Goal: Information Seeking & Learning: Learn about a topic

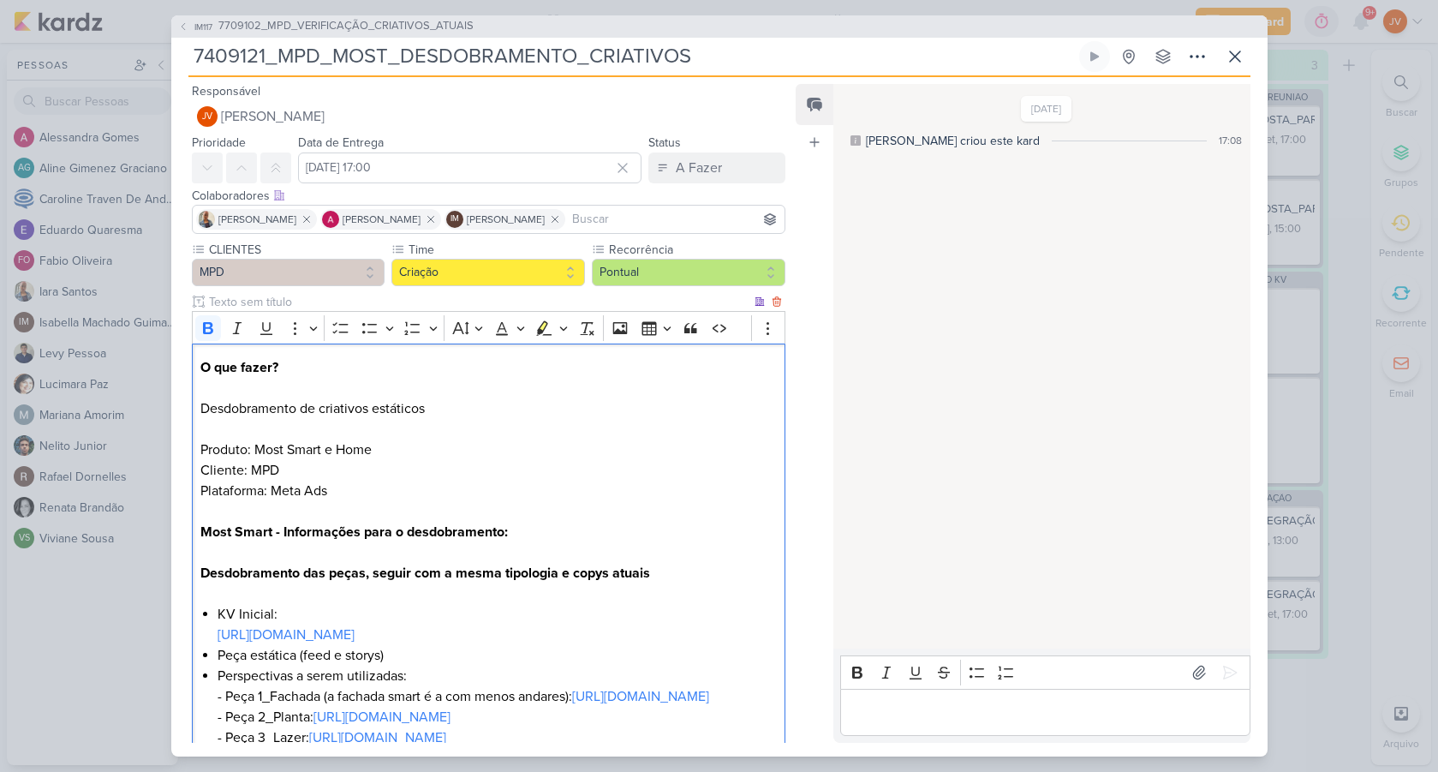
scroll to position [274, 0]
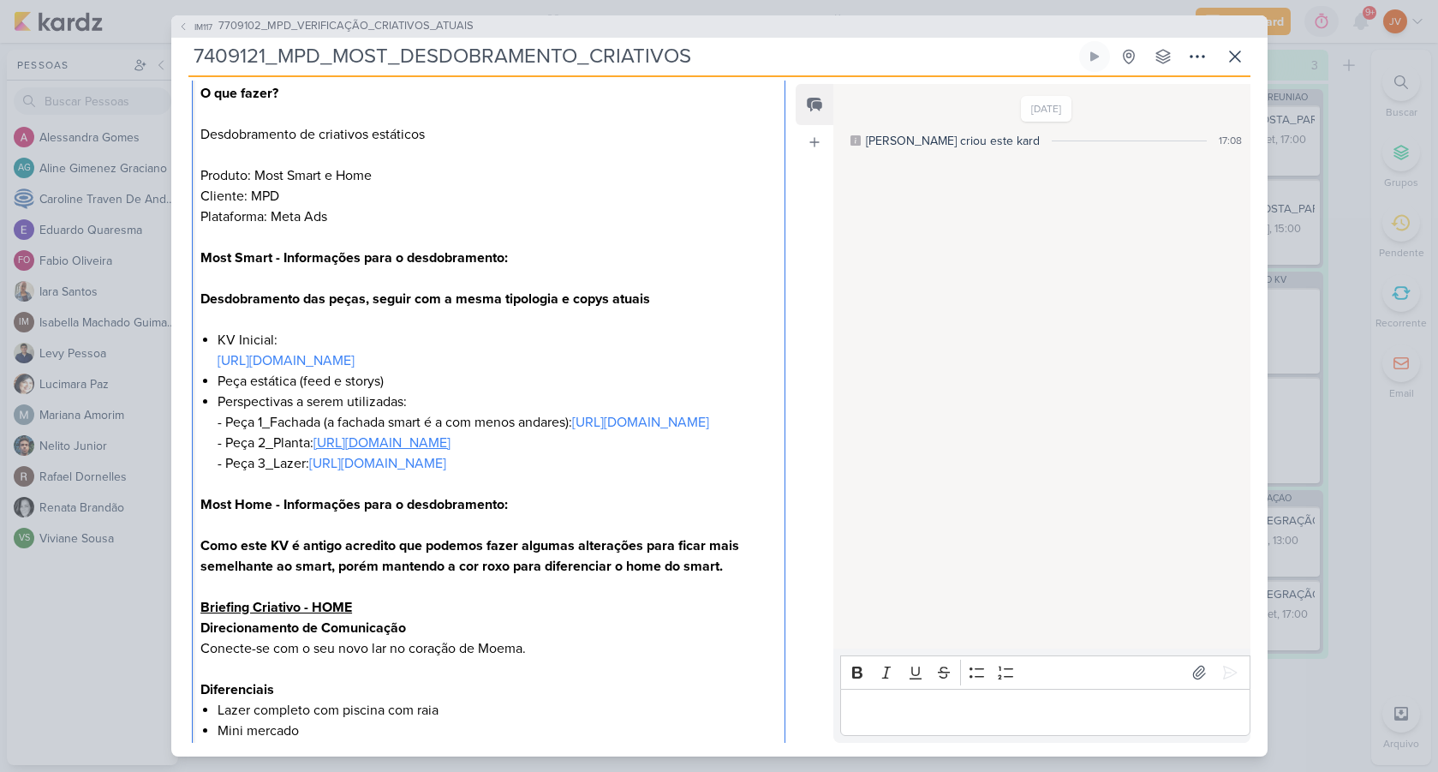
click at [451, 452] on link "[URL][DOMAIN_NAME]" at bounding box center [382, 442] width 137 height 17
click at [398, 494] on li "Perspectivas a serem utilizadas: - Peça 1_Fachada (a fachada smart é a com meno…" at bounding box center [497, 443] width 559 height 103
click at [378, 559] on span "[URL][DOMAIN_NAME]" at bounding box center [313, 565] width 129 height 21
click at [711, 557] on p "Most Home - Informações para o desdobramento: Como este KV é antigo acredito qu…" at bounding box center [488, 555] width 576 height 123
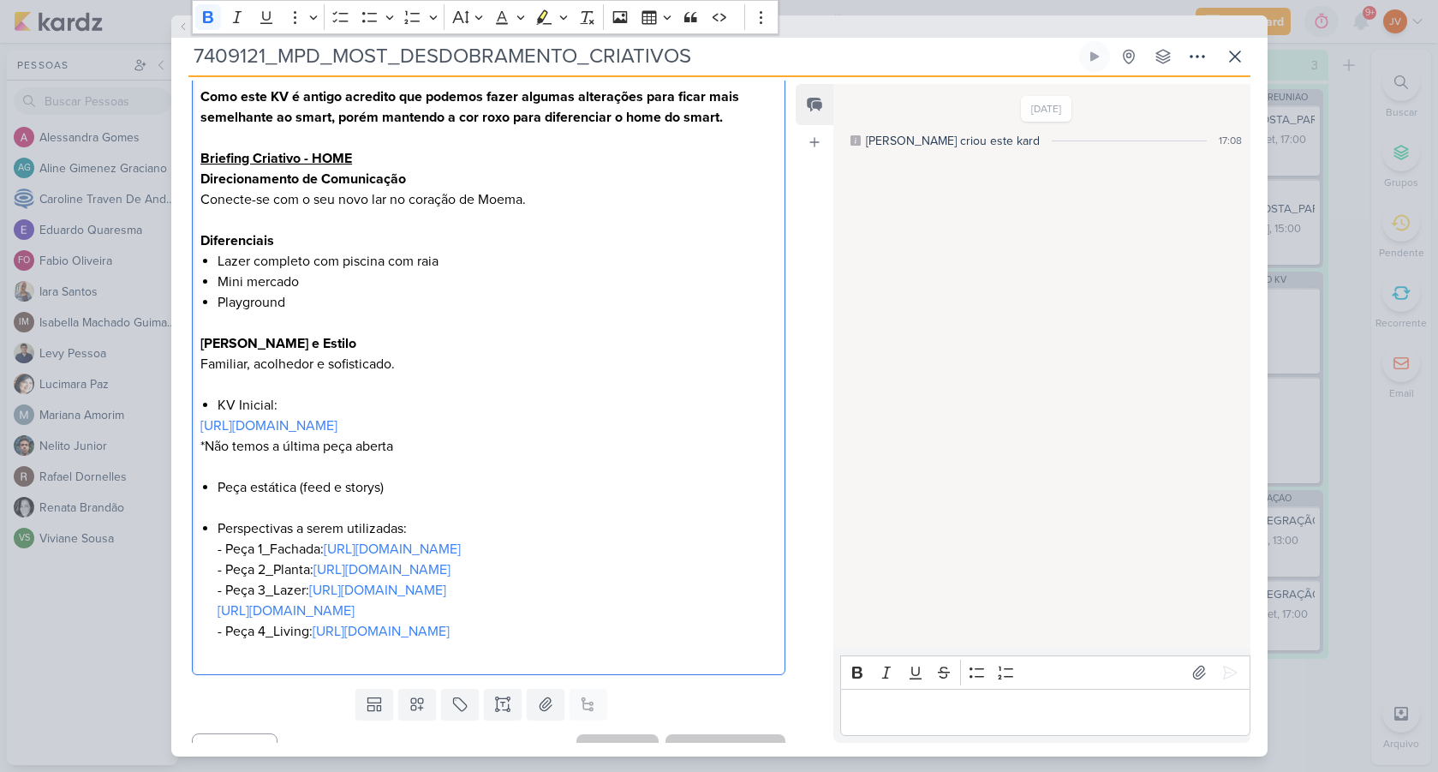
scroll to position [867, 0]
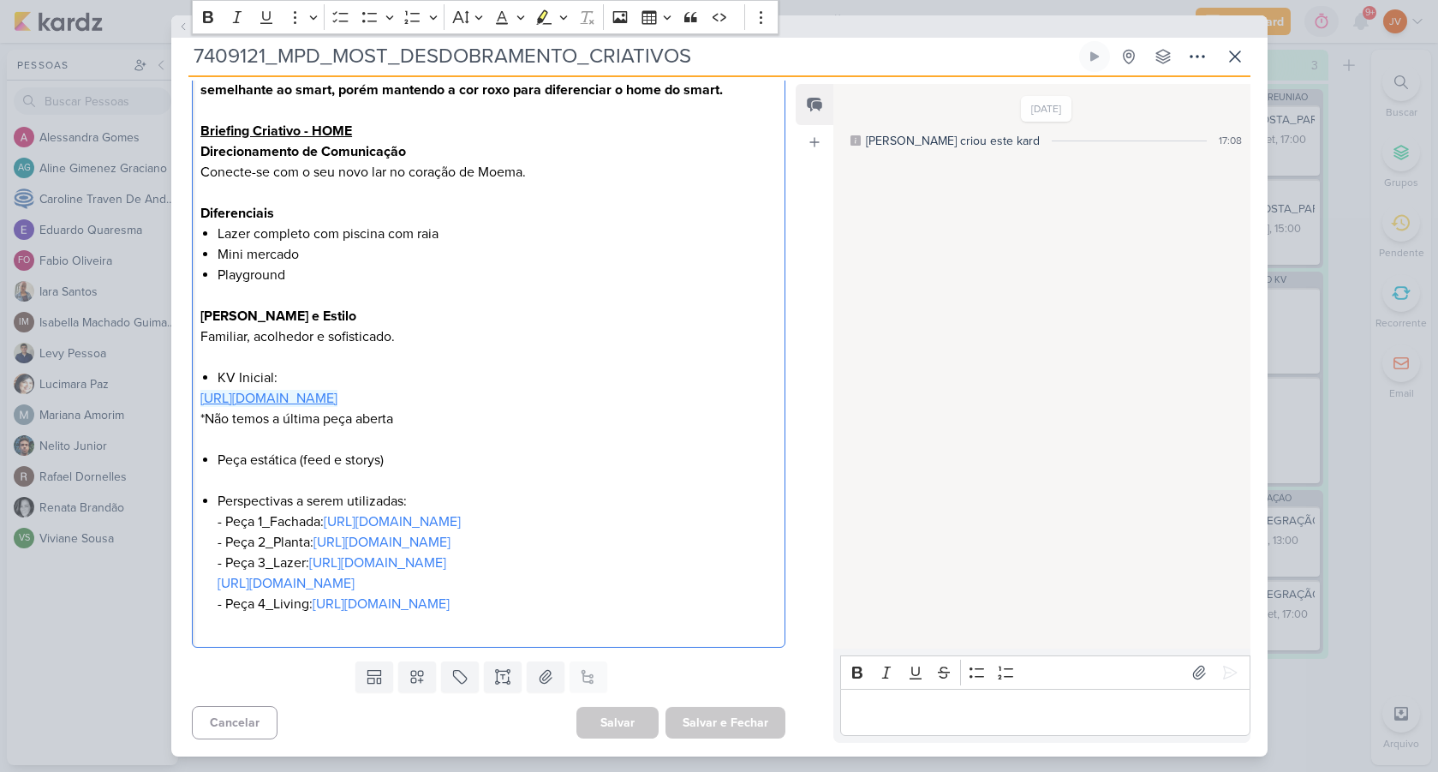
click at [338, 390] on link "[URL][DOMAIN_NAME]" at bounding box center [268, 398] width 137 height 17
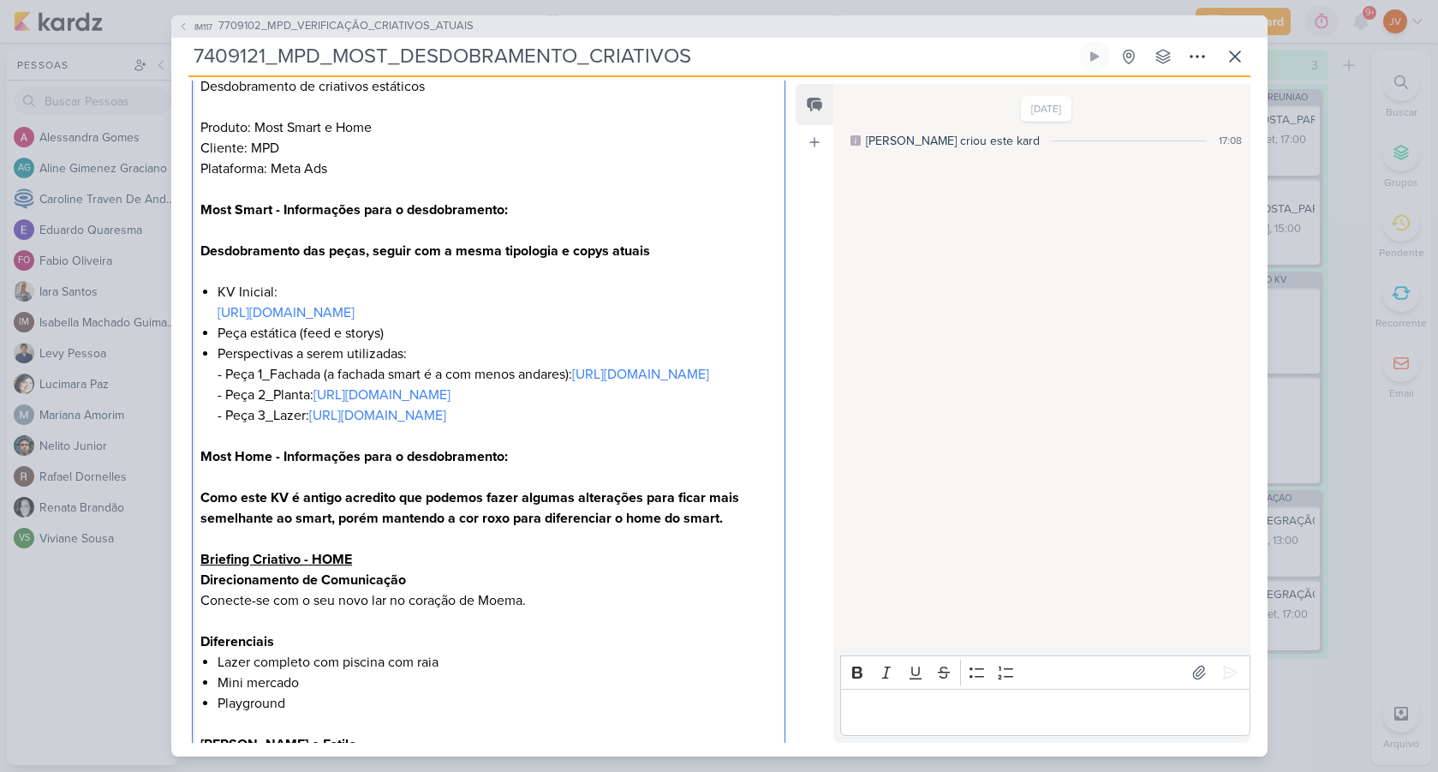
scroll to position [456, 0]
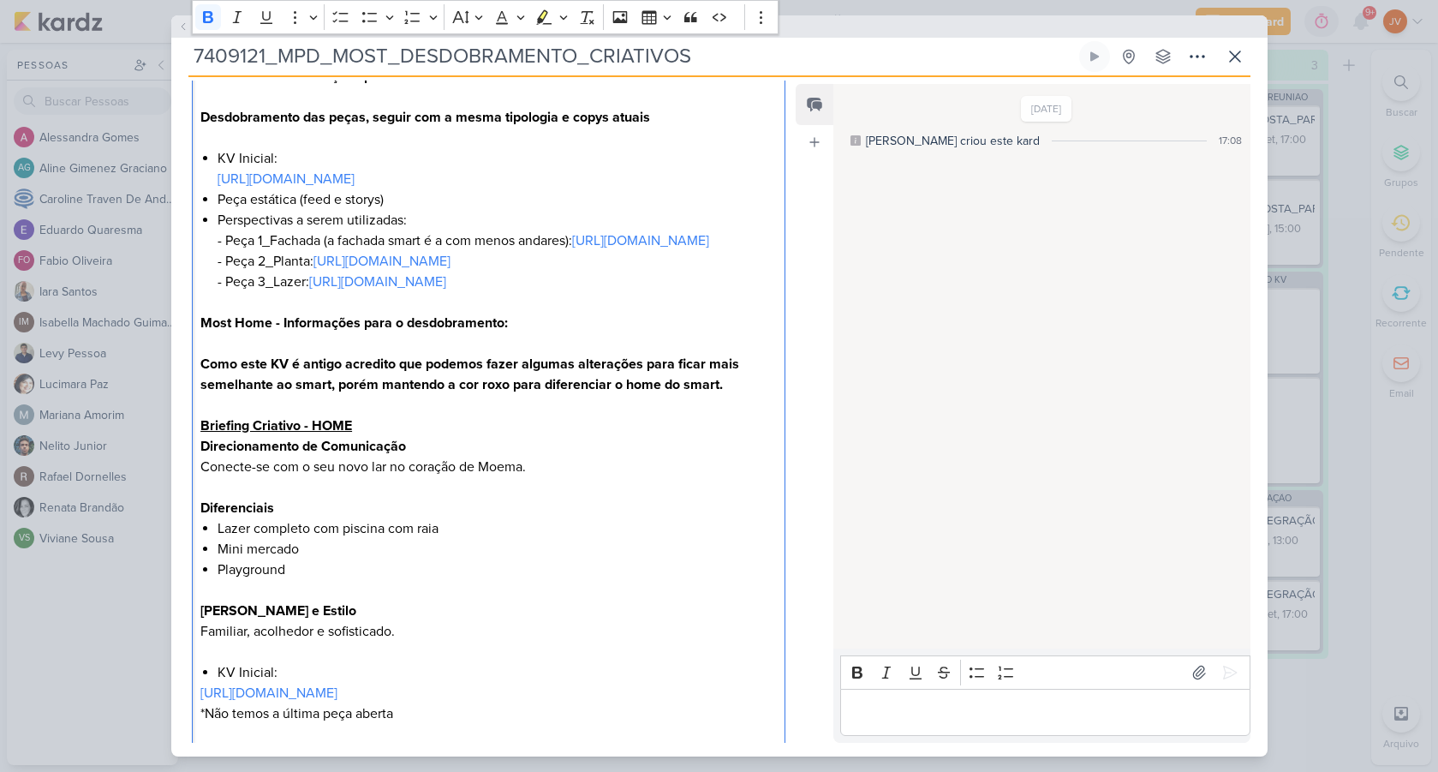
drag, startPoint x: 911, startPoint y: 719, endPoint x: 928, endPoint y: 710, distance: 19.2
click at [913, 713] on p "Editor editing area: main" at bounding box center [1046, 712] width 392 height 21
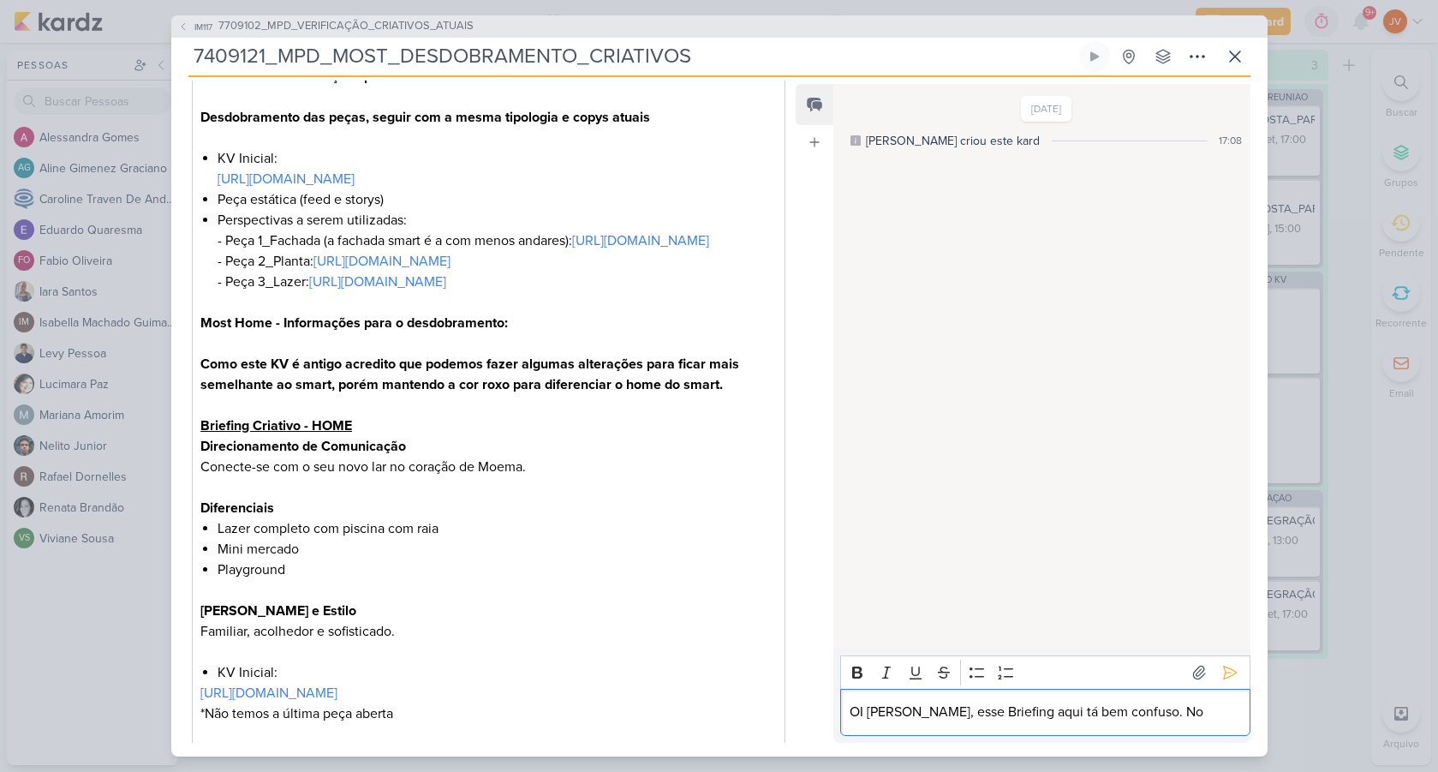
scroll to position [274, 0]
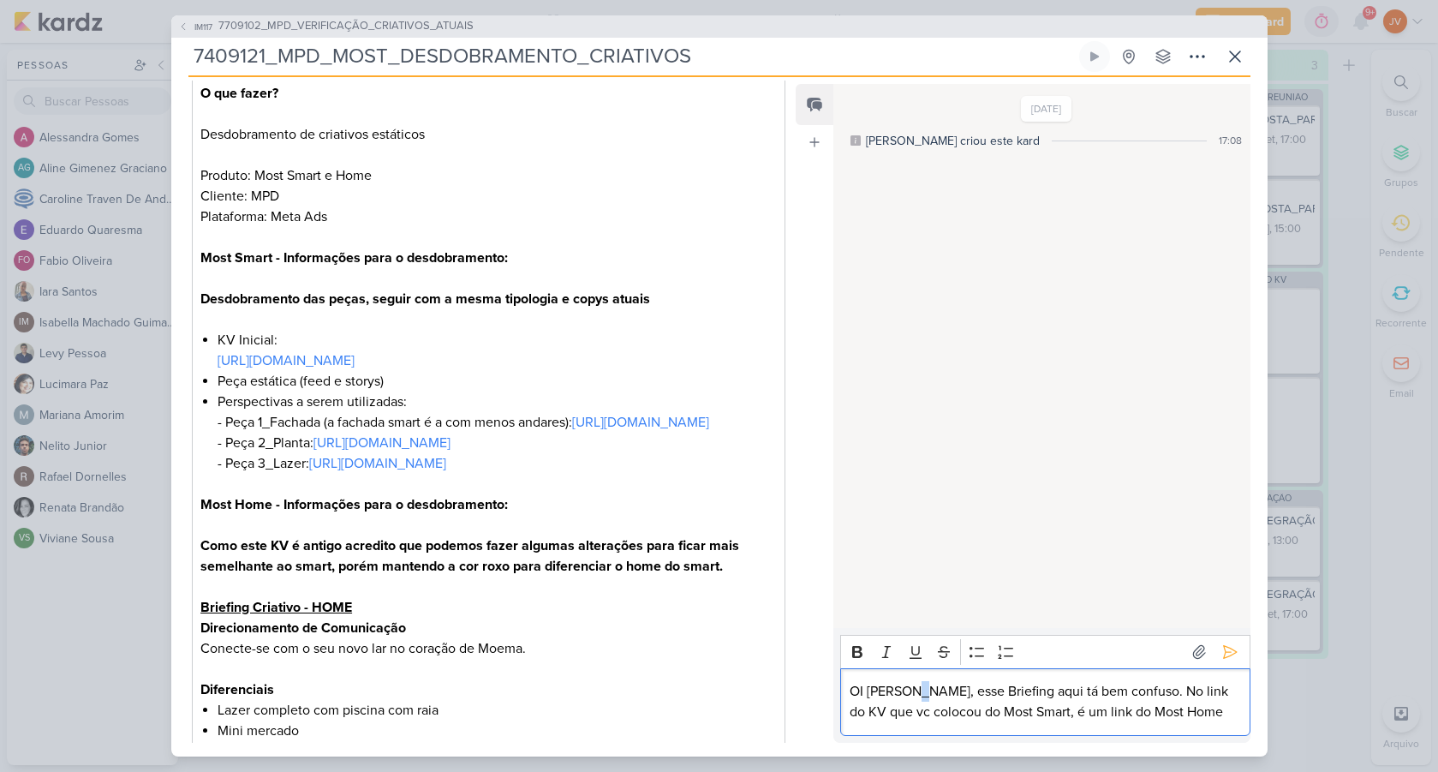
click at [917, 693] on p "OI [PERSON_NAME], esse Briefing aqui tá bem confuso. No link do KV que vc coloc…" at bounding box center [1046, 701] width 392 height 41
click at [918, 692] on p "OI [PERSON_NAME], esse Briefing aqui tá bem confuso. No link do KV que vc coloc…" at bounding box center [1046, 701] width 392 height 41
drag, startPoint x: 991, startPoint y: 672, endPoint x: 1005, endPoint y: 673, distance: 13.7
click at [995, 681] on p "OI Caroline tudo bem? esse Briefing aqui tá bem confuso. No link do KV que vc c…" at bounding box center [1046, 701] width 392 height 41
click at [1229, 643] on icon at bounding box center [1230, 651] width 17 height 17
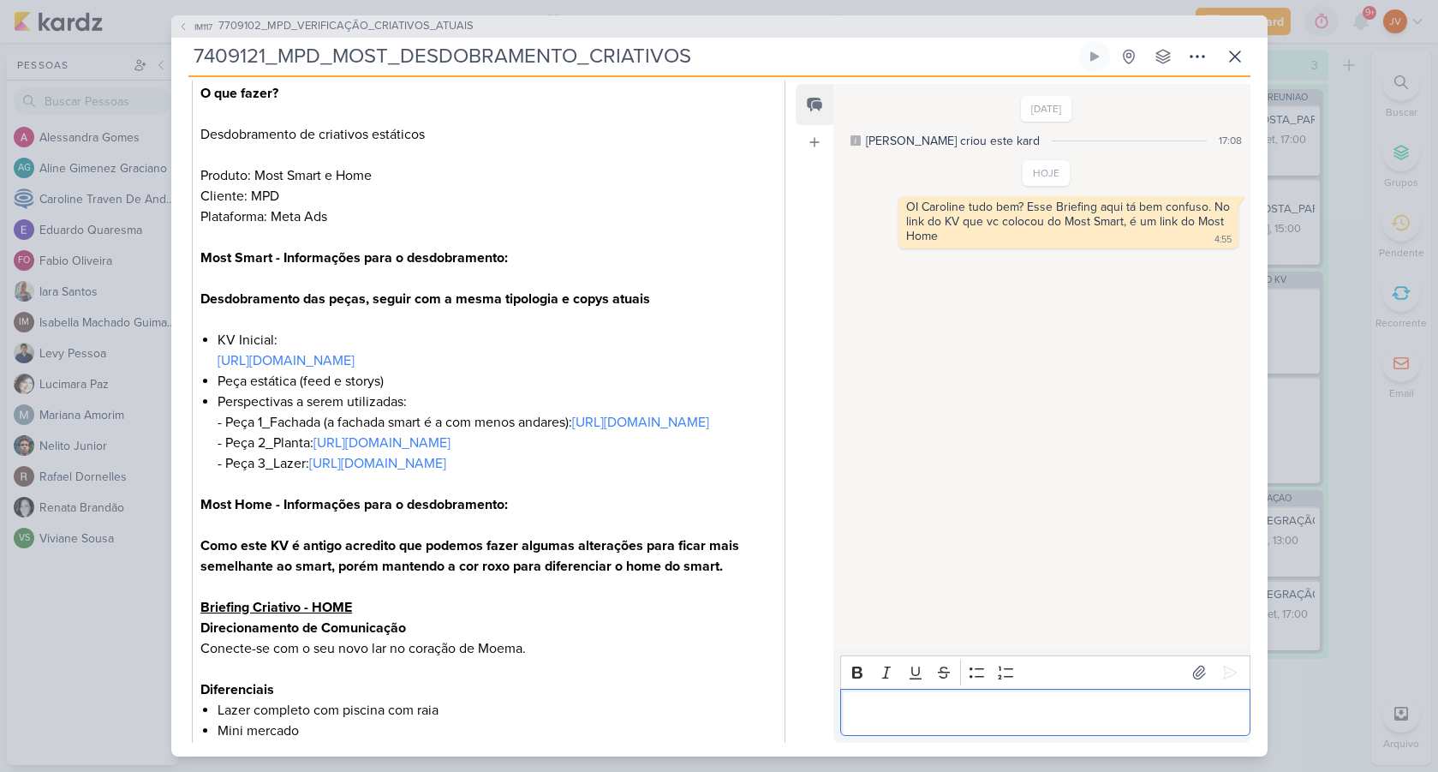
click at [959, 709] on p "Editor editing area: main" at bounding box center [1046, 712] width 392 height 21
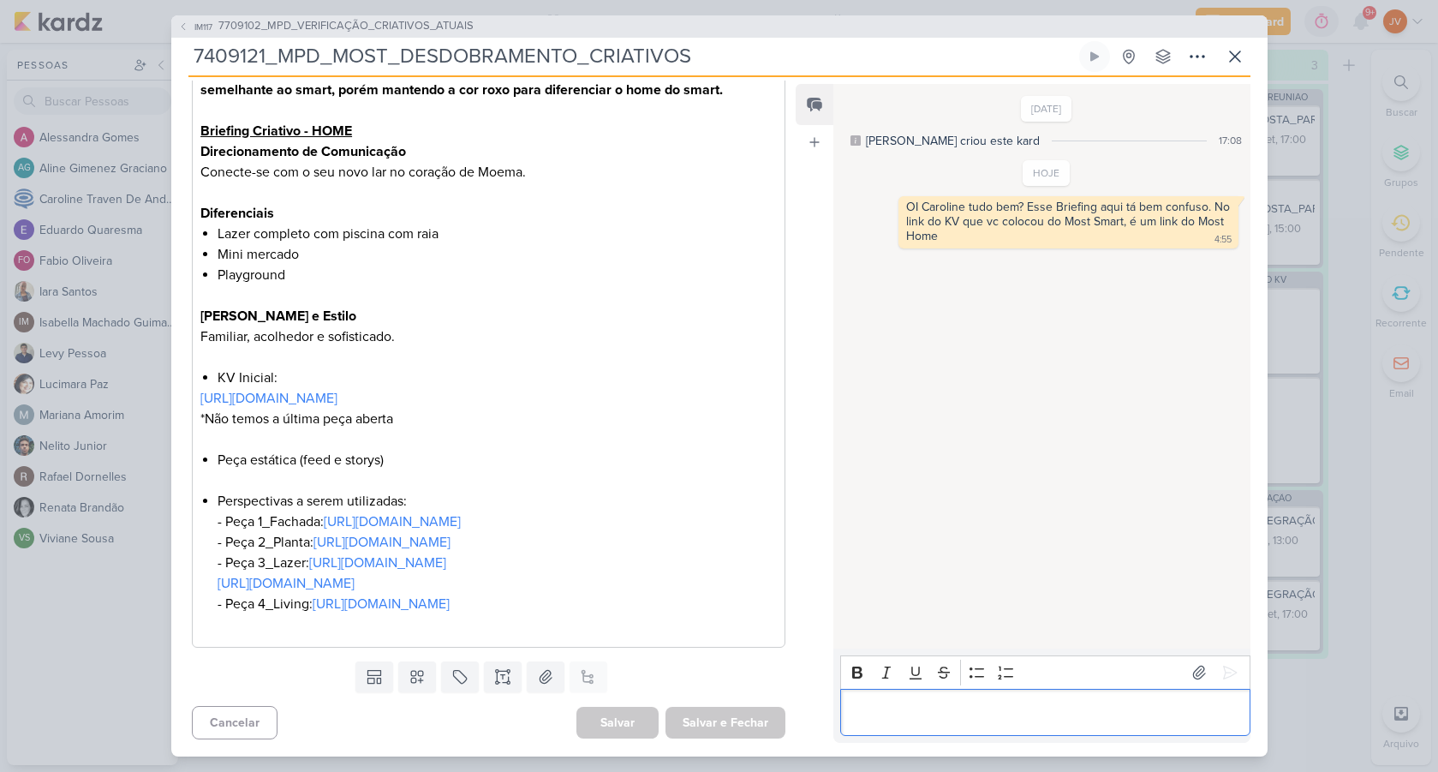
scroll to position [692, 0]
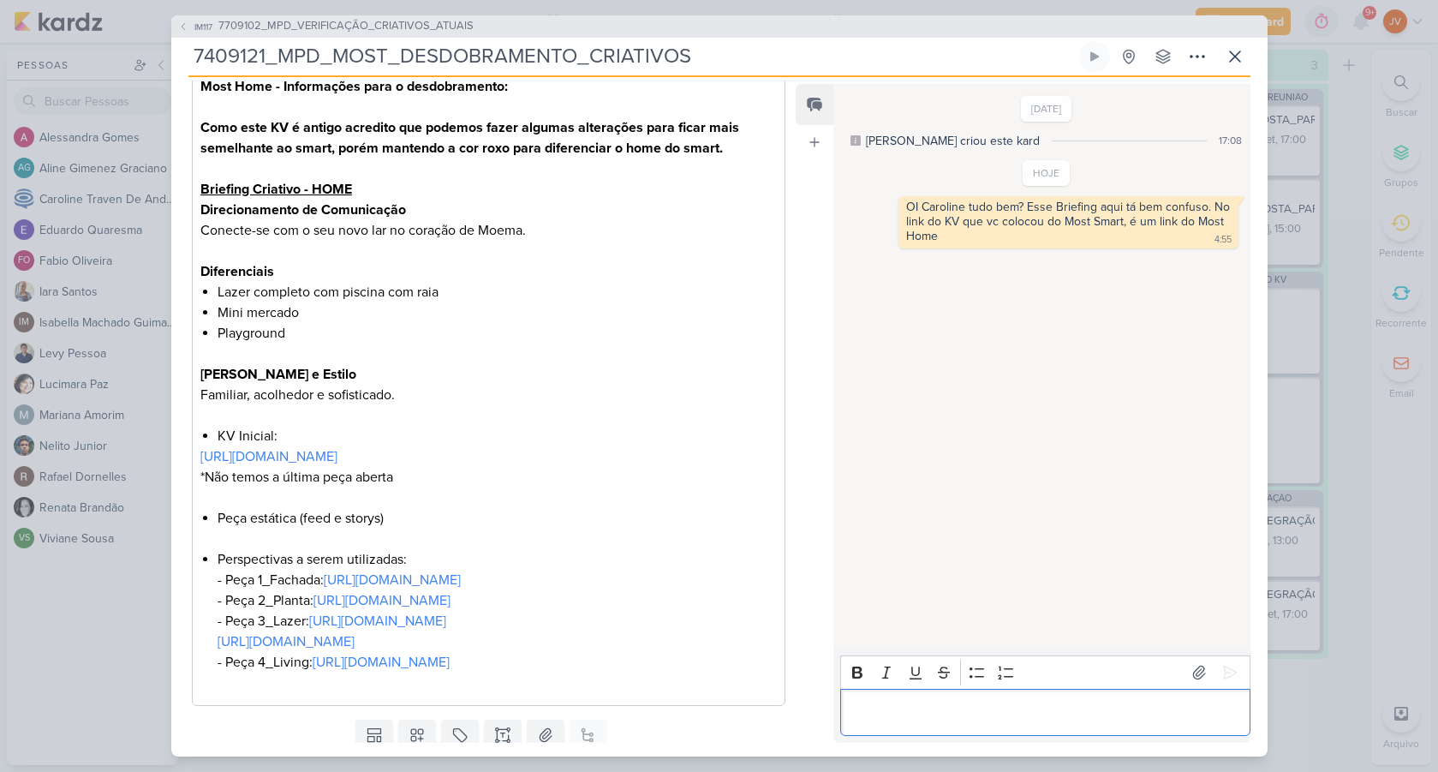
click at [906, 705] on p "Editor editing area: main" at bounding box center [1046, 712] width 392 height 21
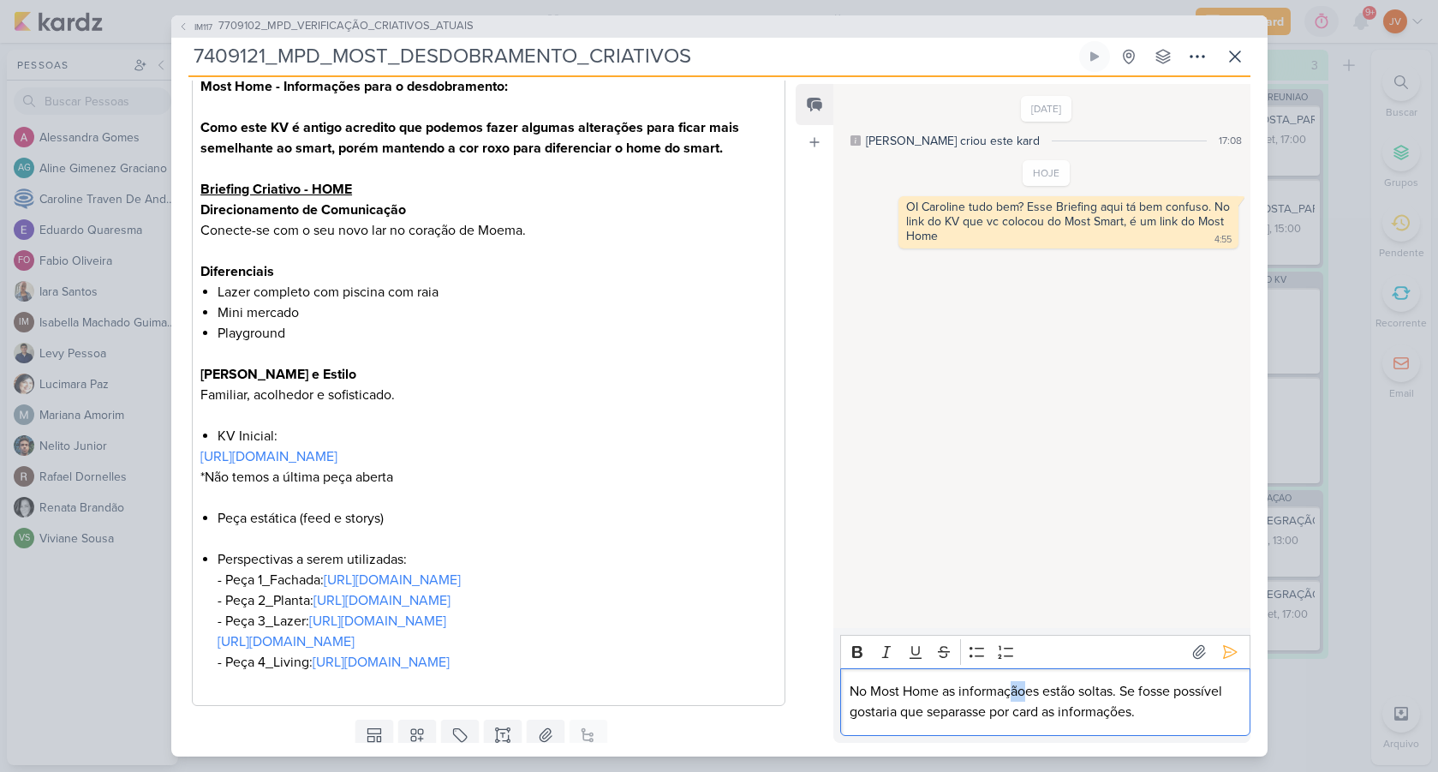
drag, startPoint x: 1030, startPoint y: 693, endPoint x: 1014, endPoint y: 685, distance: 17.2
click at [1011, 685] on p "No Most Home as informaçãoes estão soltas. Se fosse possível gostaria que separ…" at bounding box center [1046, 701] width 392 height 41
click at [1061, 689] on p "No Most Home as informações es estão soltas. Se fosse possível gostaria que sep…" at bounding box center [1046, 701] width 392 height 41
drag, startPoint x: 1056, startPoint y: 690, endPoint x: 1073, endPoint y: 688, distance: 16.4
click at [1056, 690] on p "No Most Home as informações es estão soltas. Se fosse possível gostaria que sep…" at bounding box center [1046, 701] width 392 height 41
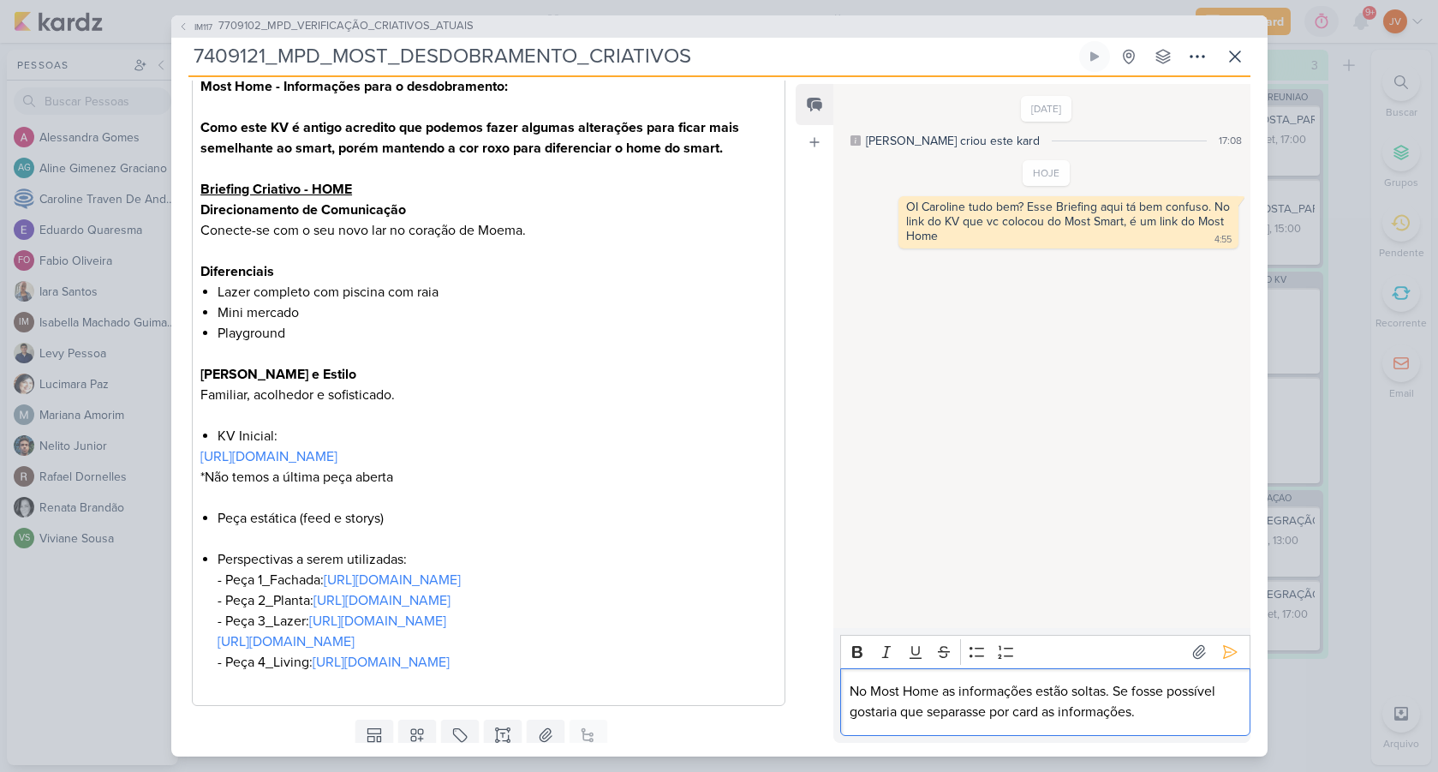
click at [1163, 719] on p "No Most Home as informações estão soltas. Se fosse possível gostaria que separa…" at bounding box center [1046, 701] width 392 height 41
click at [1139, 712] on p "No Most Home as informações estão soltas. Se fosse possível gostaria que separa…" at bounding box center [1046, 701] width 392 height 41
click at [1134, 710] on p "No Most Home as informações estão soltas. Se fosse possível gostaria que separa…" at bounding box center [1046, 701] width 392 height 41
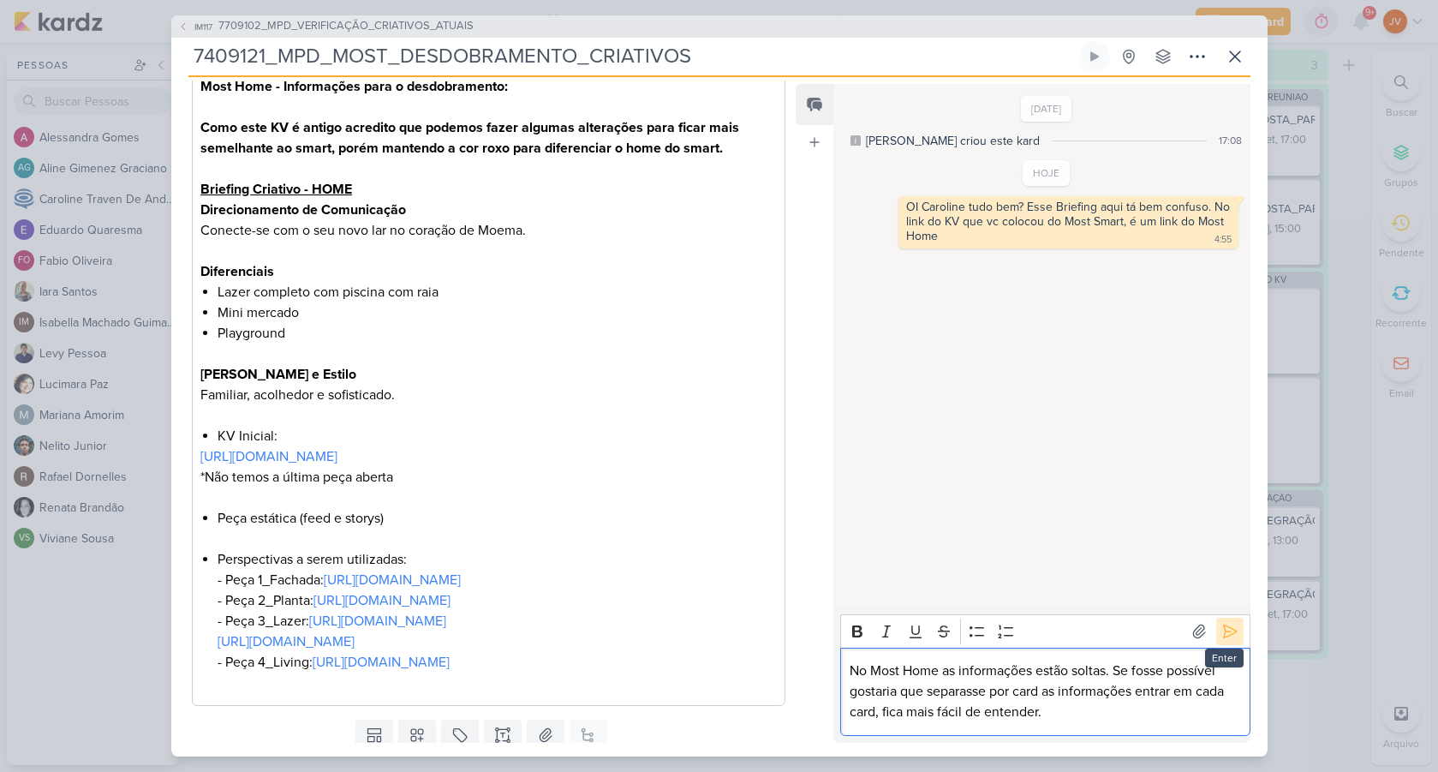
click at [1227, 631] on icon at bounding box center [1230, 631] width 17 height 17
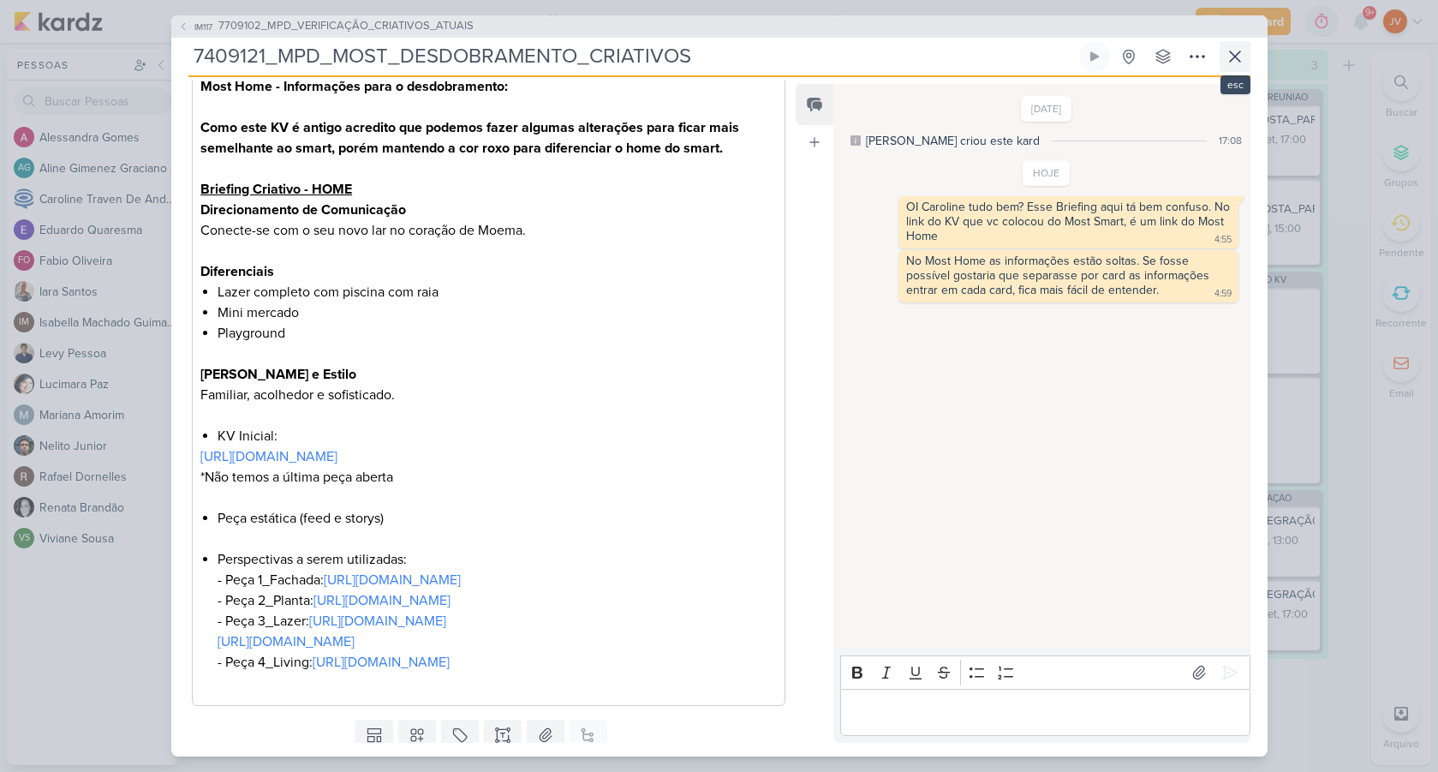
click at [1242, 56] on icon at bounding box center [1235, 56] width 21 height 21
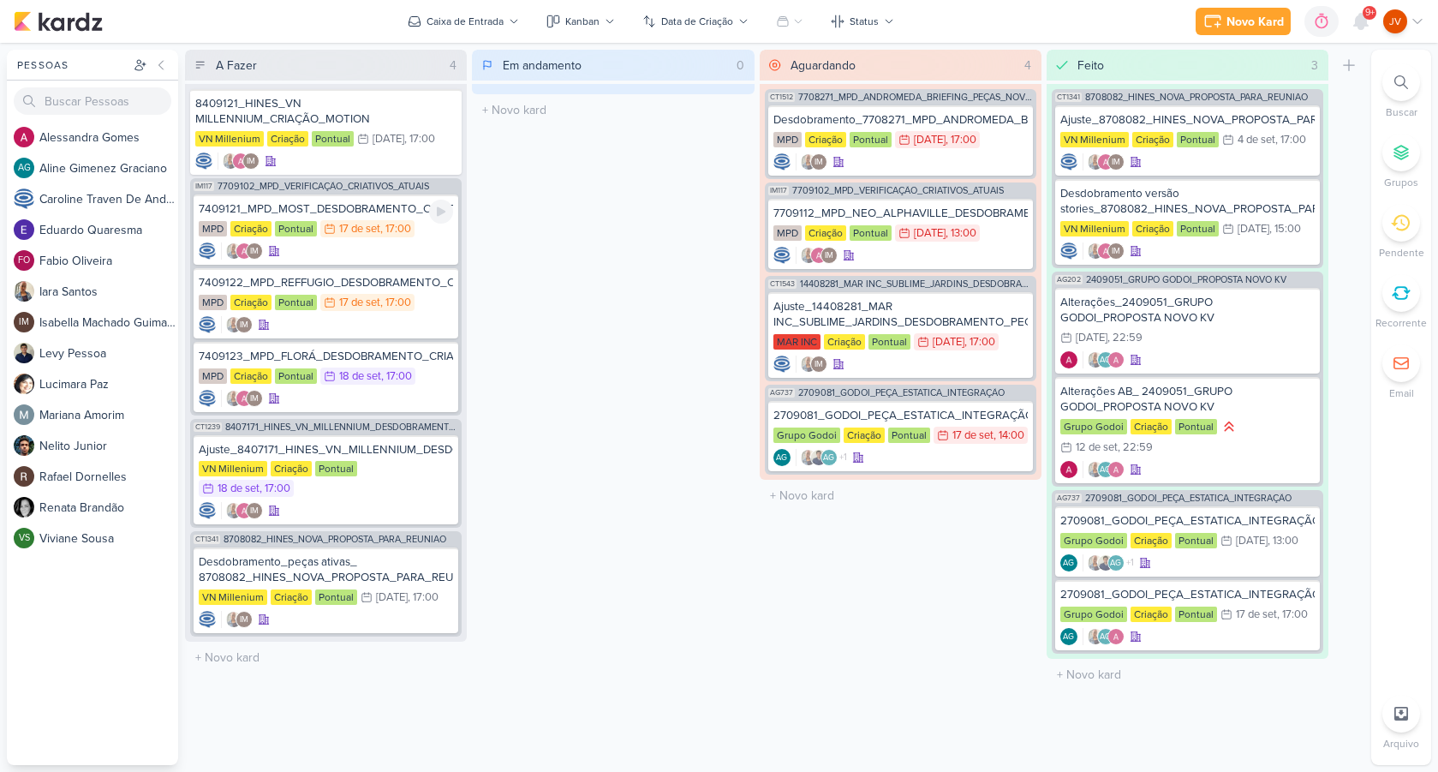
click at [349, 207] on div "7409121_MPD_MOST_DESDOBRAMENTO_CRIATIVOS" at bounding box center [326, 208] width 254 height 15
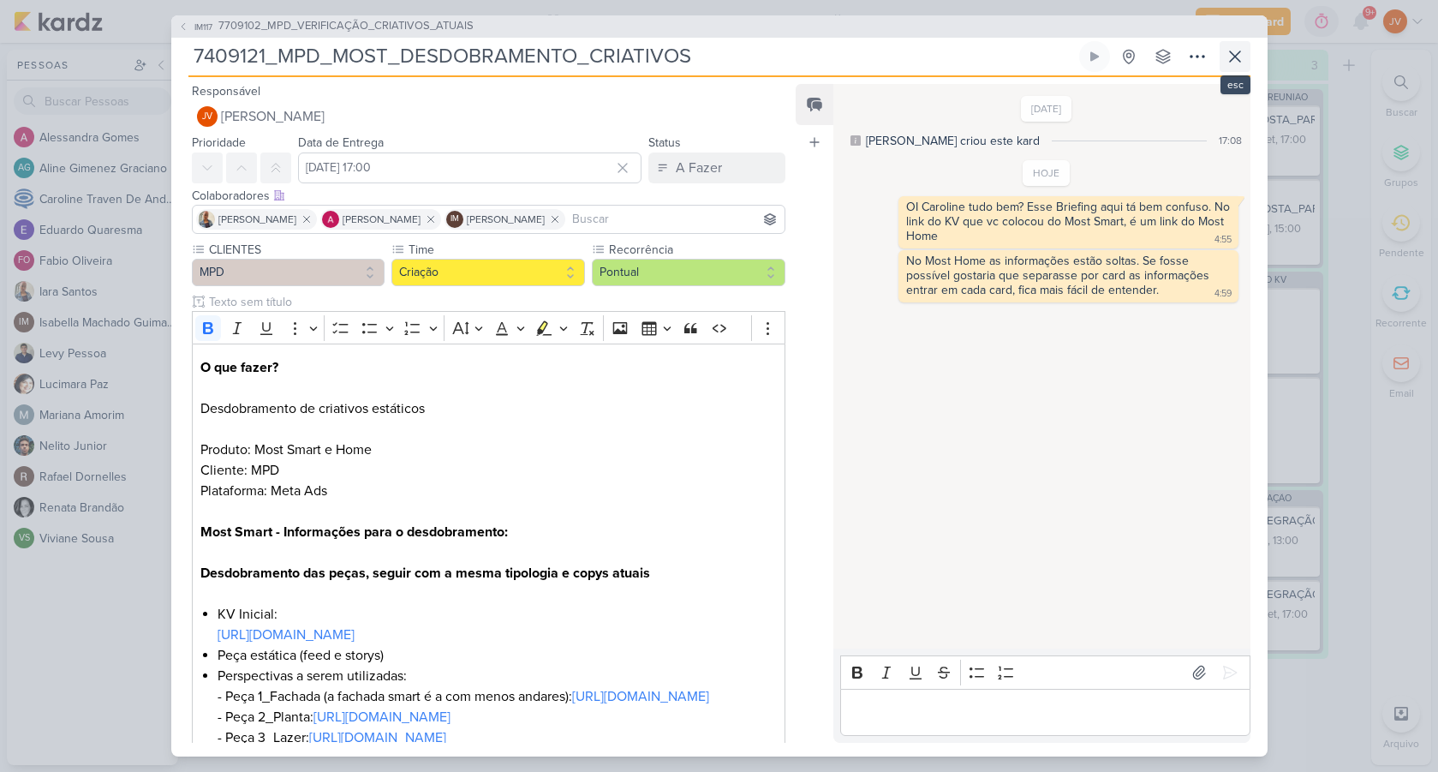
click at [1223, 60] on button at bounding box center [1235, 56] width 31 height 31
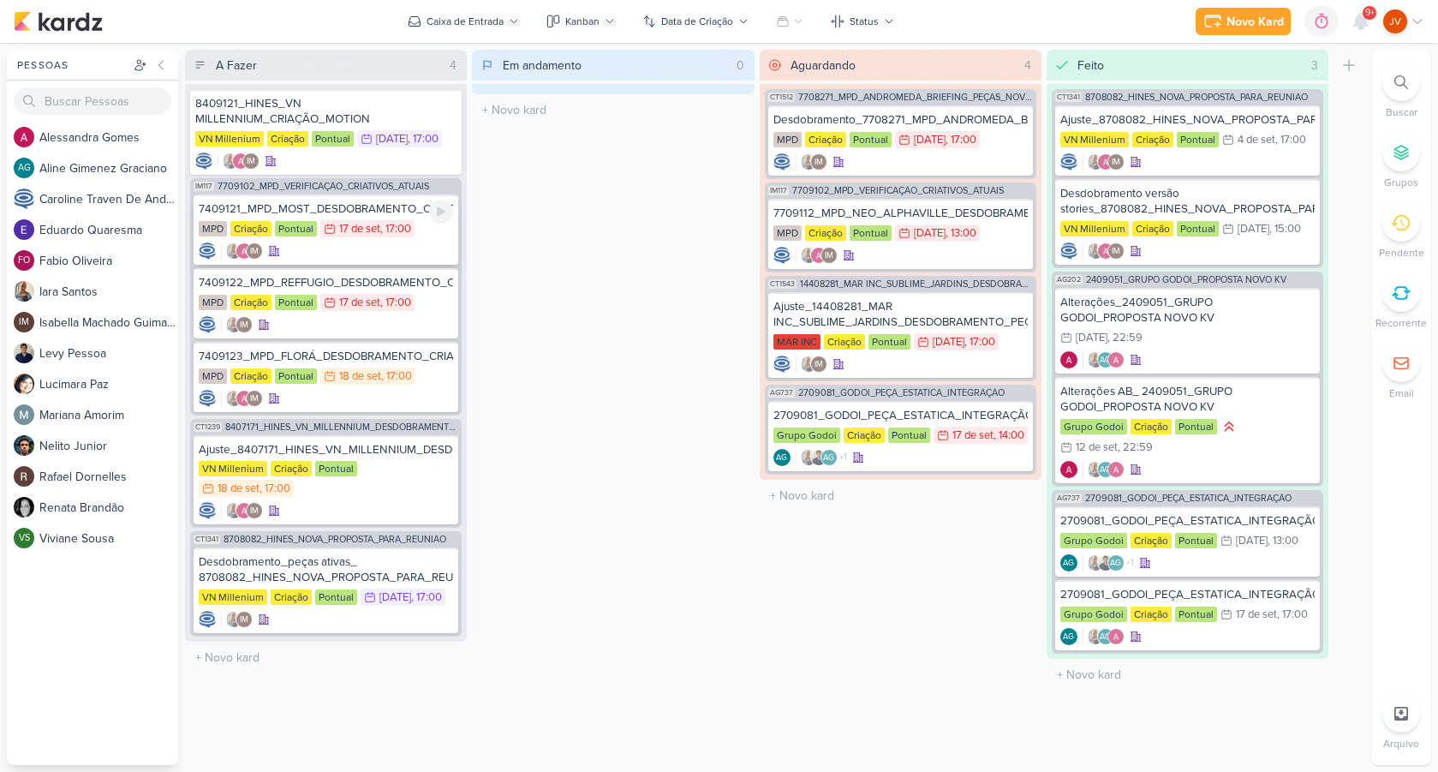
click at [333, 212] on div "7409121_MPD_MOST_DESDOBRAMENTO_CRIATIVOS" at bounding box center [326, 208] width 254 height 15
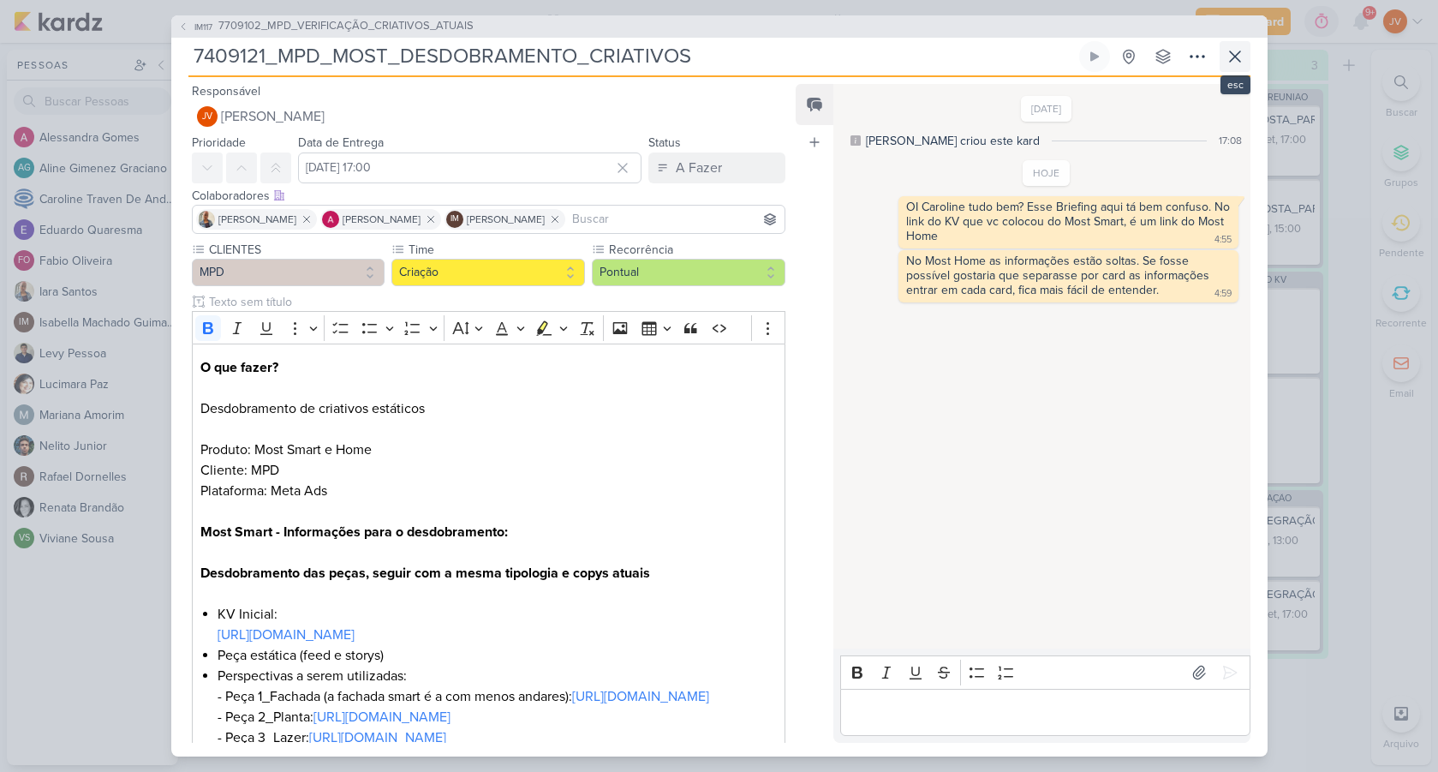
click at [1234, 57] on icon at bounding box center [1235, 56] width 21 height 21
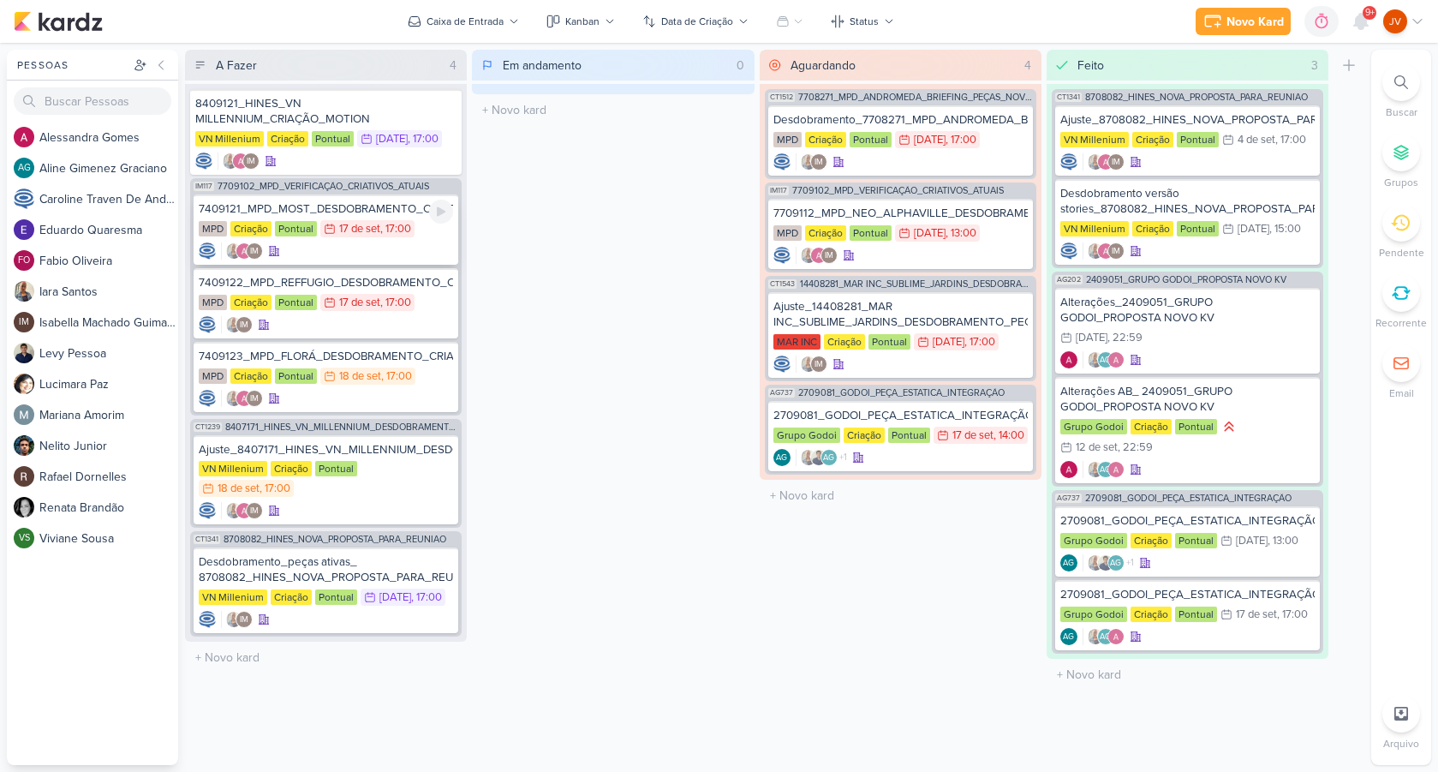
click at [385, 216] on div "7409121_MPD_MOST_DESDOBRAMENTO_CRIATIVOS" at bounding box center [326, 208] width 254 height 15
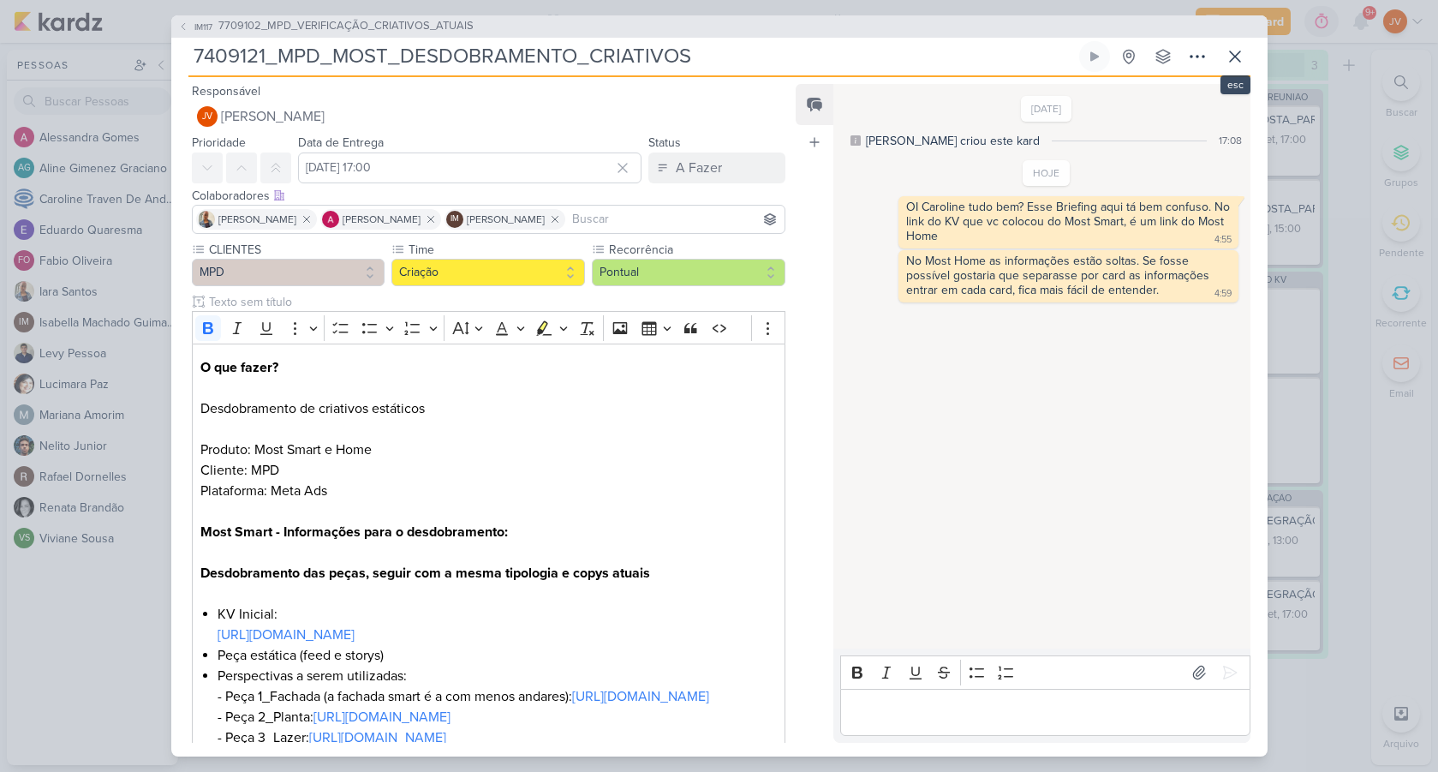
click at [1233, 57] on icon at bounding box center [1235, 56] width 21 height 21
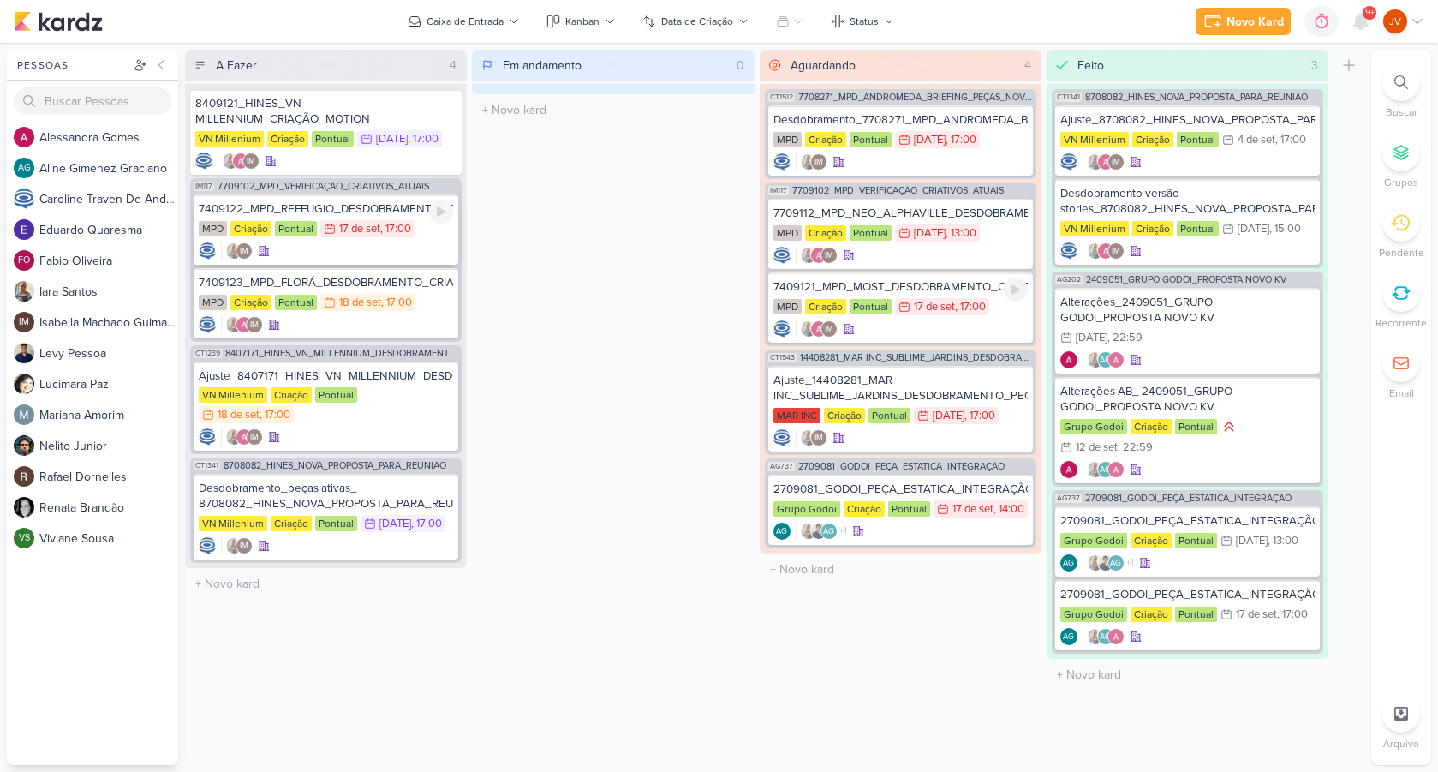
click at [380, 212] on div "7409122_MPD_REFFUGIO_DESDOBRAMENTO_CRIATIVOS" at bounding box center [326, 208] width 254 height 15
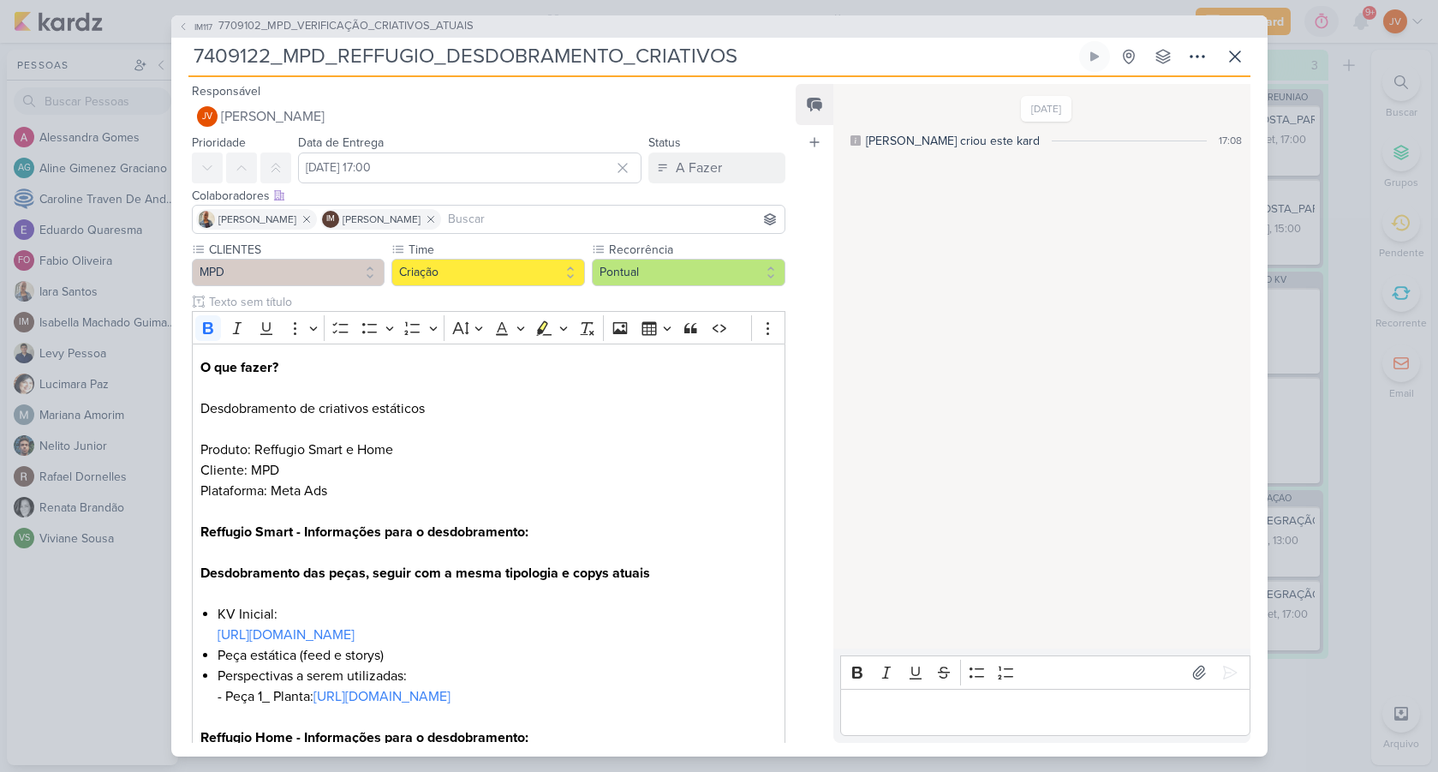
click at [129, 607] on div "IM117 7709102_MPD_VERIFICAÇÃO_CRIATIVOS_ATUAIS 7409122_MPD_REFFUGIO_DESDOBRAMEN…" at bounding box center [719, 386] width 1438 height 772
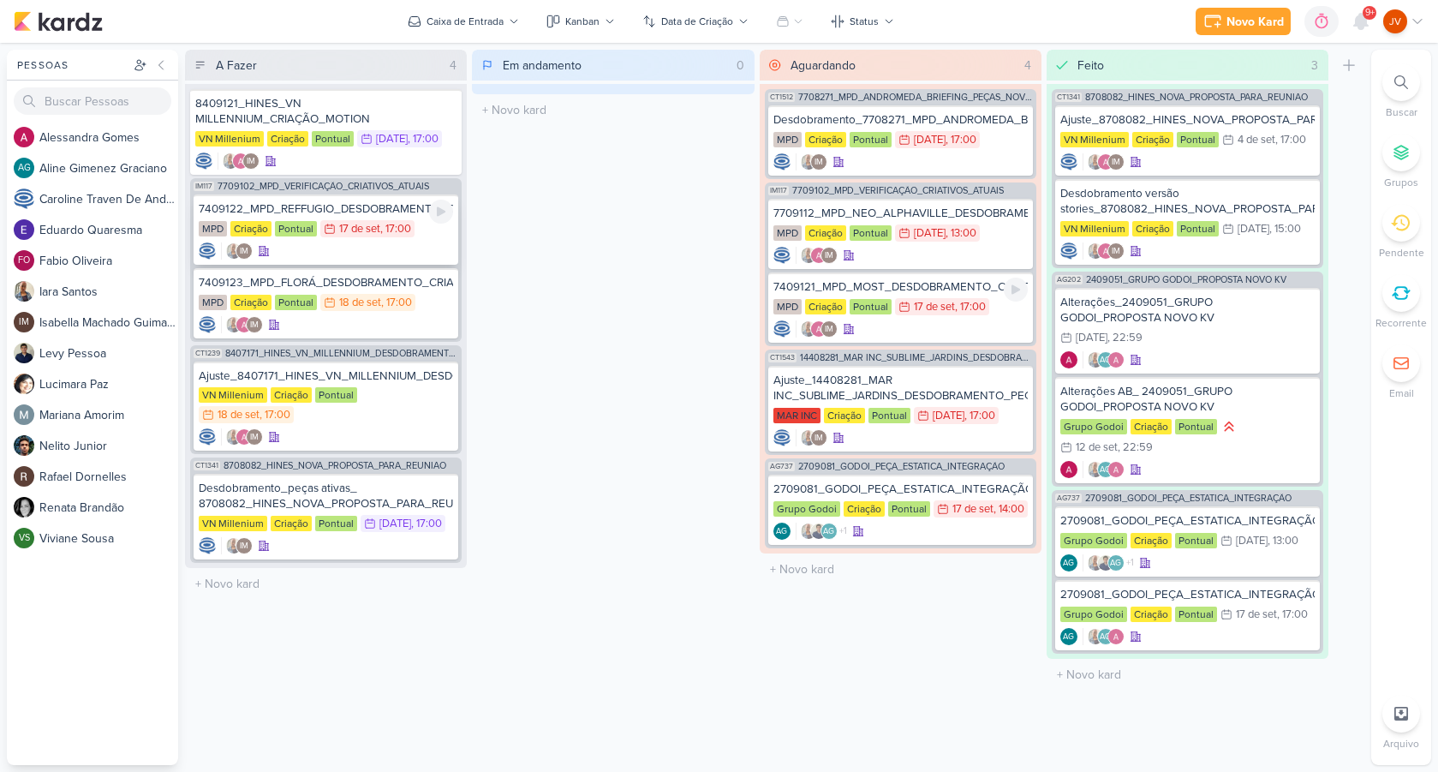
click at [383, 204] on div "7409122_MPD_REFFUGIO_DESDOBRAMENTO_CRIATIVOS" at bounding box center [326, 208] width 254 height 15
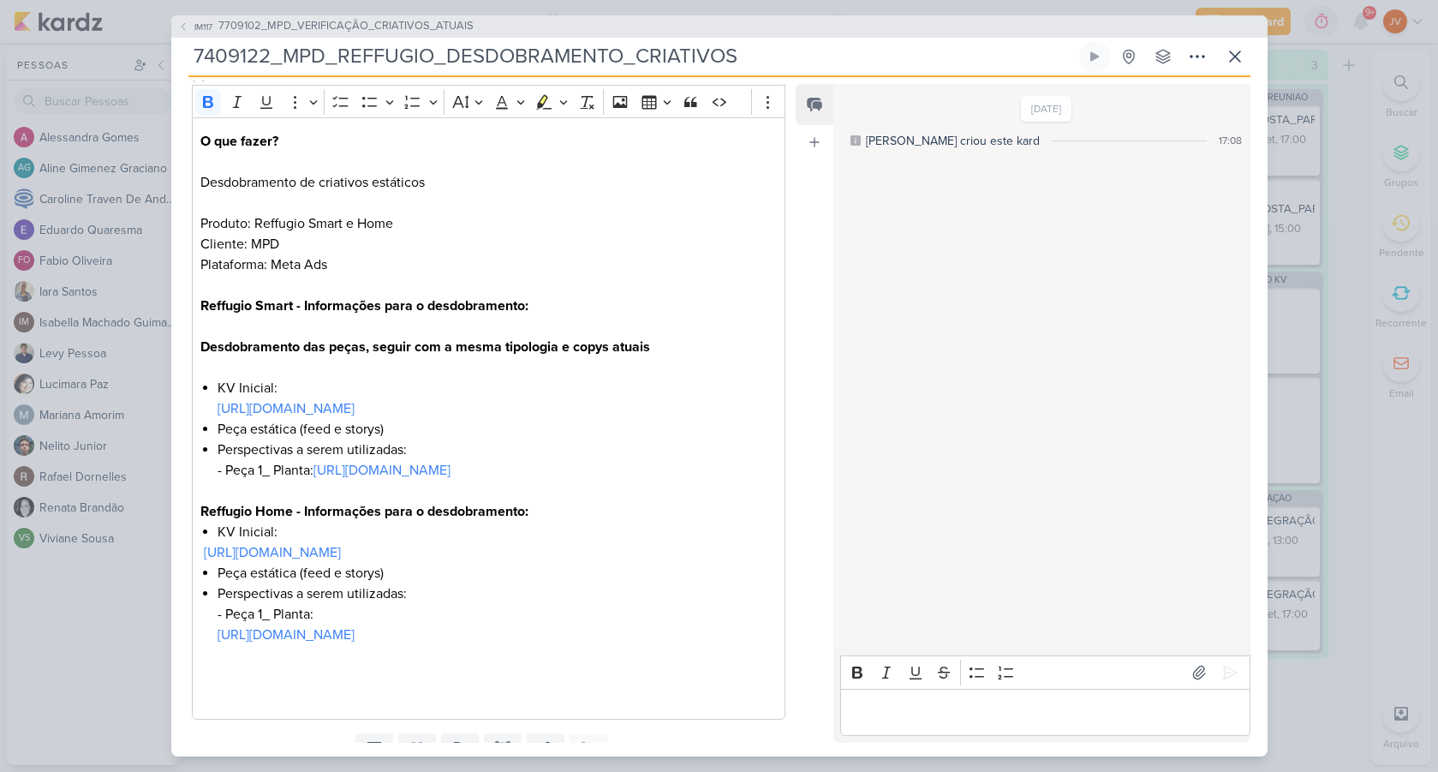
scroll to position [319, 0]
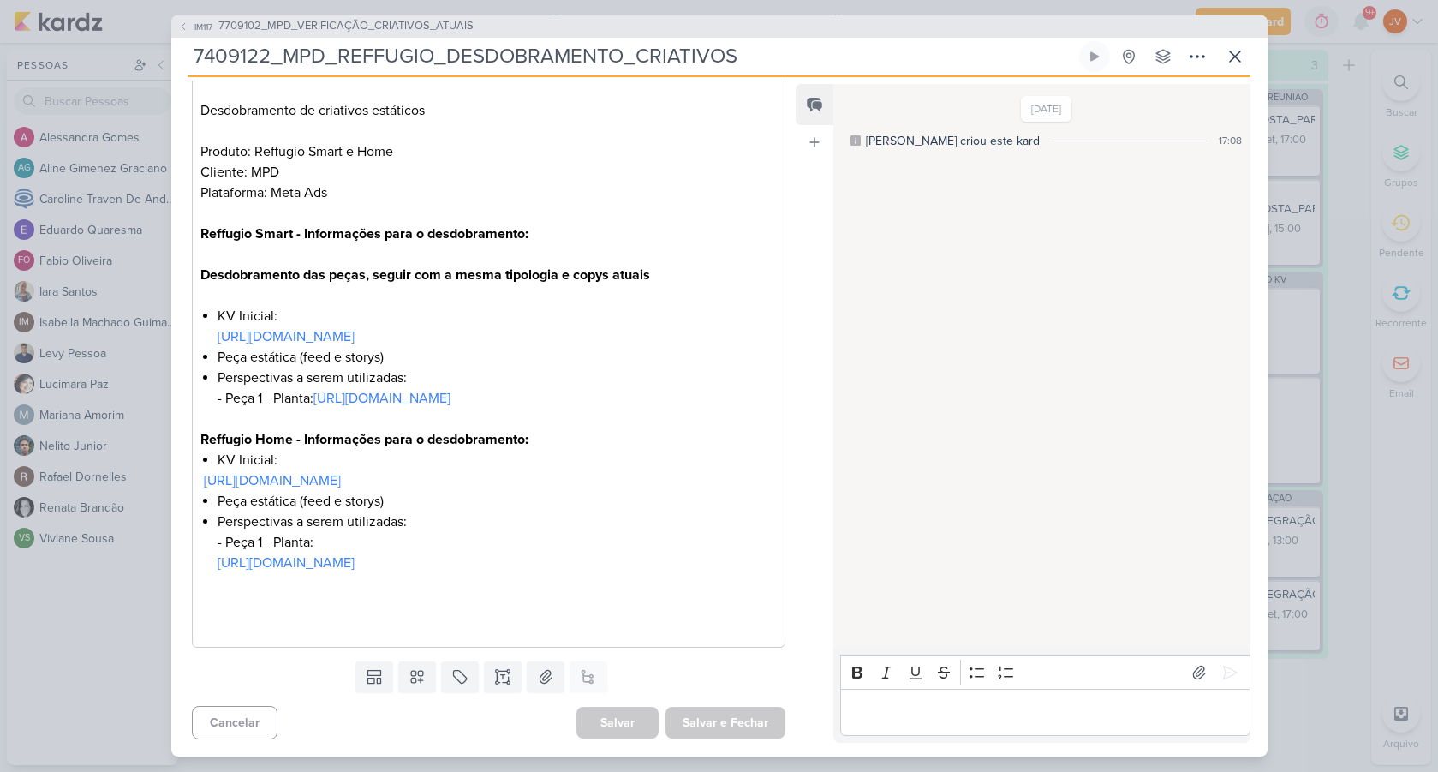
click at [1312, 741] on div "IM117 7709102_MPD_VERIFICAÇÃO_CRIATIVOS_ATUAIS 7409122_MPD_REFFUGIO_DESDOBRAMEN…" at bounding box center [719, 386] width 1438 height 772
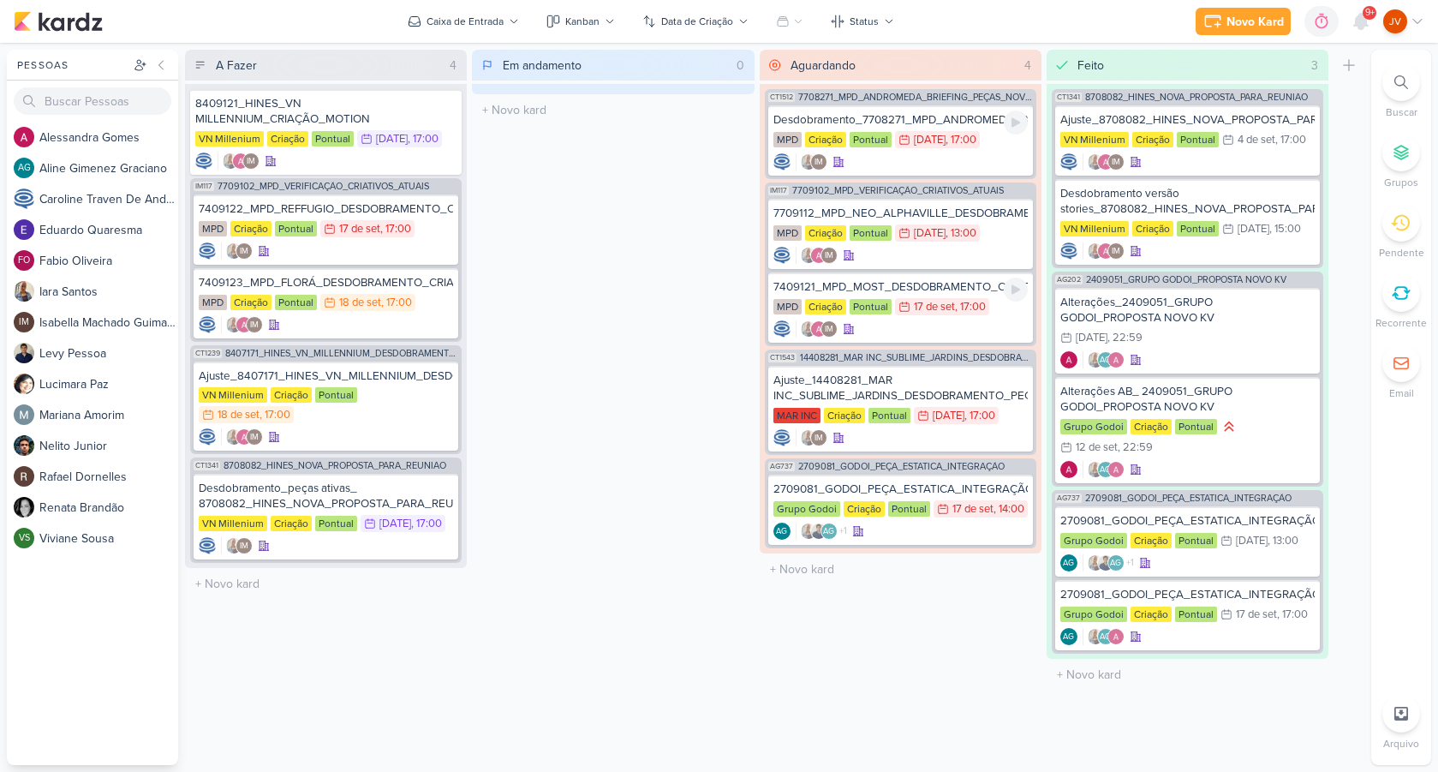
click at [964, 120] on div "Desdobramento_7708271_MPD_ANDROMEDA_BRIEFING_PEÇAS_NOVO_KV_LANÇAMENTO" at bounding box center [901, 119] width 254 height 15
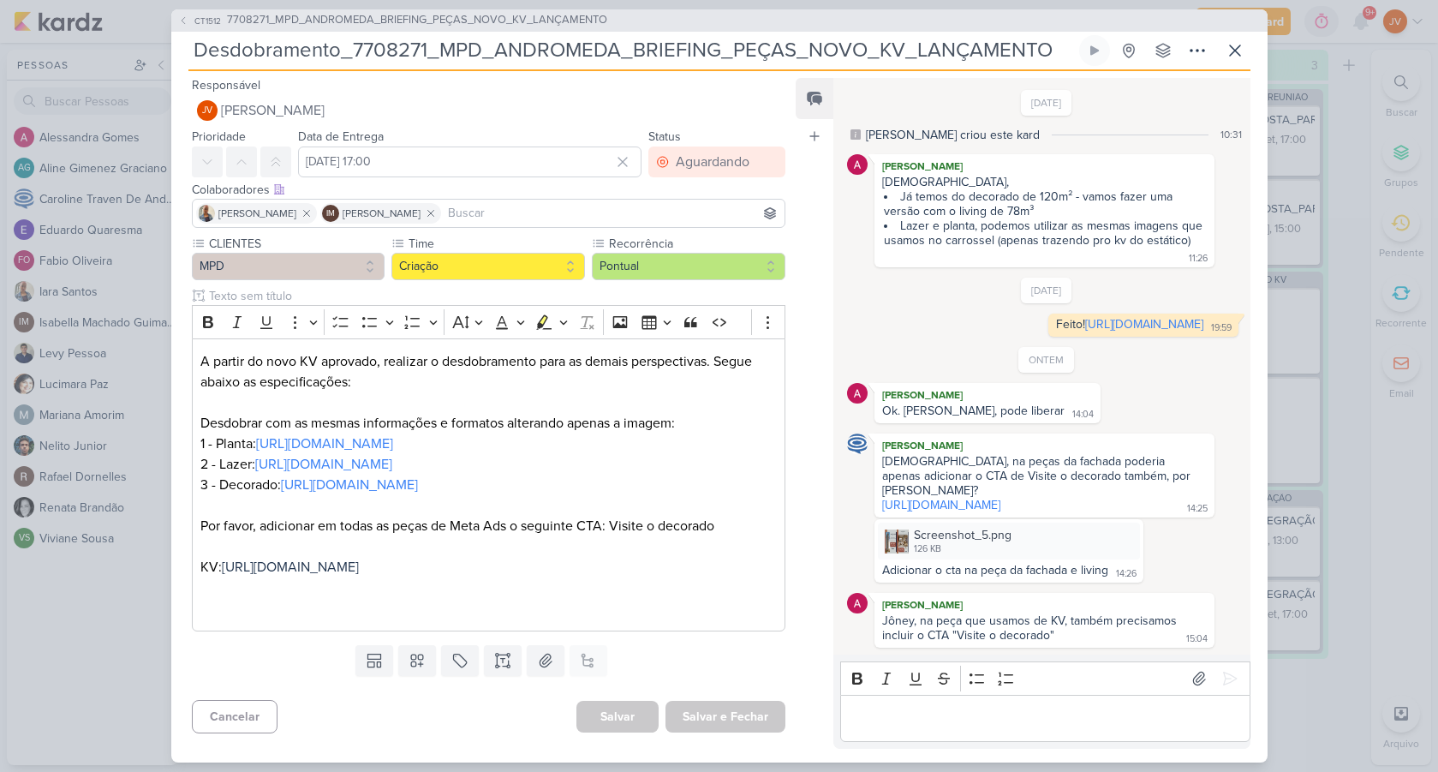
scroll to position [21, 0]
click at [1232, 45] on icon at bounding box center [1235, 50] width 10 height 10
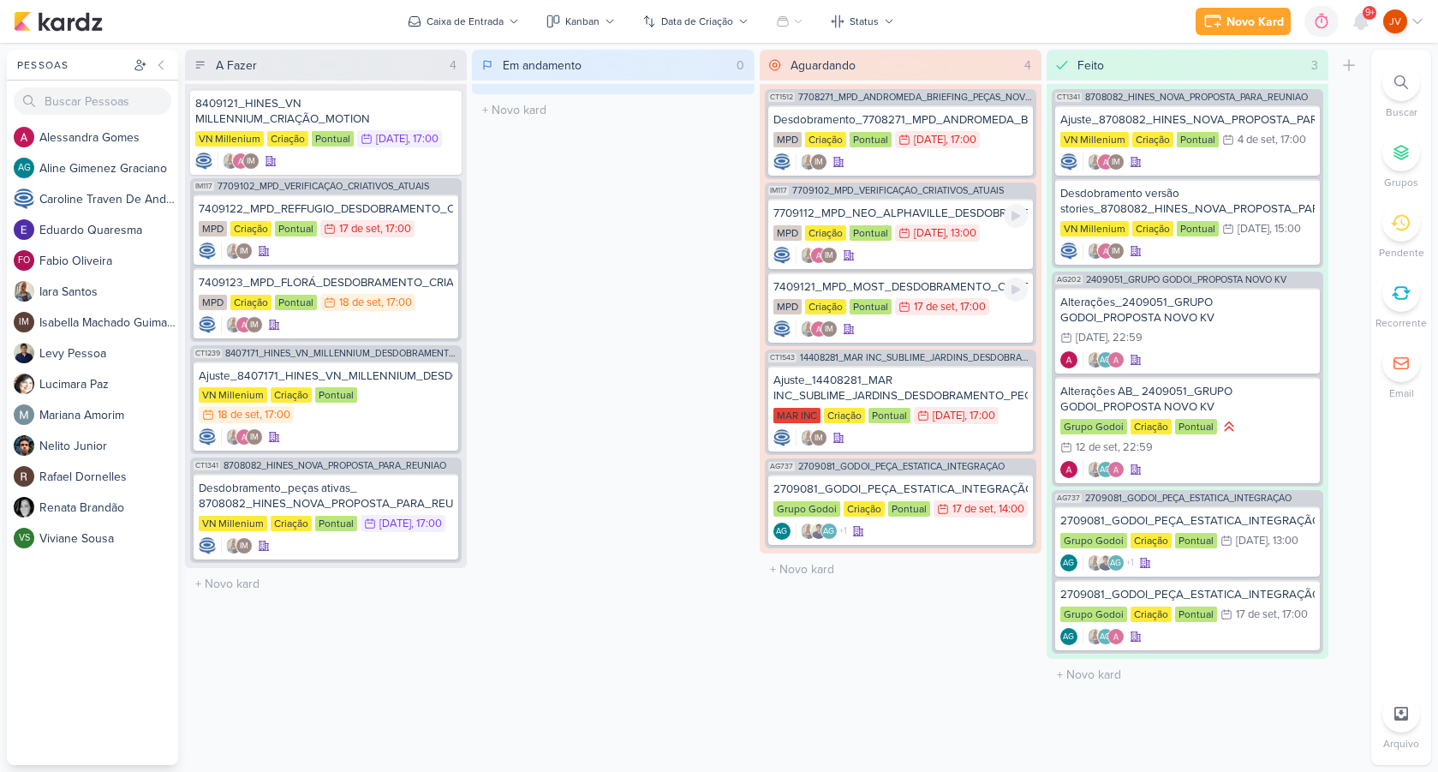
click at [962, 213] on div "7709112_MPD_NEO_ALPHAVILLE_DESDOBRAMENTO_DE_PEÇAS" at bounding box center [901, 213] width 254 height 15
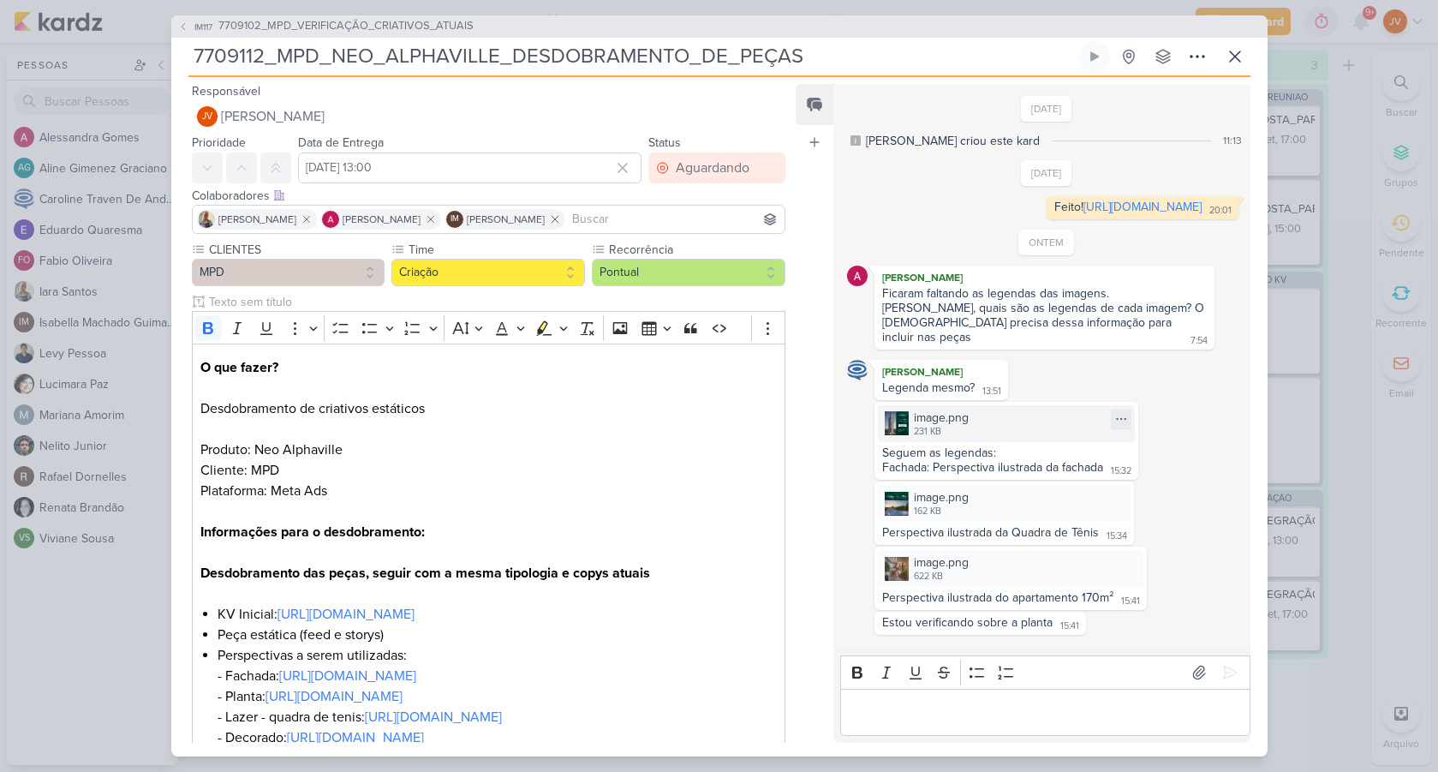
click at [942, 427] on div "image.png" at bounding box center [941, 418] width 55 height 18
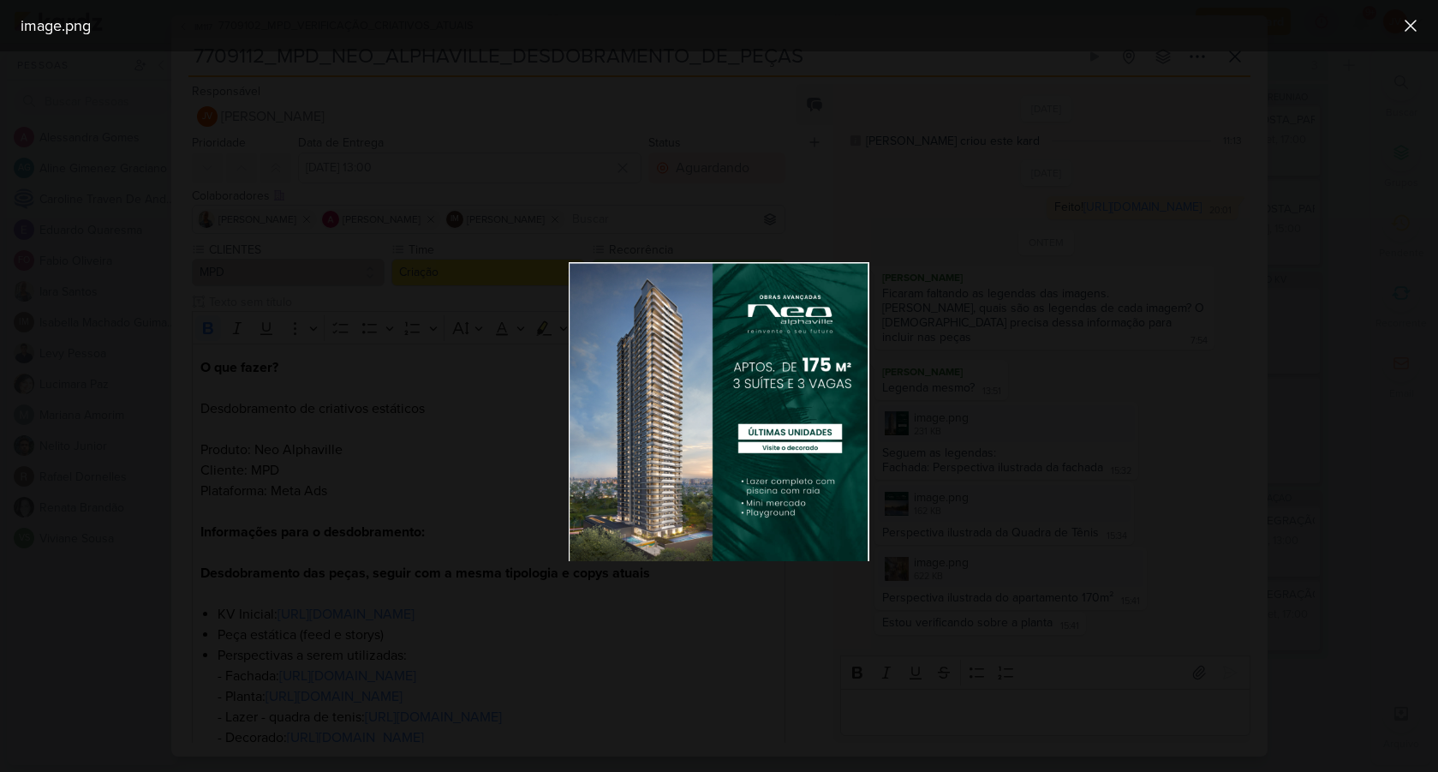
click at [1120, 373] on div at bounding box center [719, 411] width 1438 height 721
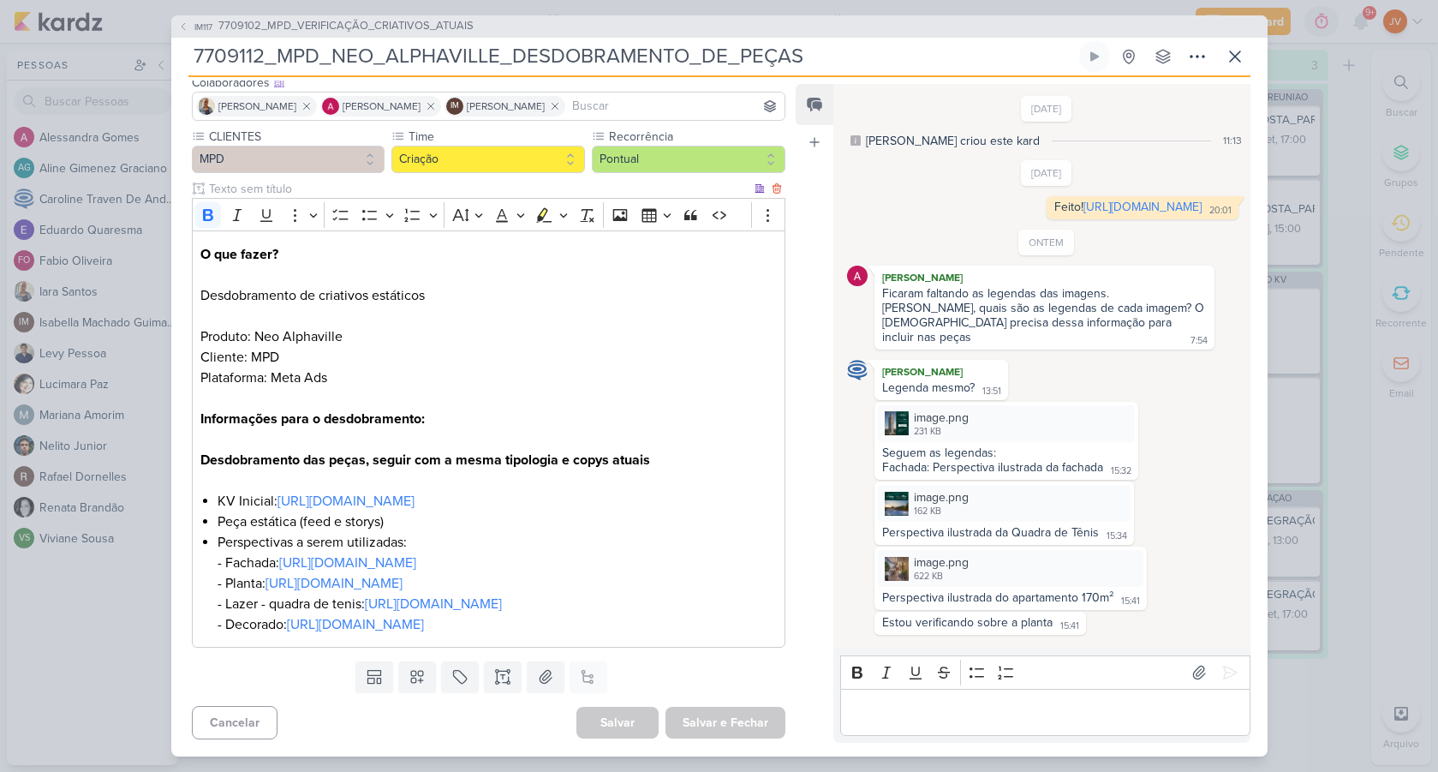
scroll to position [175, 0]
click at [1246, 52] on button at bounding box center [1235, 56] width 31 height 31
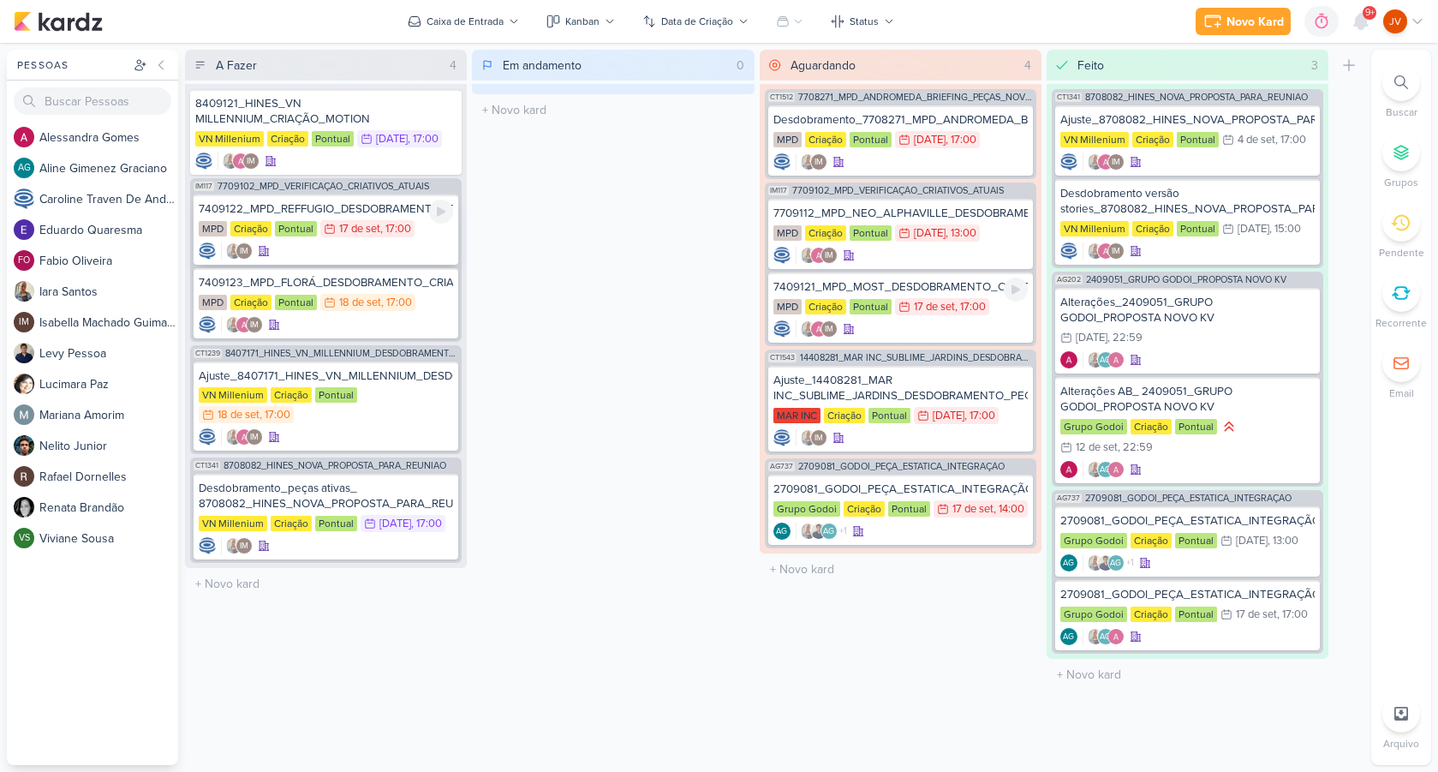
click at [374, 211] on div "7409122_MPD_REFFUGIO_DESDOBRAMENTO_CRIATIVOS" at bounding box center [326, 208] width 254 height 15
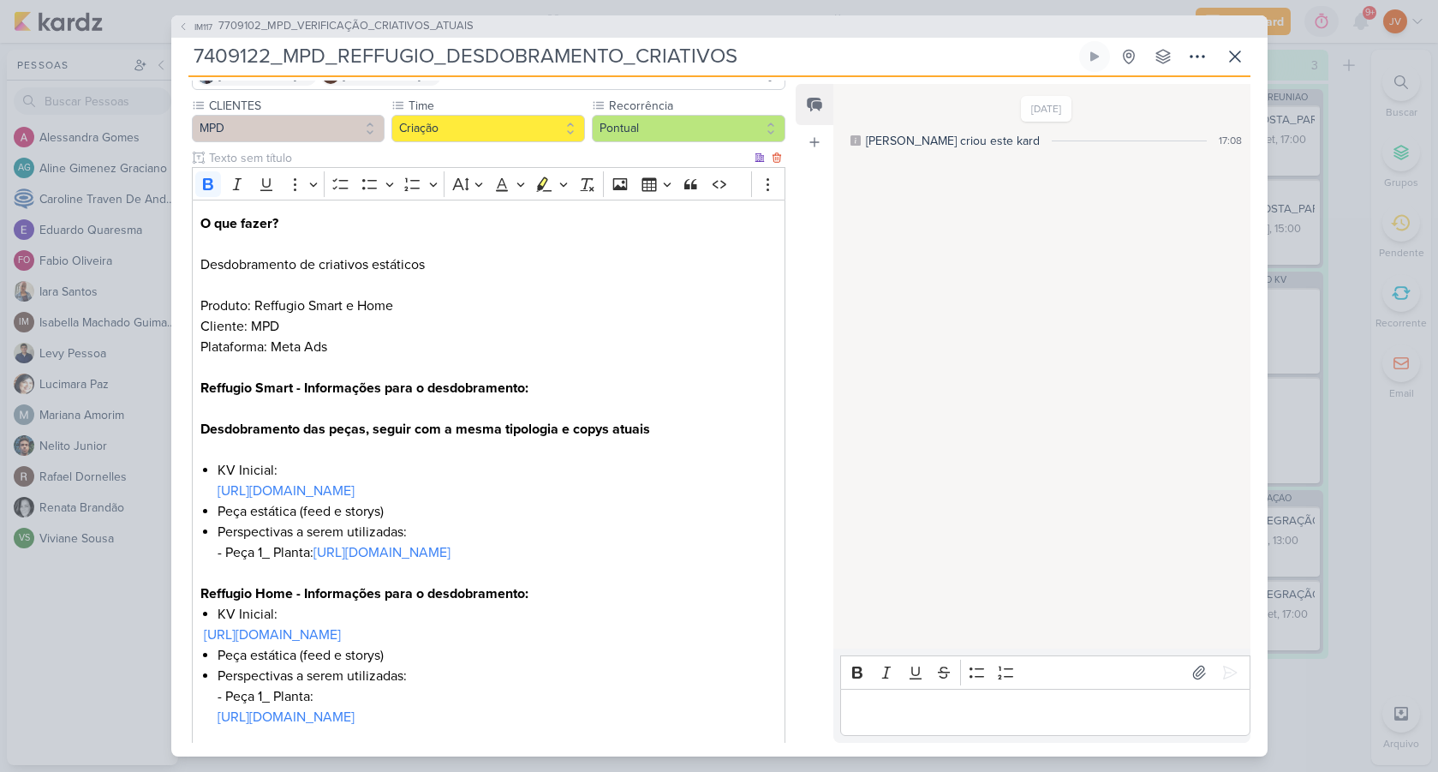
scroll to position [264, 0]
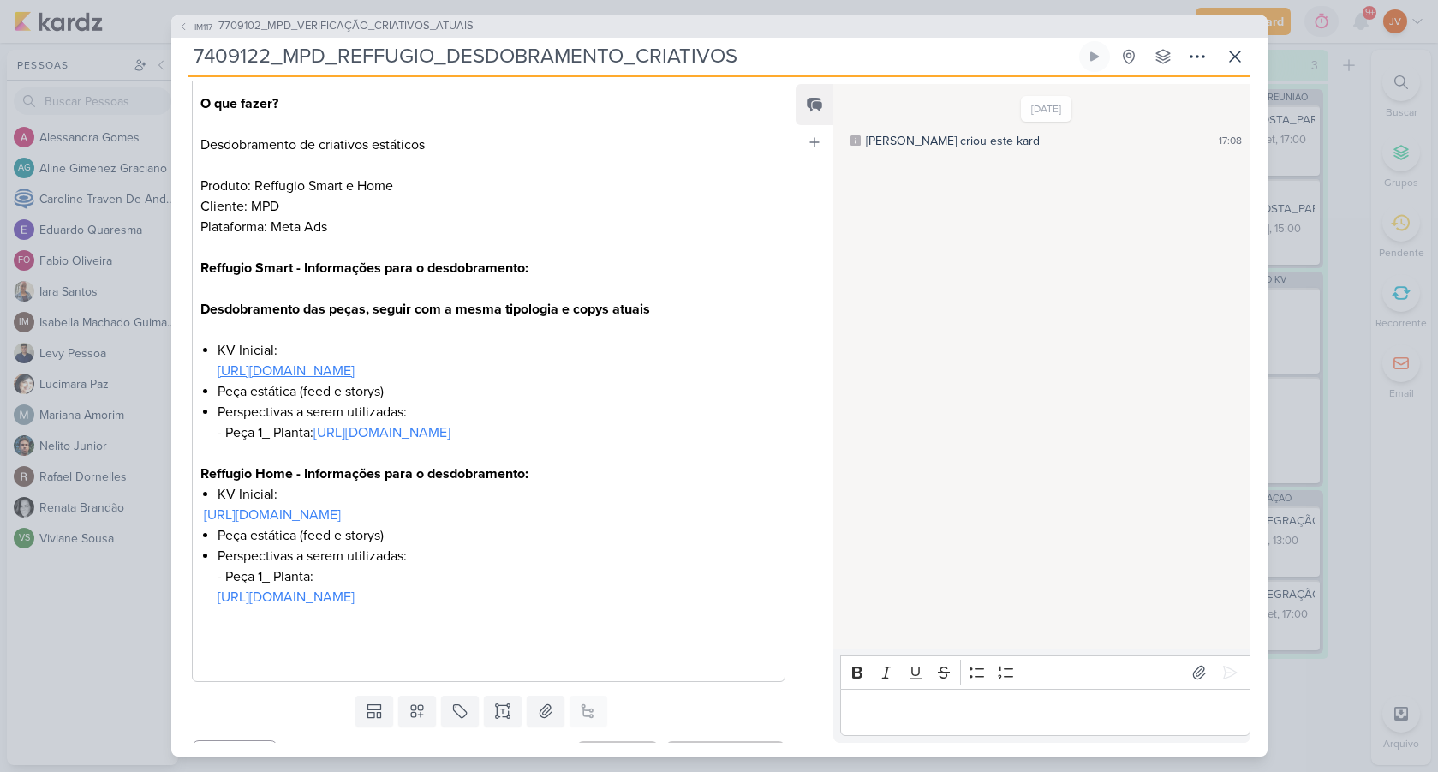
click at [355, 370] on link "[URL][DOMAIN_NAME]" at bounding box center [286, 370] width 137 height 17
click at [355, 367] on link "[URL][DOMAIN_NAME]" at bounding box center [286, 370] width 137 height 17
click at [1366, 471] on div "IM117 7709102_MPD_VERIFICAÇÃO_CRIATIVOS_ATUAIS 7409122_MPD_REFFUGIO_DESDOBRAMEN…" at bounding box center [719, 386] width 1438 height 772
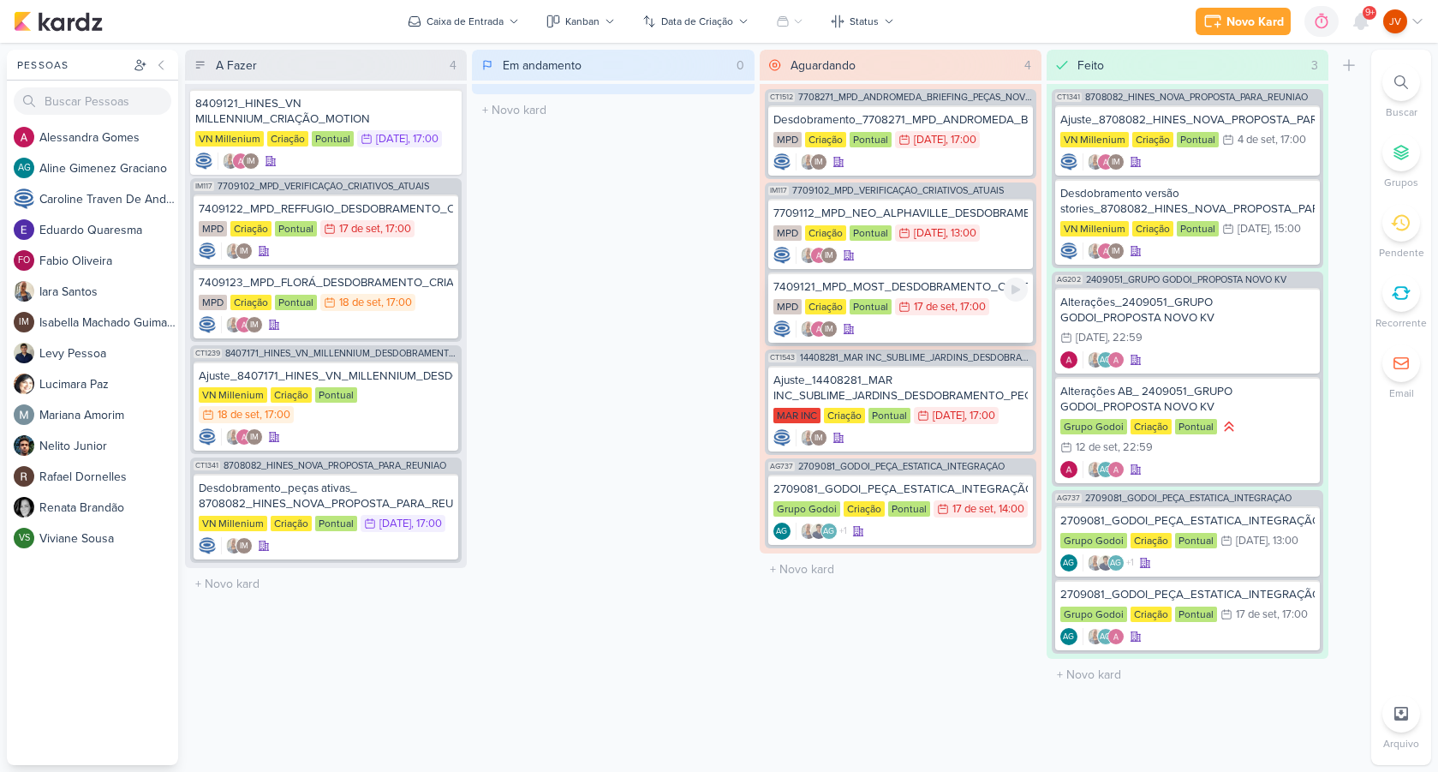
click at [947, 283] on div "7409121_MPD_MOST_DESDOBRAMENTO_CRIATIVOS" at bounding box center [901, 286] width 254 height 15
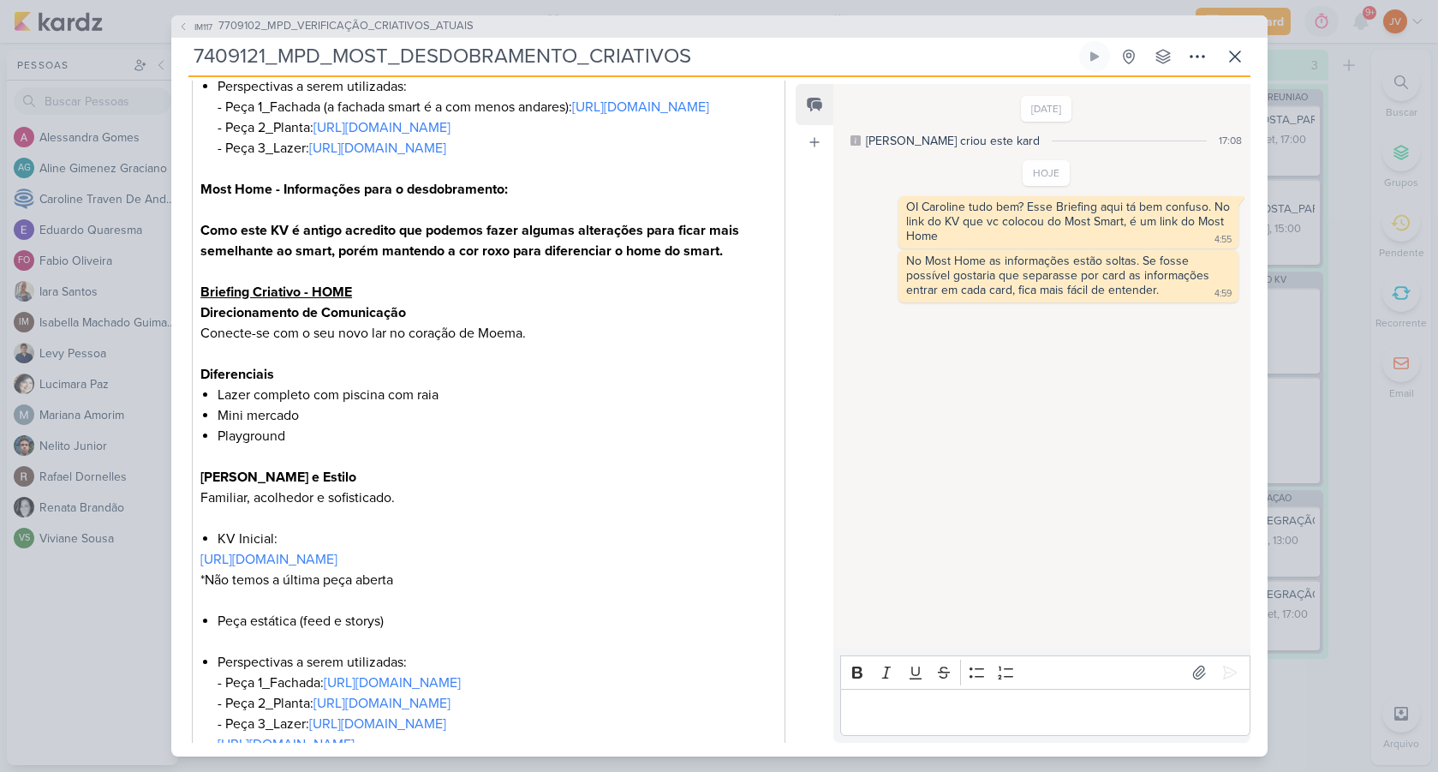
scroll to position [744, 0]
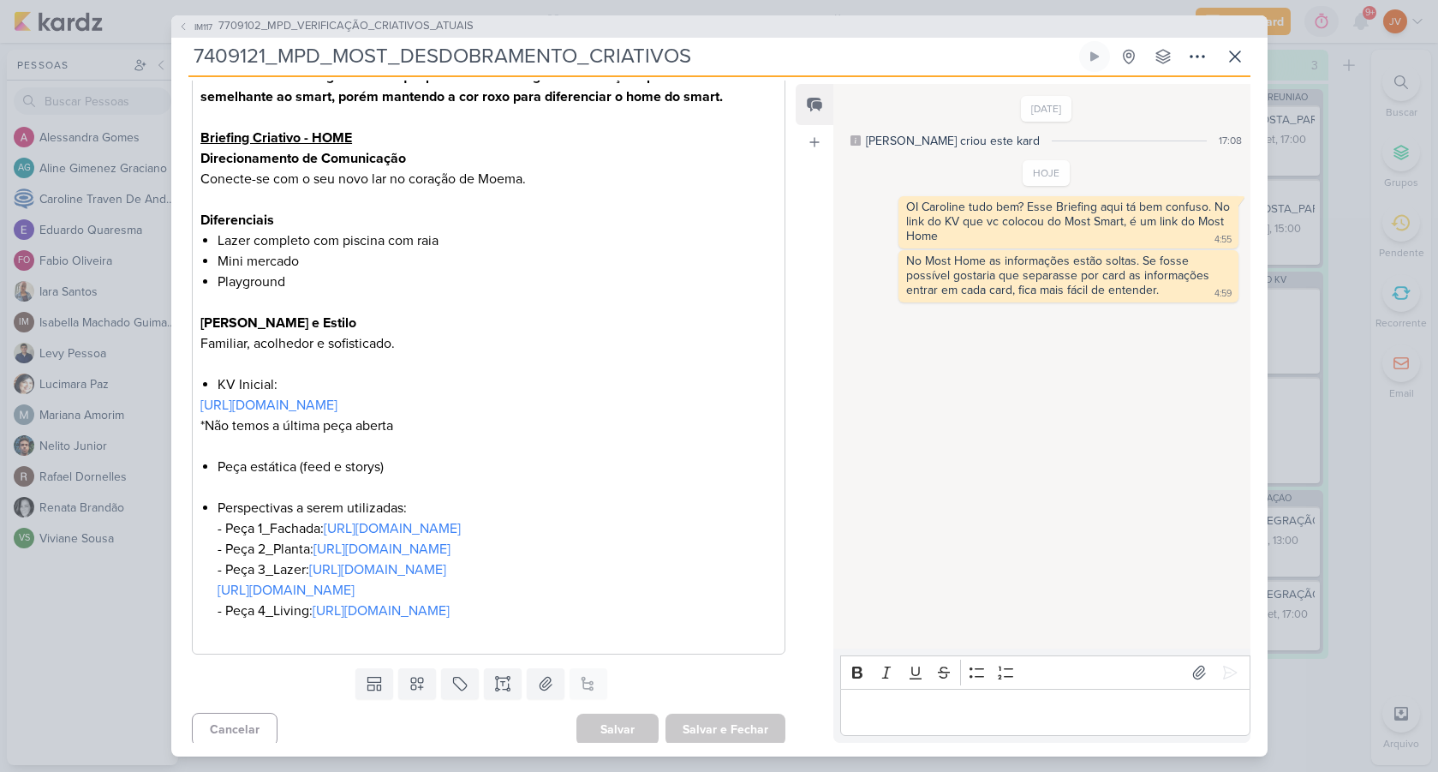
click at [111, 628] on div "IM117 7709102_MPD_VERIFICAÇÃO_CRIATIVOS_ATUAIS 7409121_MPD_MOST_DESDOBRAMENTO_C…" at bounding box center [719, 386] width 1438 height 772
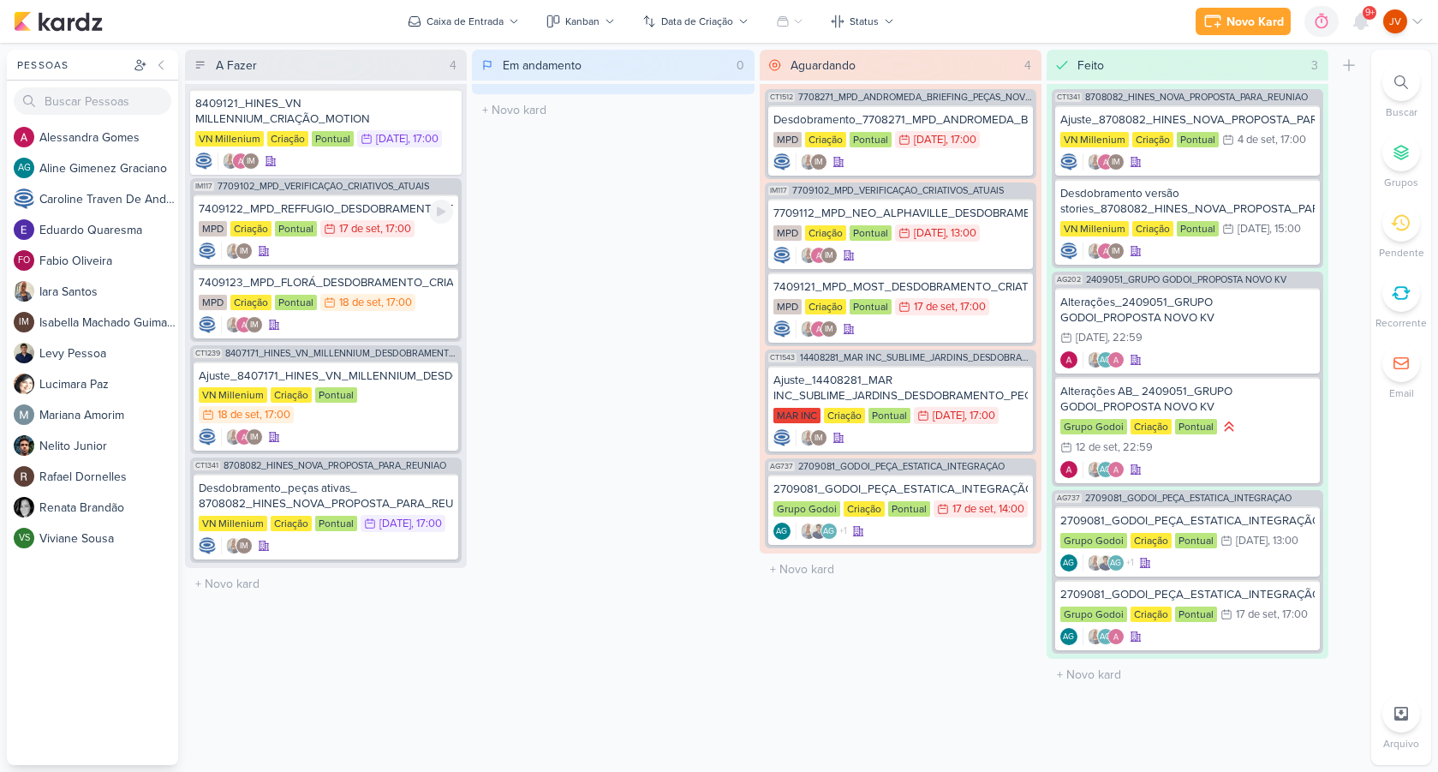
click at [385, 206] on div "7409122_MPD_REFFUGIO_DESDOBRAMENTO_CRIATIVOS" at bounding box center [326, 208] width 254 height 15
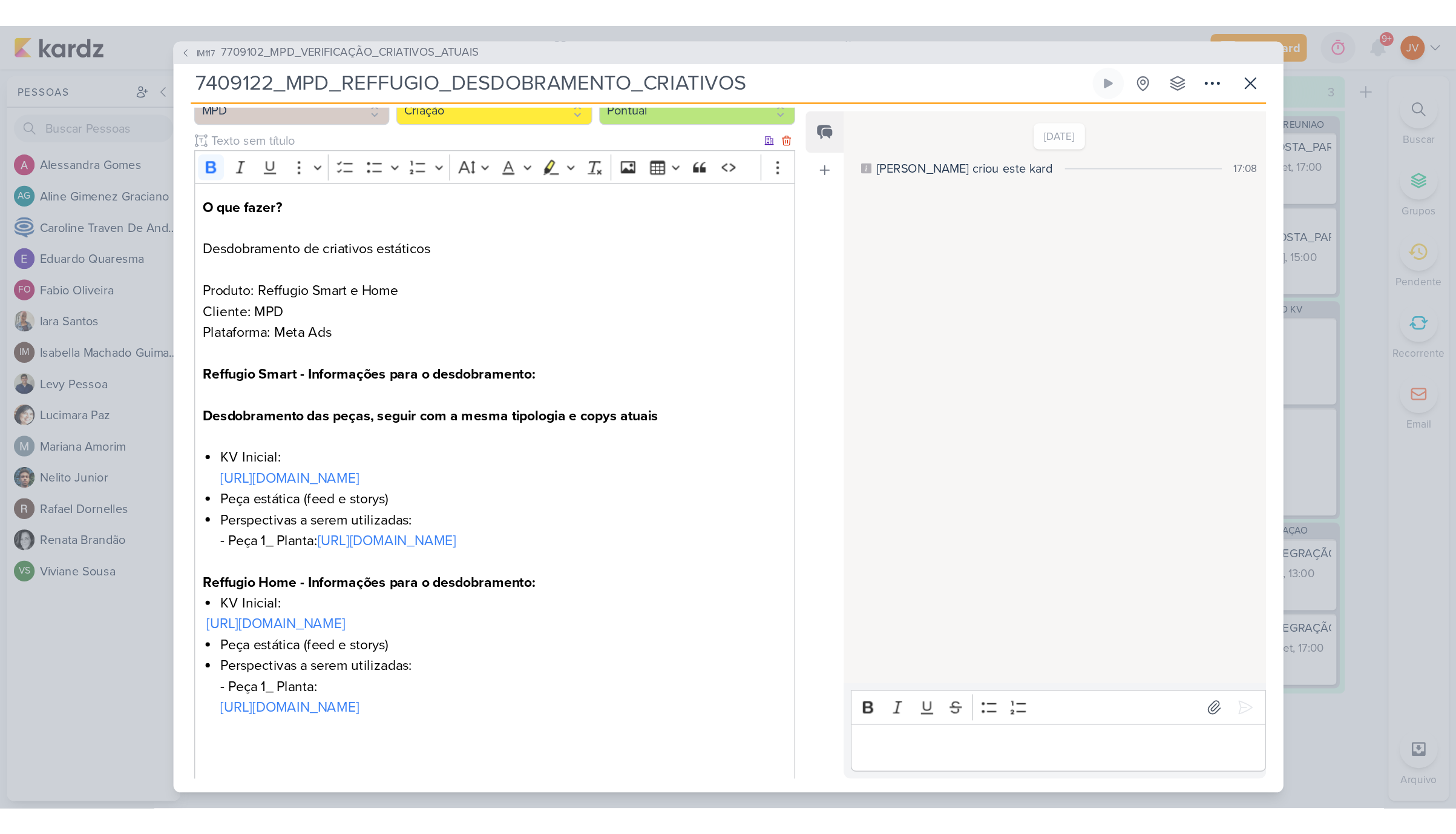
scroll to position [167, 0]
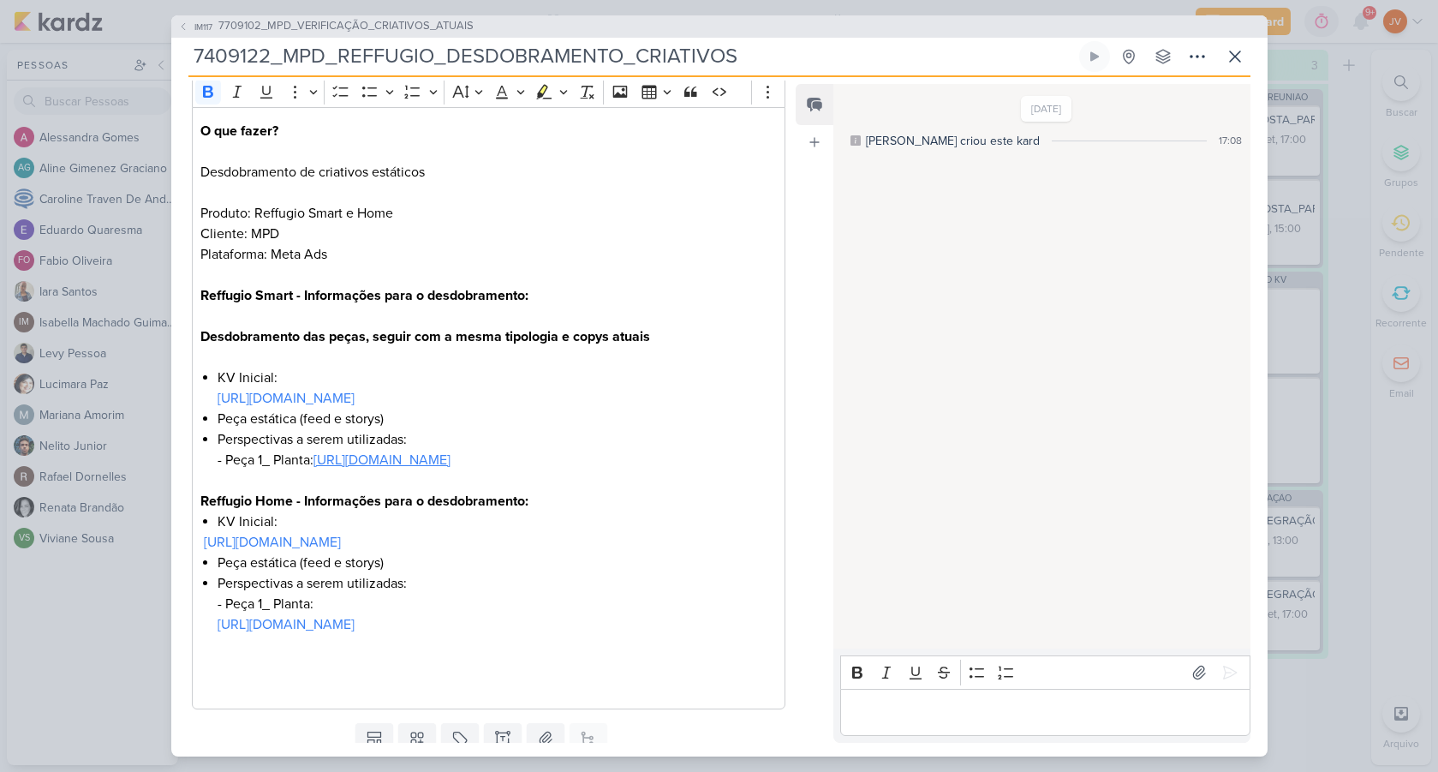
click at [354, 469] on link "[URL][DOMAIN_NAME]" at bounding box center [382, 460] width 137 height 17
click at [341, 551] on link "[URL][DOMAIN_NAME]" at bounding box center [272, 542] width 137 height 17
click at [355, 633] on link "[URL][DOMAIN_NAME]" at bounding box center [286, 624] width 137 height 17
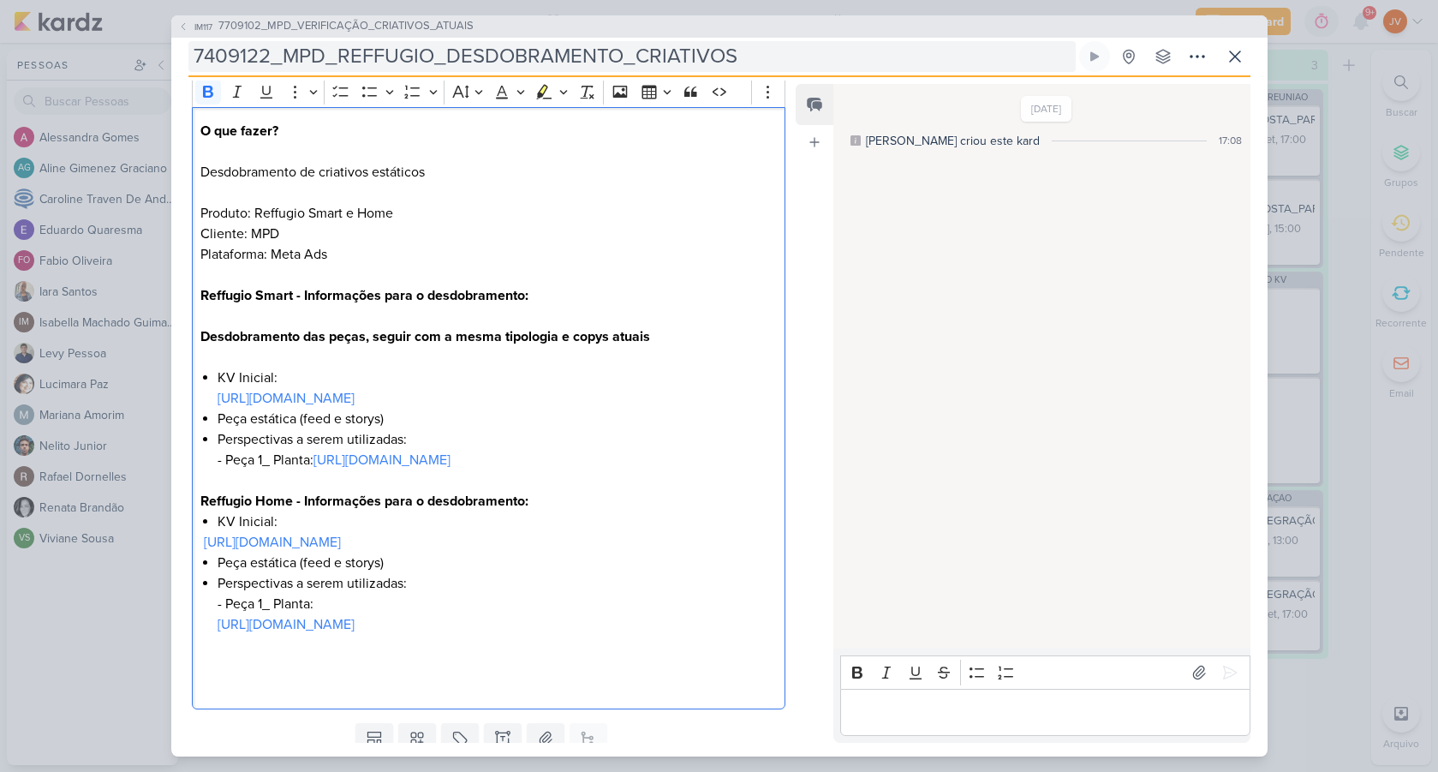
click at [374, 57] on input "7409122_MPD_REFFUGIO_DESDOBRAMENTO_CRIATIVOS" at bounding box center [632, 56] width 888 height 31
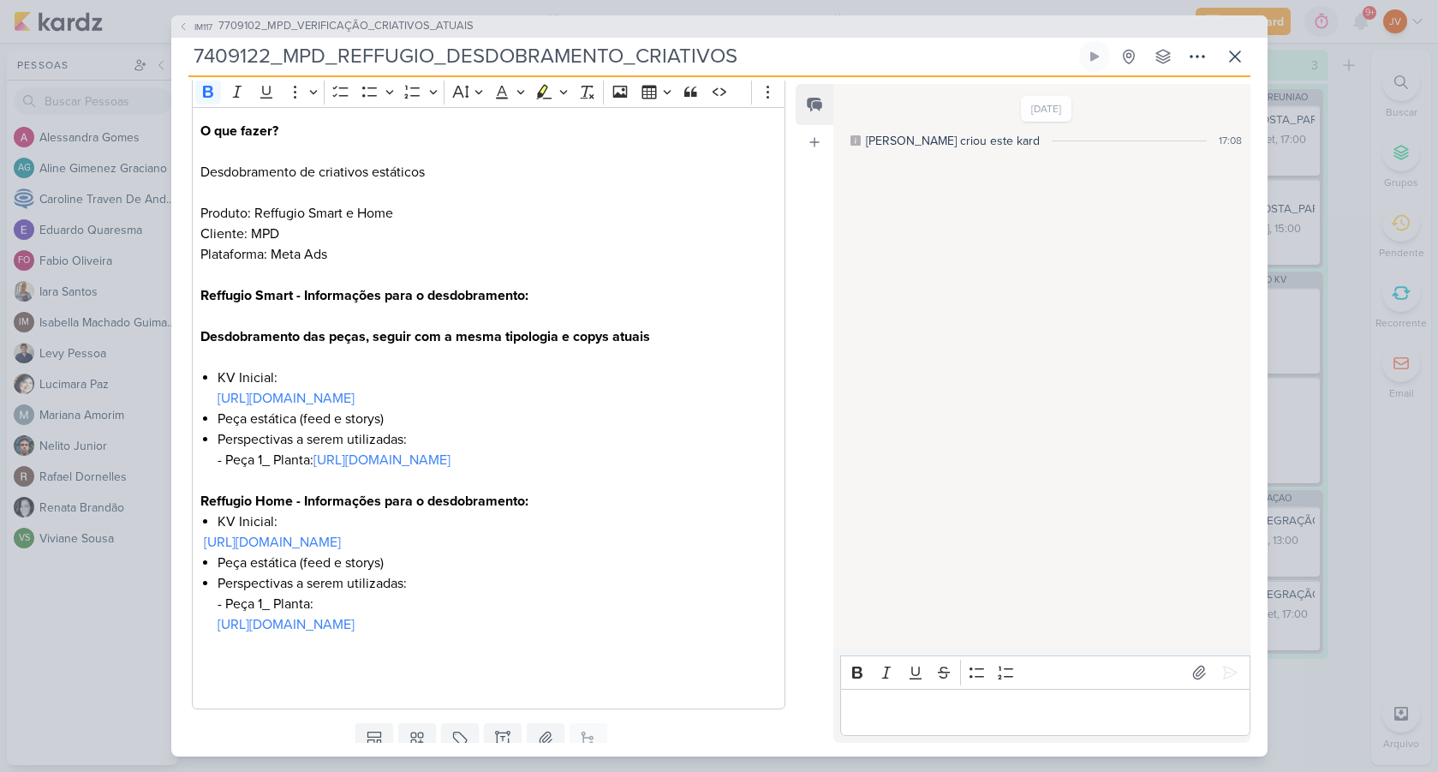
click at [374, 57] on input "7409122_MPD_REFFUGIO_DESDOBRAMENTO_CRIATIVOS" at bounding box center [632, 56] width 888 height 31
click at [1307, 521] on div "IM117 7709102_MPD_VERIFICAÇÃO_CRIATIVOS_ATUAIS 7409122_MPD_REFFUGIO_DESDOBRAMEN…" at bounding box center [719, 386] width 1438 height 772
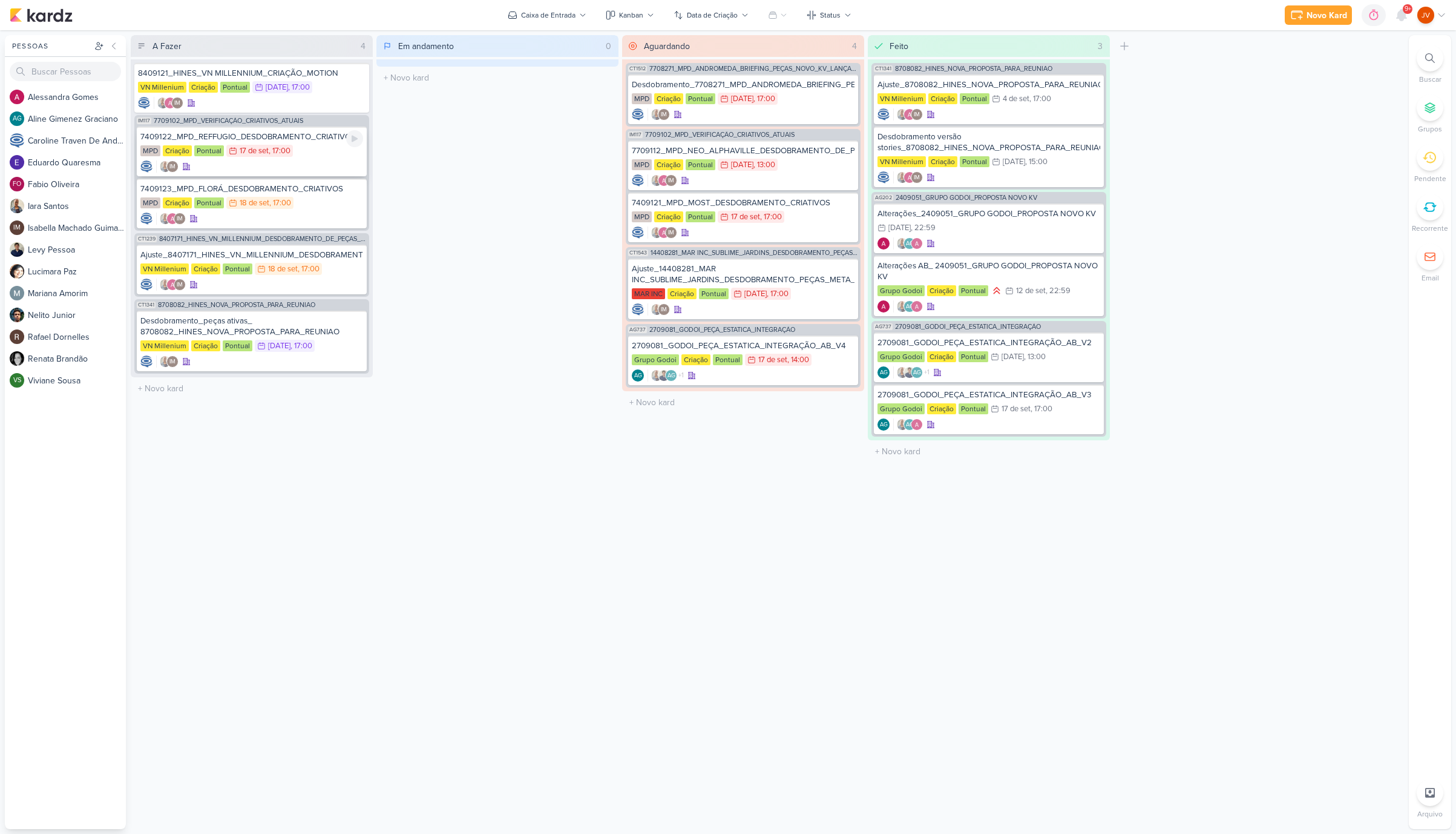
click at [304, 139] on div "7409122_MPD_REFFUGIO_DESDOBRAMENTO_CRIATIVOS" at bounding box center [251, 136] width 223 height 11
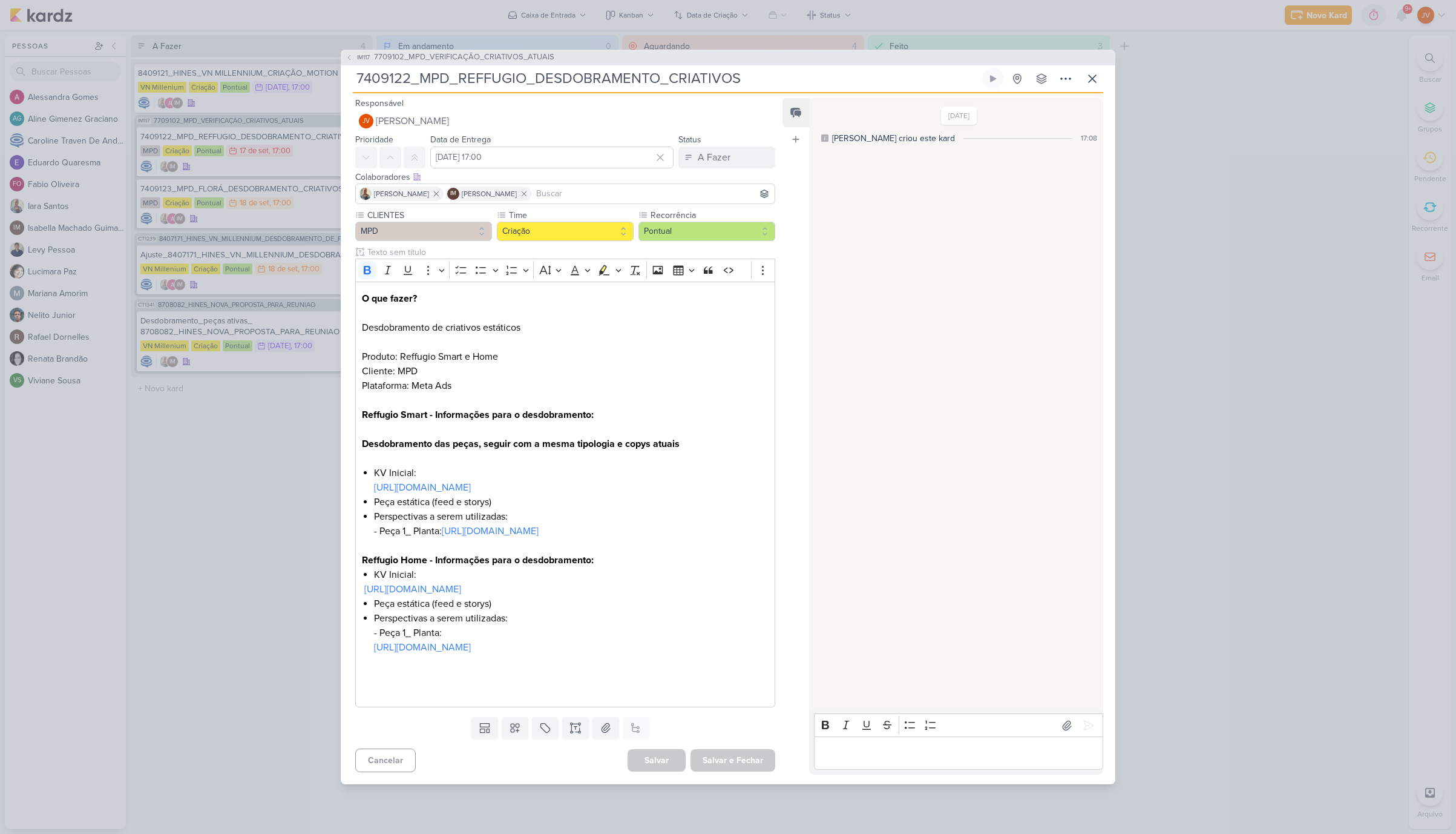
click at [538, 68] on input "7409122_MPD_REFFUGIO_DESDOBRAMENTO_CRIATIVOS" at bounding box center [666, 78] width 627 height 22
click at [846, 545] on p "Editor editing area: main" at bounding box center [959, 753] width 277 height 15
click at [1016, 545] on icon at bounding box center [1089, 725] width 12 height 12
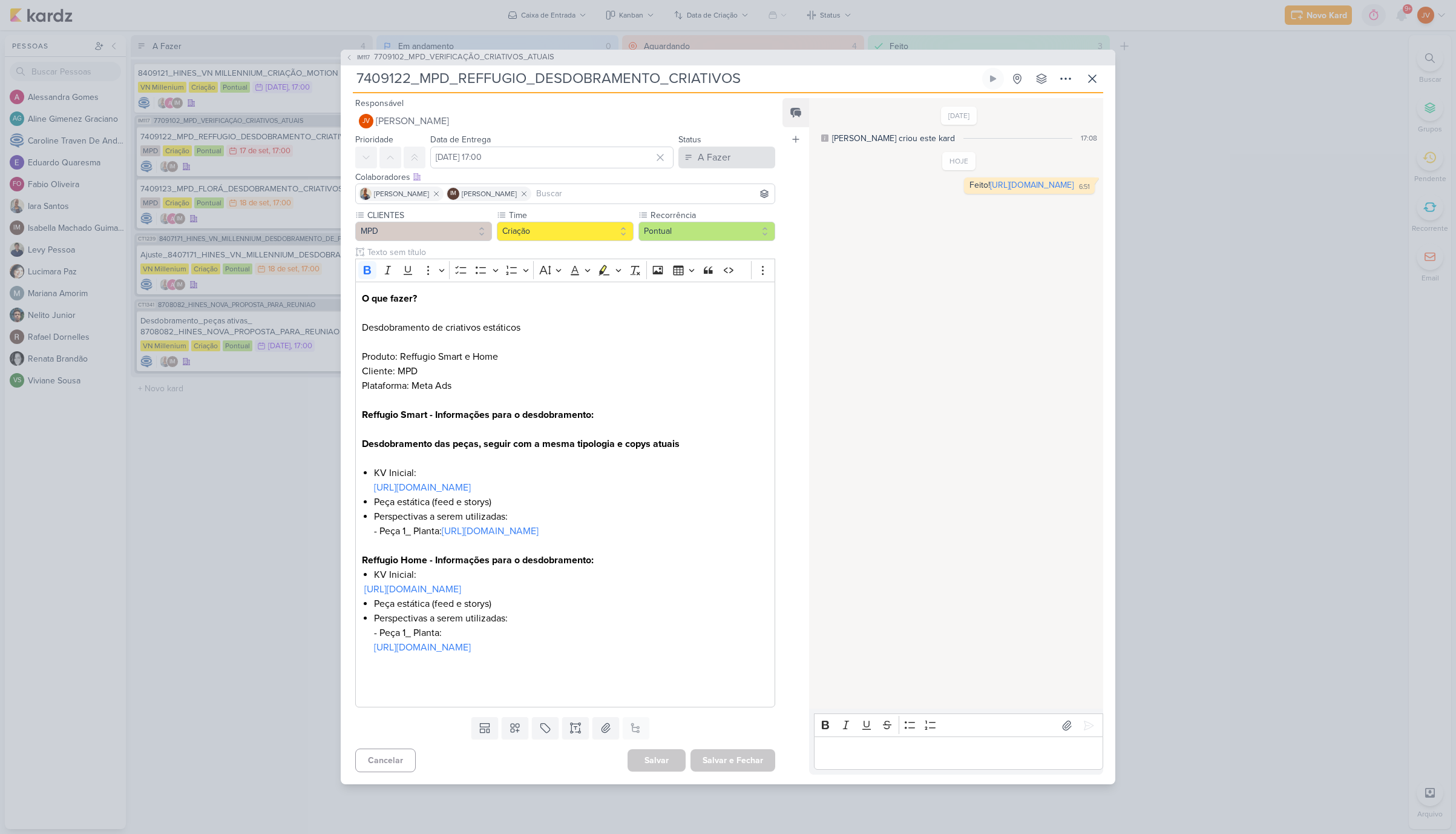
click at [718, 150] on div "A Fazer" at bounding box center [714, 157] width 32 height 15
click at [703, 218] on div "Aguardando" at bounding box center [713, 225] width 46 height 13
click at [740, 545] on button "Salvar e Fechar" at bounding box center [733, 760] width 85 height 23
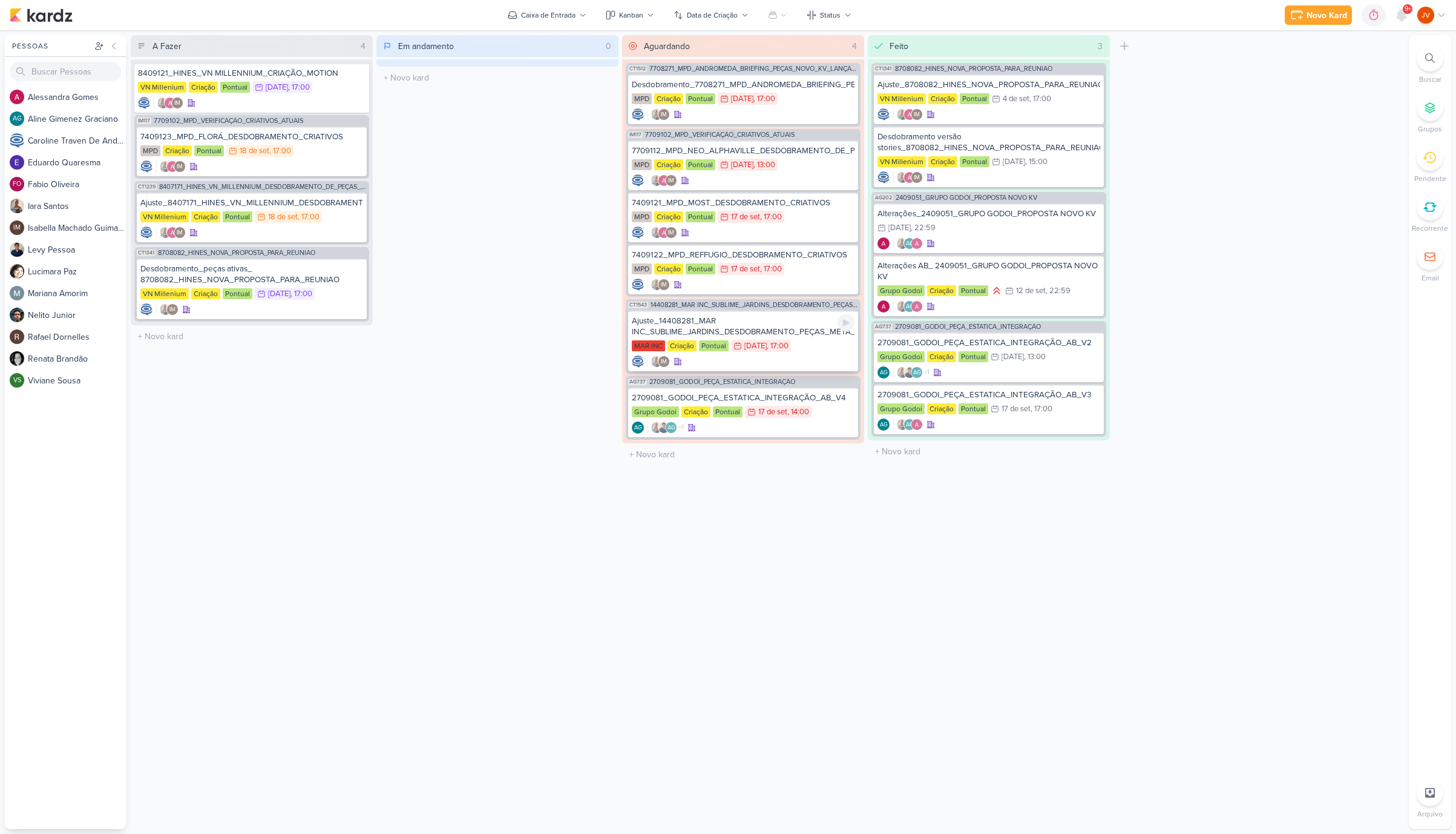
scroll to position [1, 0]
click at [808, 86] on div "Desdobramento_7708271_MPD_ANDROMEDA_BRIEFING_PEÇAS_NOVO_KV_LANÇAMENTO" at bounding box center [742, 84] width 223 height 11
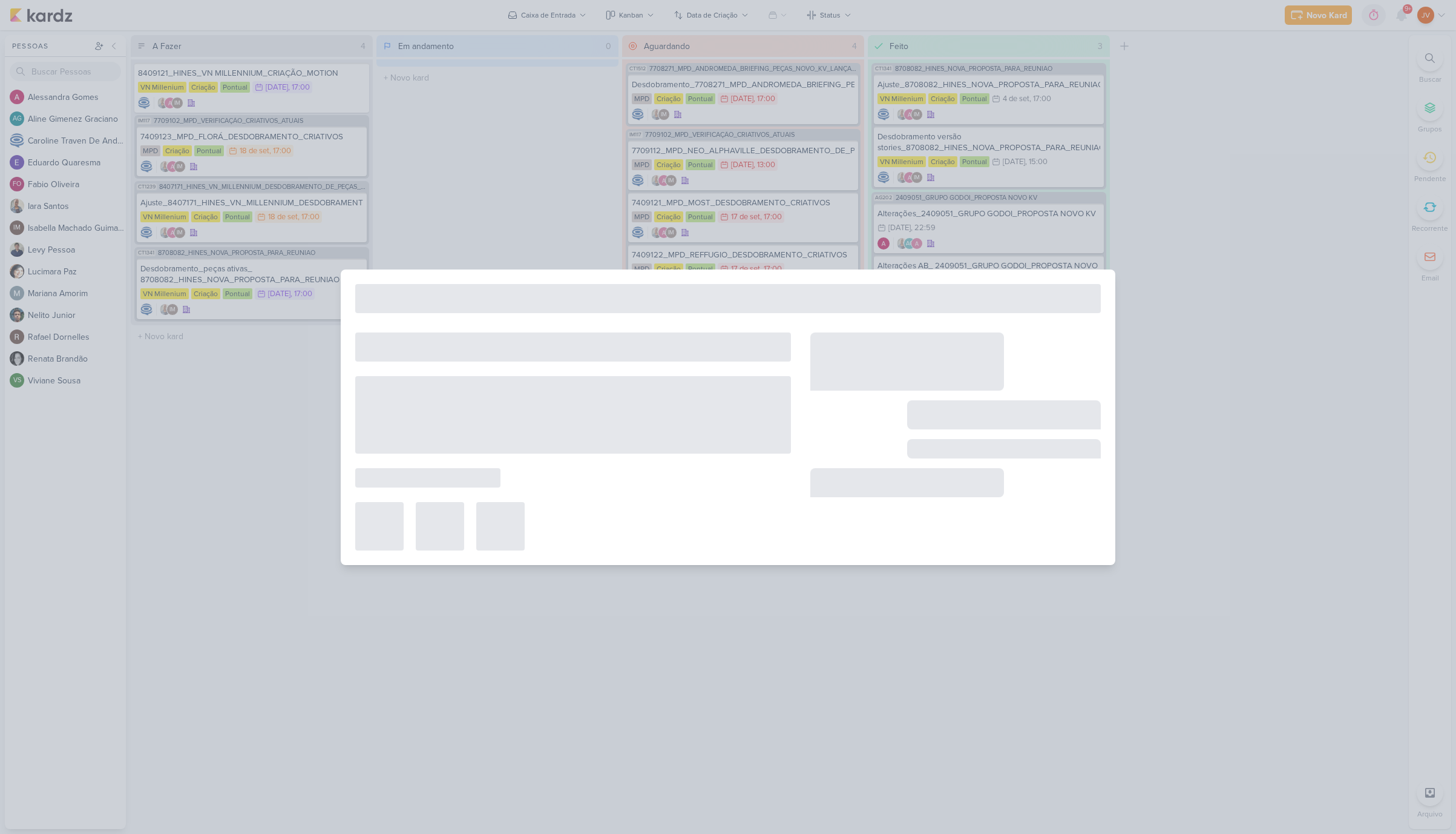
type input "Desdobramento_7708271_MPD_ANDROMEDA_BRIEFING_PEÇAS_NOVO_KV_LANÇAMENTO"
type input "[DATE] 17:00"
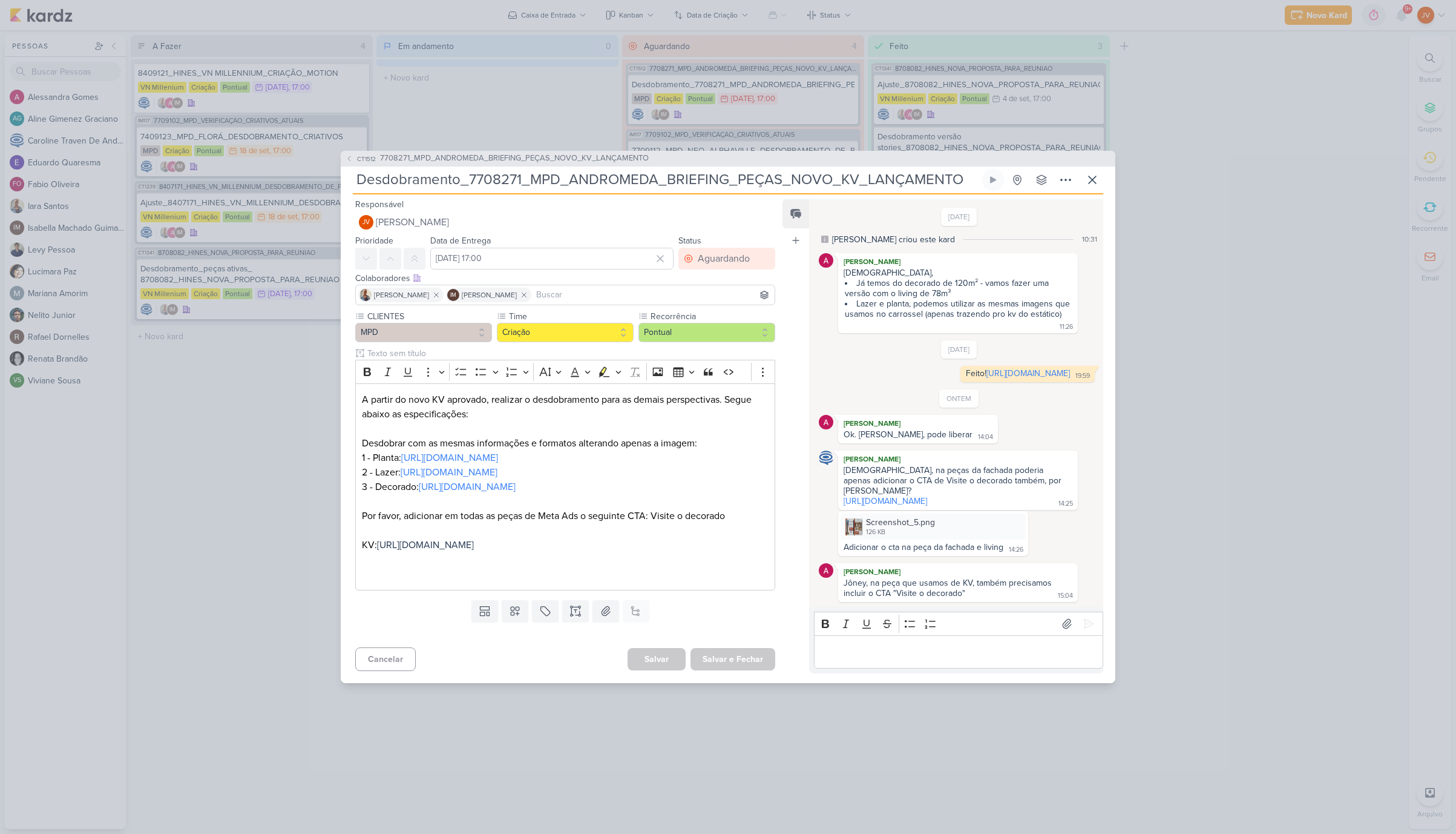
click at [547, 99] on div "CT1512 7708271_MPD_ANDROMEDA_BRIEFING_PEÇAS_NOVO_KV_LANÇAMENTO Desdobramento_77…" at bounding box center [728, 417] width 1456 height 834
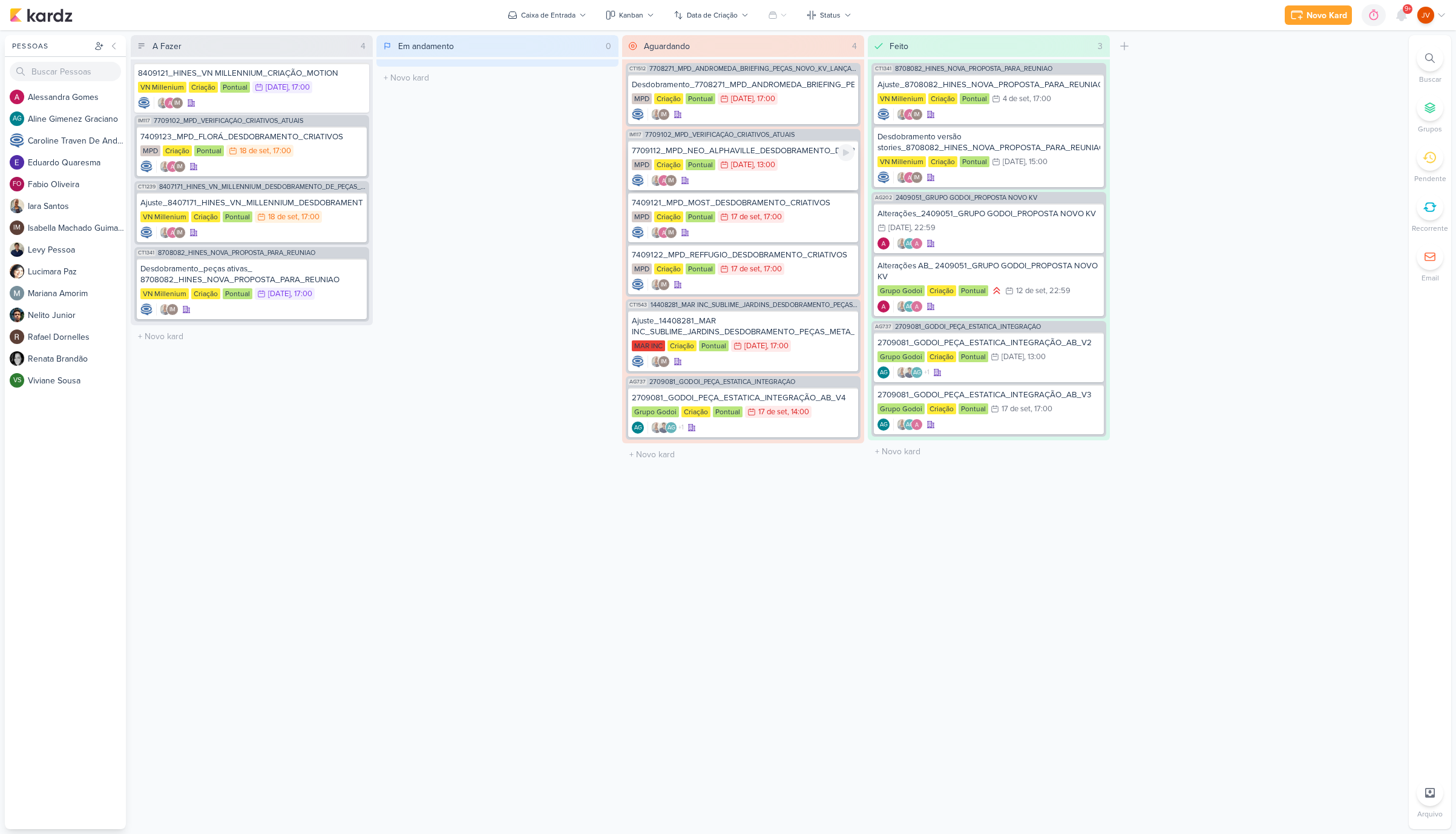
scroll to position [0, 1]
click at [796, 146] on div "7709112_MPD_NEO_ALPHAVILLE_DESDOBRAMENTO_DE_PEÇAS" at bounding box center [742, 151] width 223 height 11
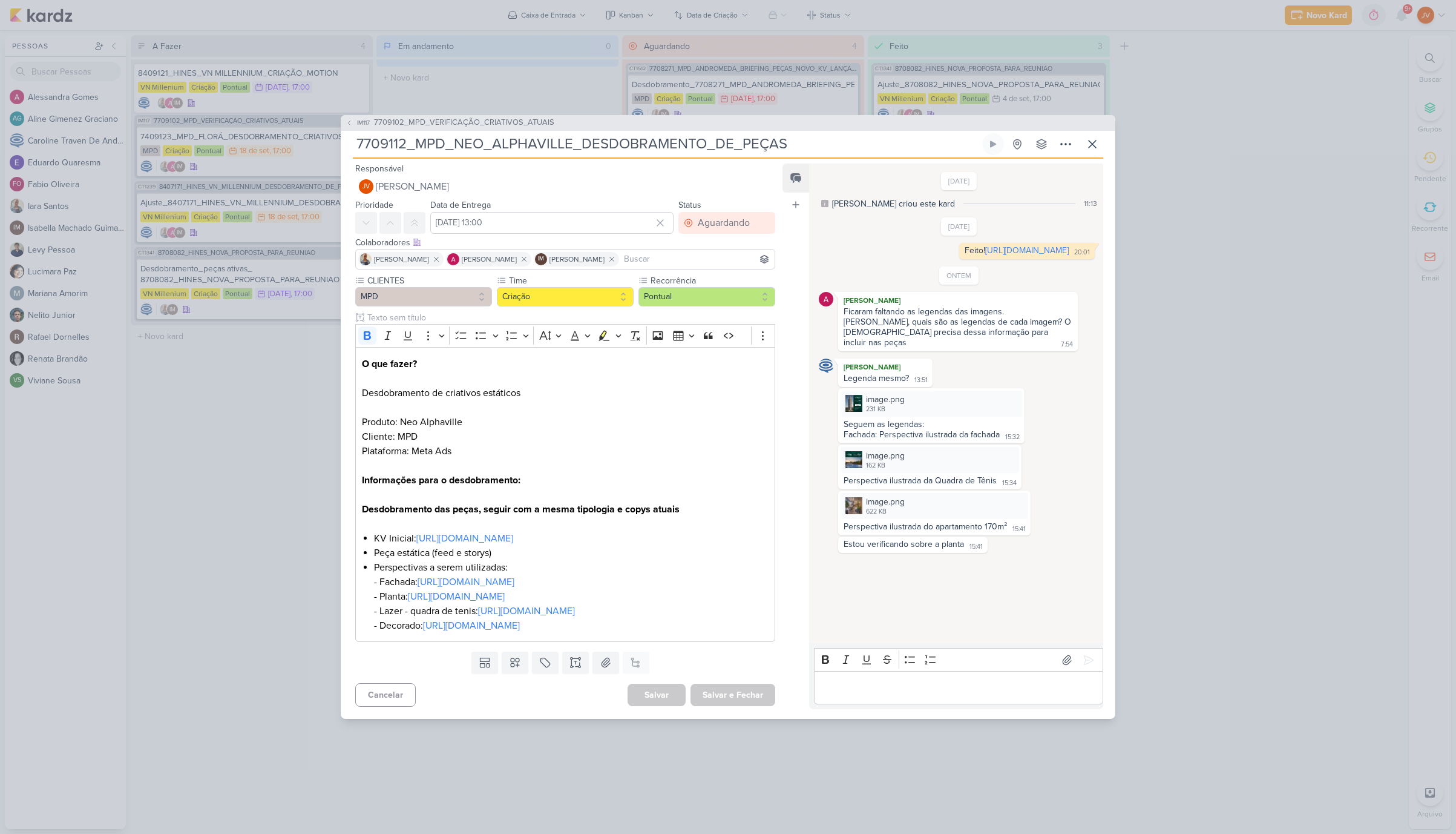
scroll to position [-1, 1]
drag, startPoint x: 1000, startPoint y: 424, endPoint x: 880, endPoint y: 423, distance: 120.0
click at [880, 423] on div "Seguem as legendas: Fachada: Perspectiva ilustrada da fachada 15:32" at bounding box center [931, 430] width 182 height 22
copy div "Perspectiva ilustrada da fachada"
drag, startPoint x: 995, startPoint y: 469, endPoint x: 840, endPoint y: 471, distance: 155.0
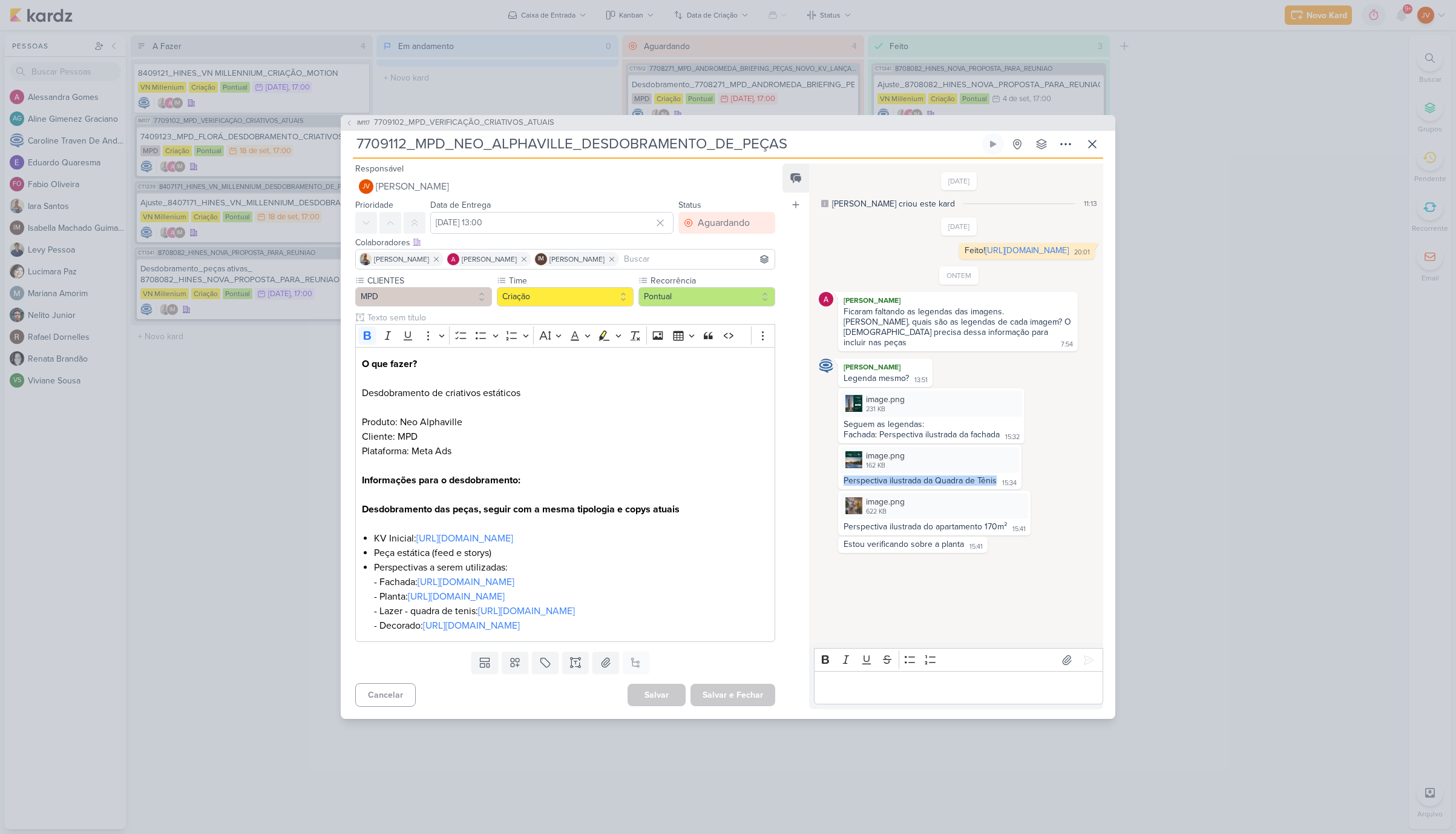
click at [841, 476] on div "Perspectiva ilustrada da Quadra de Tênis 15:34" at bounding box center [930, 481] width 179 height 11
copy div "Perspectiva ilustrada da Quadra de Tênis"
drag, startPoint x: 1006, startPoint y: 514, endPoint x: 834, endPoint y: 515, distance: 172.0
click at [834, 515] on div "image.png 622 KB Adicionar ao Kard [GEOGRAPHIC_DATA] Perspectiva ilustrada do a…" at bounding box center [959, 512] width 281 height 45
copy div "Perspectiva ilustrada do apartamento 170m²"
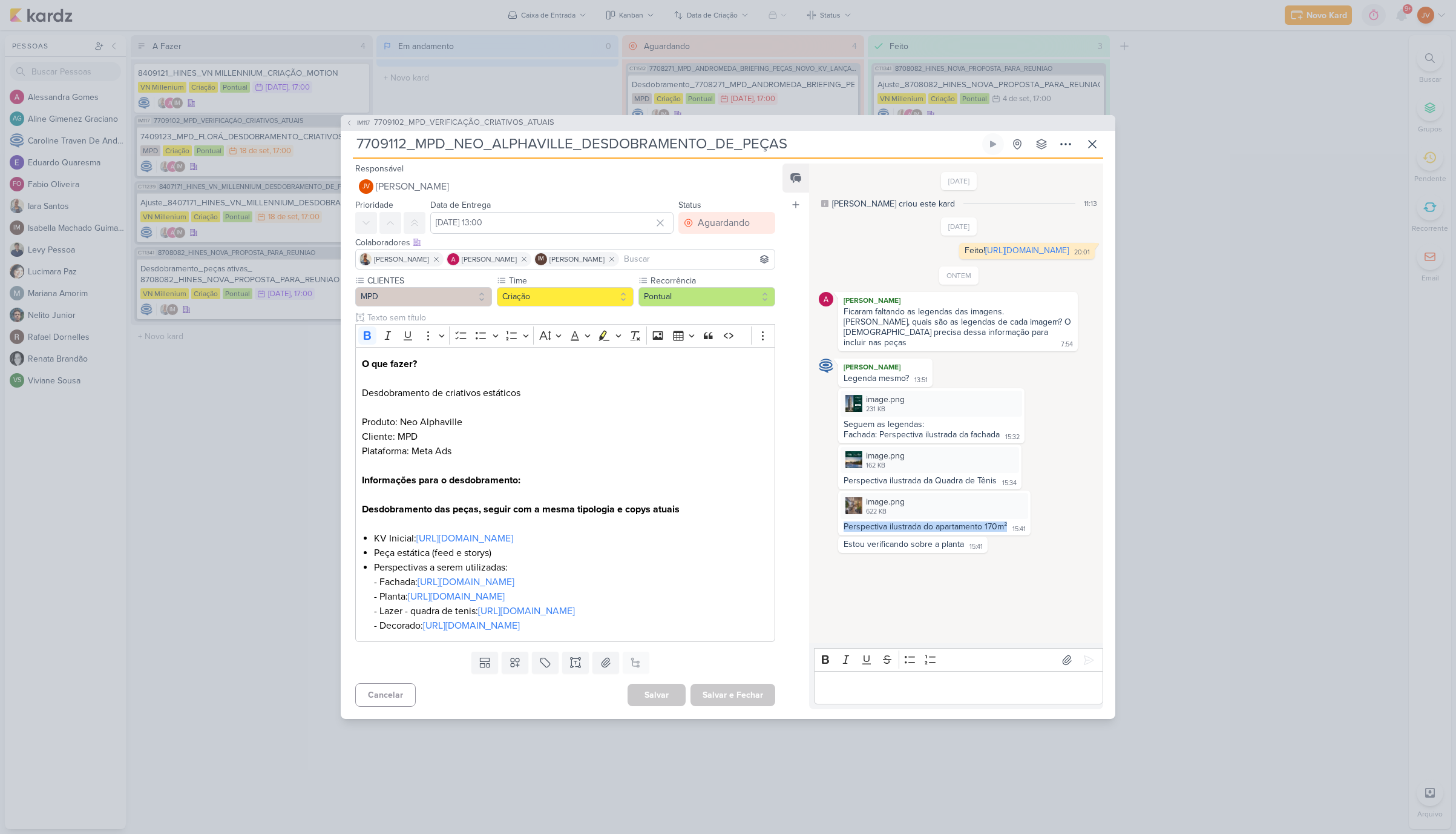
scroll to position [0, 0]
click at [1016, 49] on div "IM117 7709102_MPD_VERIFICAÇÃO_CRIATIVOS_ATUAIS 7709112_MPD_NEO_ALPHAVILLE_DESDO…" at bounding box center [728, 417] width 1456 height 834
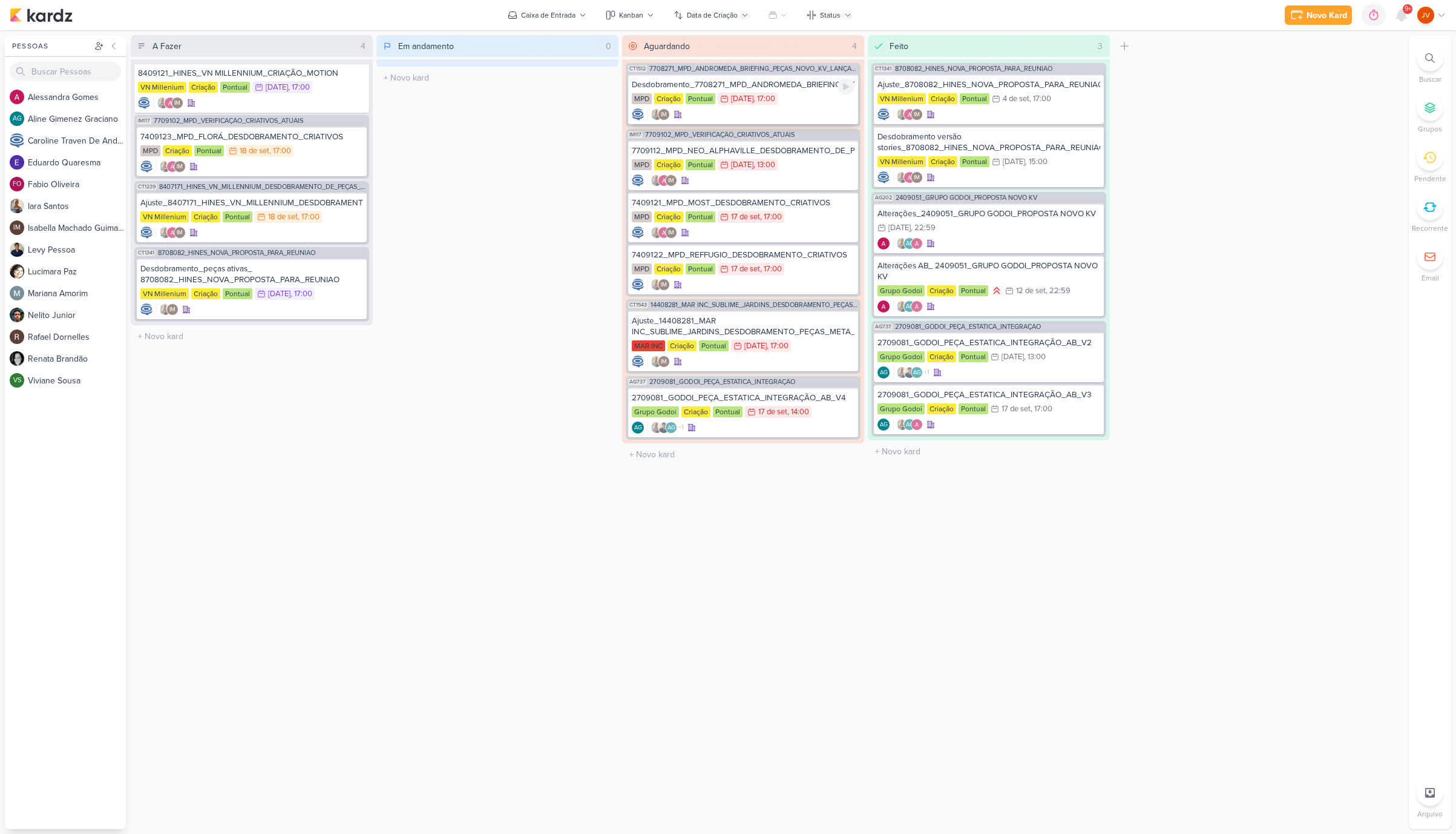
click at [745, 83] on div "Desdobramento_7708271_MPD_ANDROMEDA_BRIEFING_PEÇAS_NOVO_KV_LANÇAMENTO" at bounding box center [742, 84] width 223 height 11
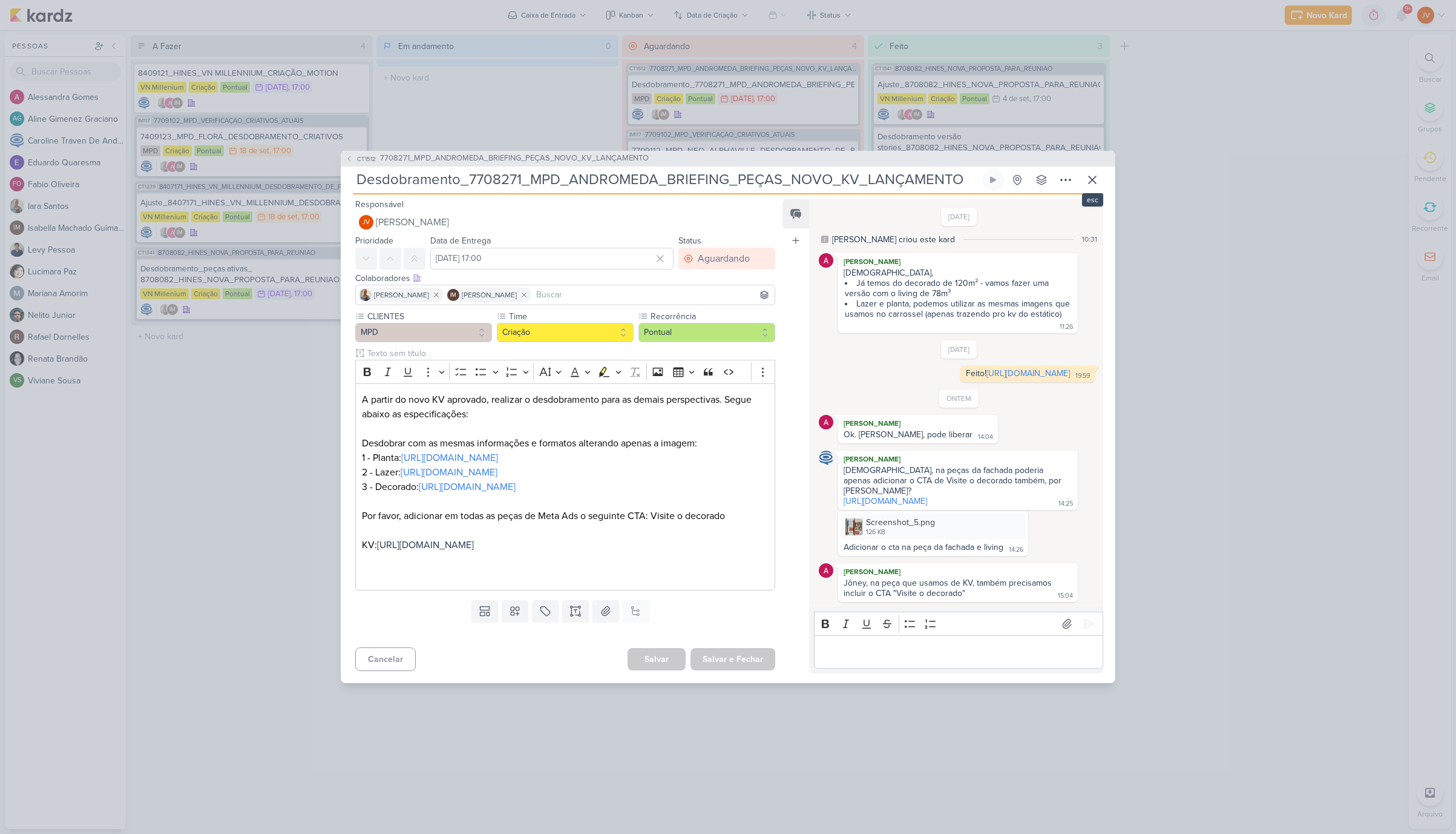
click at [1016, 172] on icon at bounding box center [1092, 180] width 15 height 15
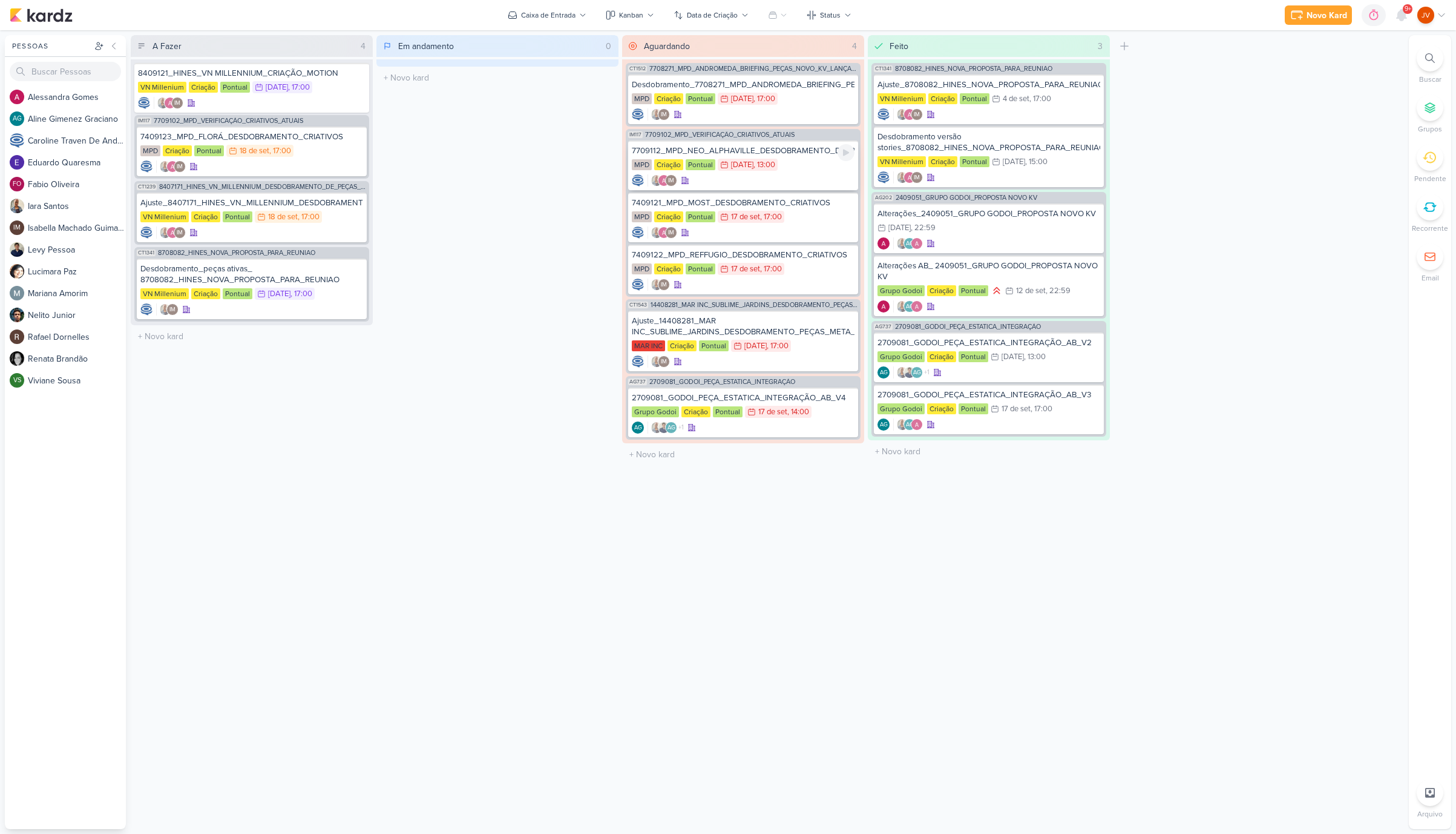
click at [803, 155] on div "7709112_MPD_NEO_ALPHAVILLE_DESDOBRAMENTO_DE_PEÇAS" at bounding box center [742, 151] width 223 height 11
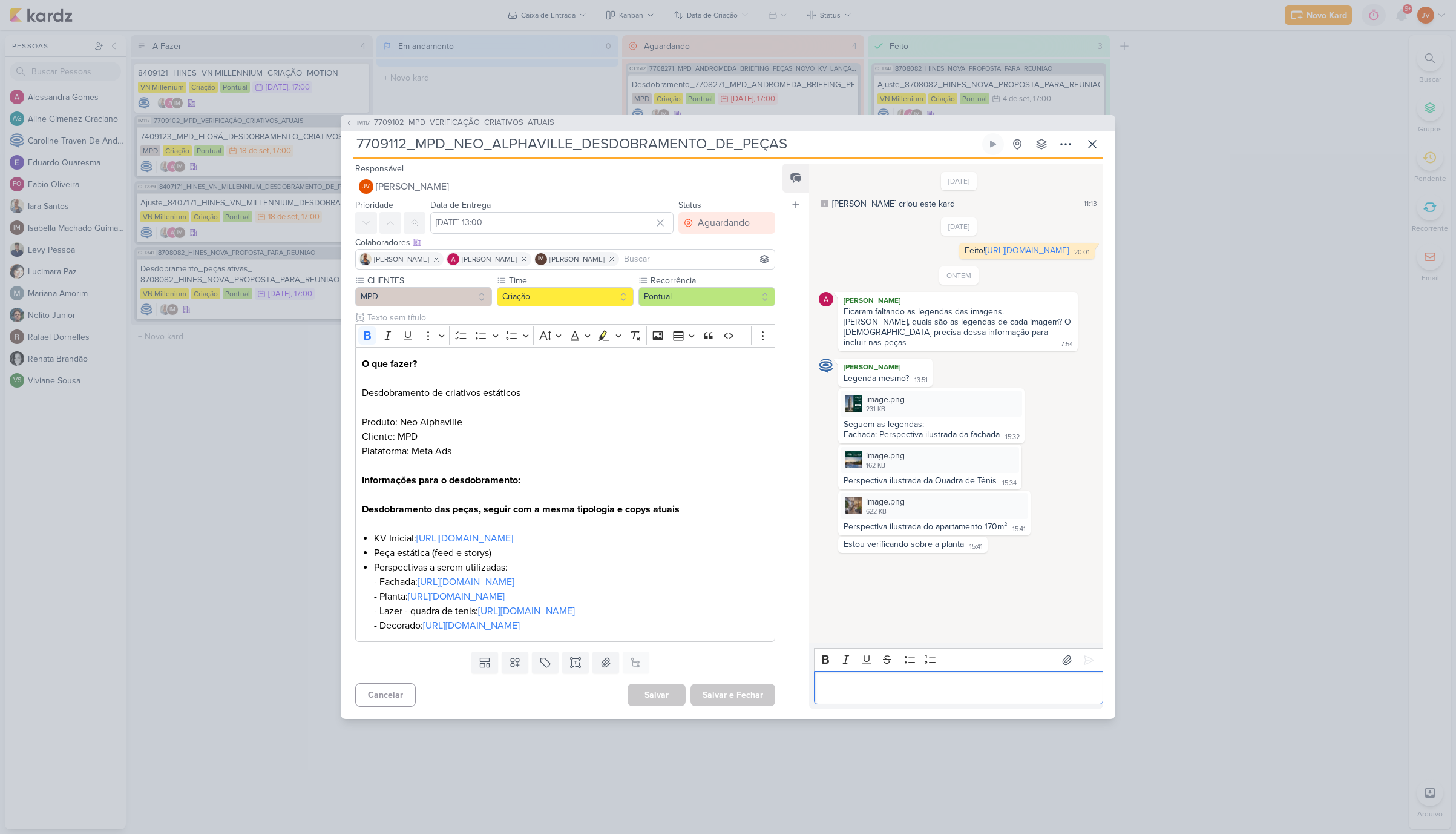
click at [867, 545] on div "Editor editing area: main" at bounding box center [959, 687] width 290 height 33
click at [1016, 545] on icon at bounding box center [1089, 659] width 9 height 9
click at [1016, 545] on div "IM117 7709102_MPD_VERIFICAÇÃO_CRIATIVOS_ATUAIS 7709112_MPD_NEO_ALPHAVILLE_DESDO…" at bounding box center [728, 417] width 1456 height 834
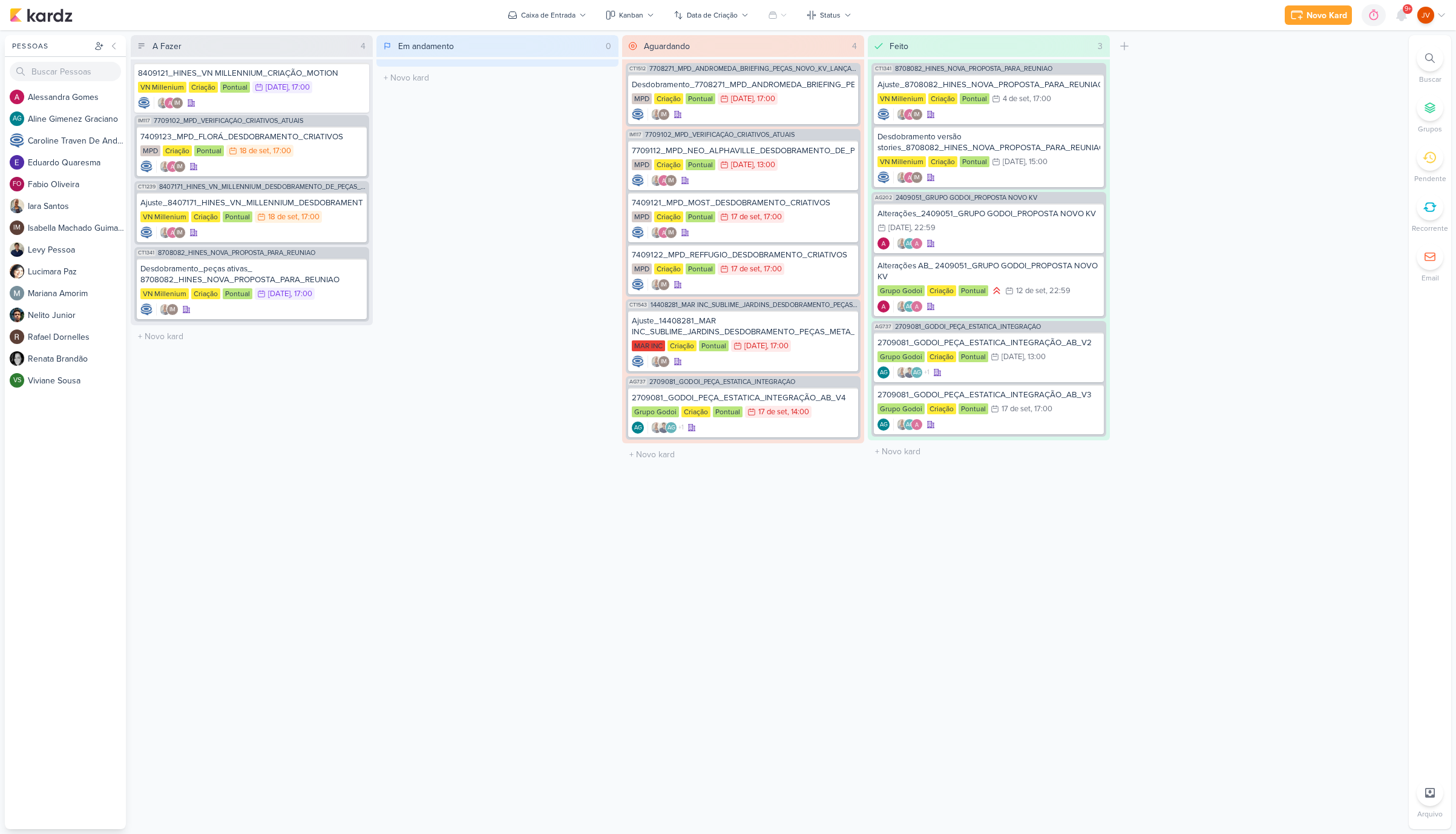
scroll to position [1, 0]
click at [814, 163] on div "MPD Criação Pontual 16/9 [DATE] 13:00" at bounding box center [742, 165] width 223 height 13
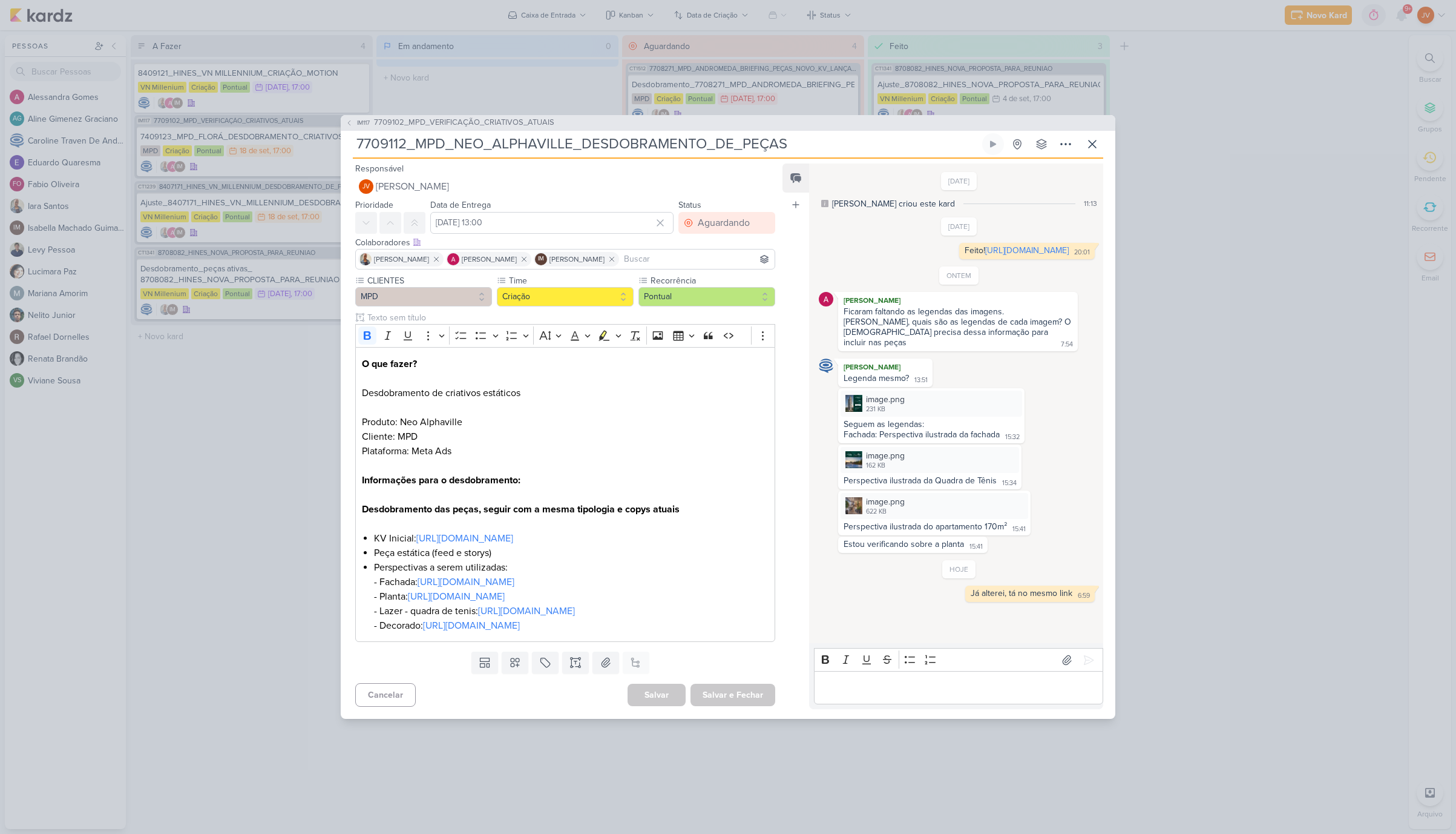
scroll to position [1, 0]
click at [1016, 141] on icon at bounding box center [1092, 144] width 7 height 7
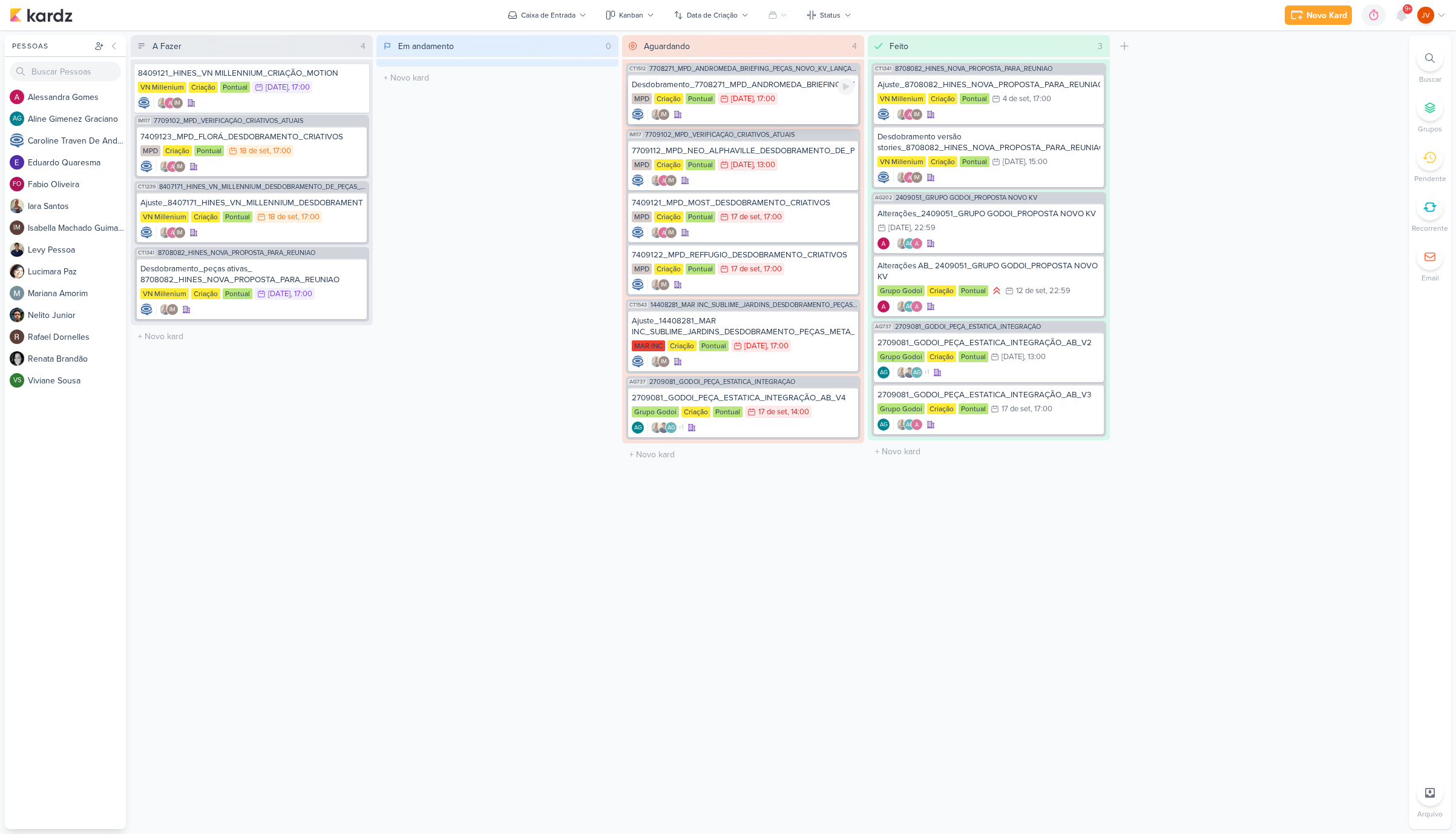
scroll to position [0, 1]
click at [806, 88] on div "Desdobramento_7708271_MPD_ANDROMEDA_BRIEFING_PEÇAS_NOVO_KV_LANÇAMENTO" at bounding box center [742, 84] width 223 height 11
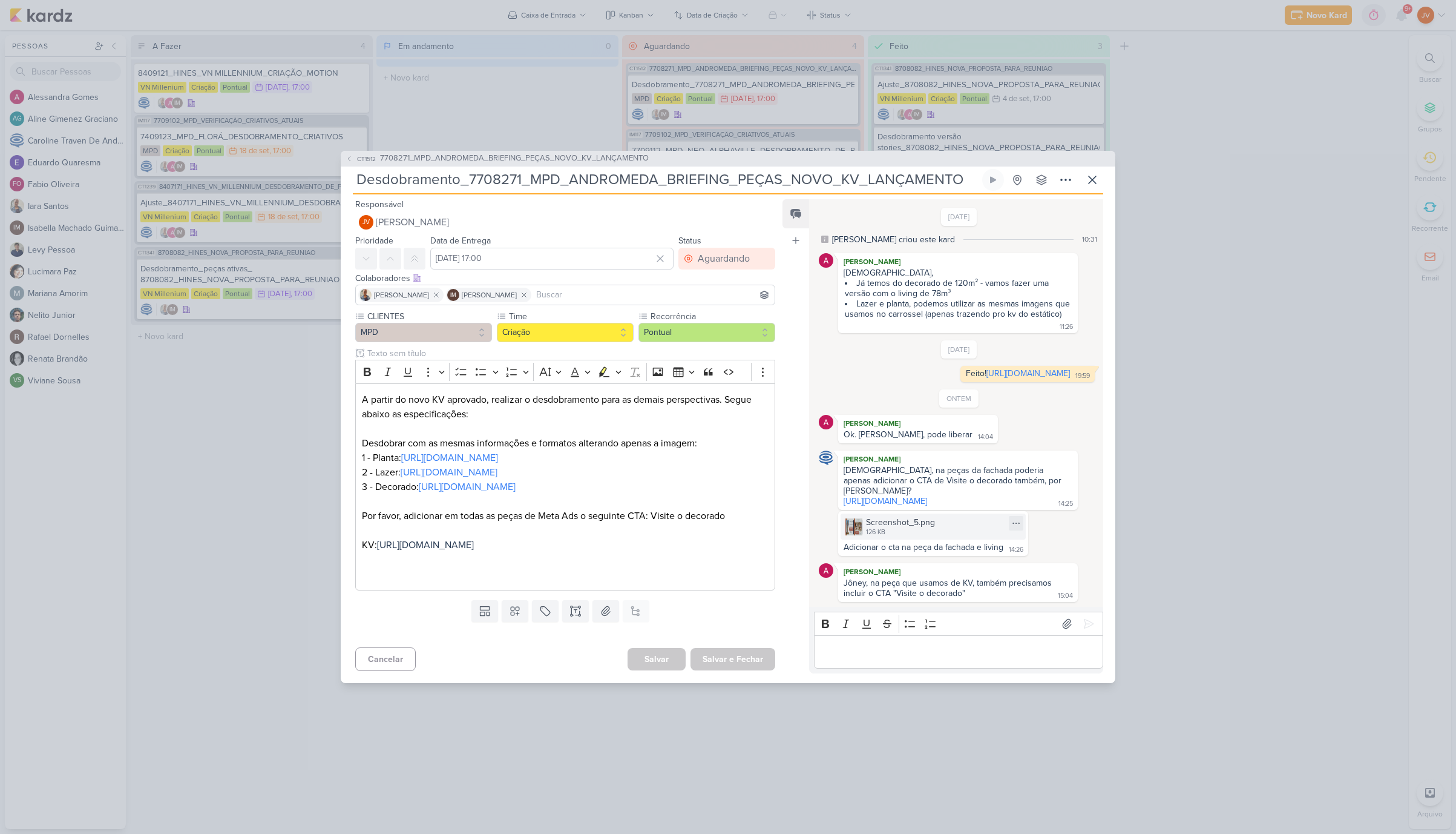
click at [884, 529] on div "Screenshot_5.png" at bounding box center [901, 522] width 69 height 13
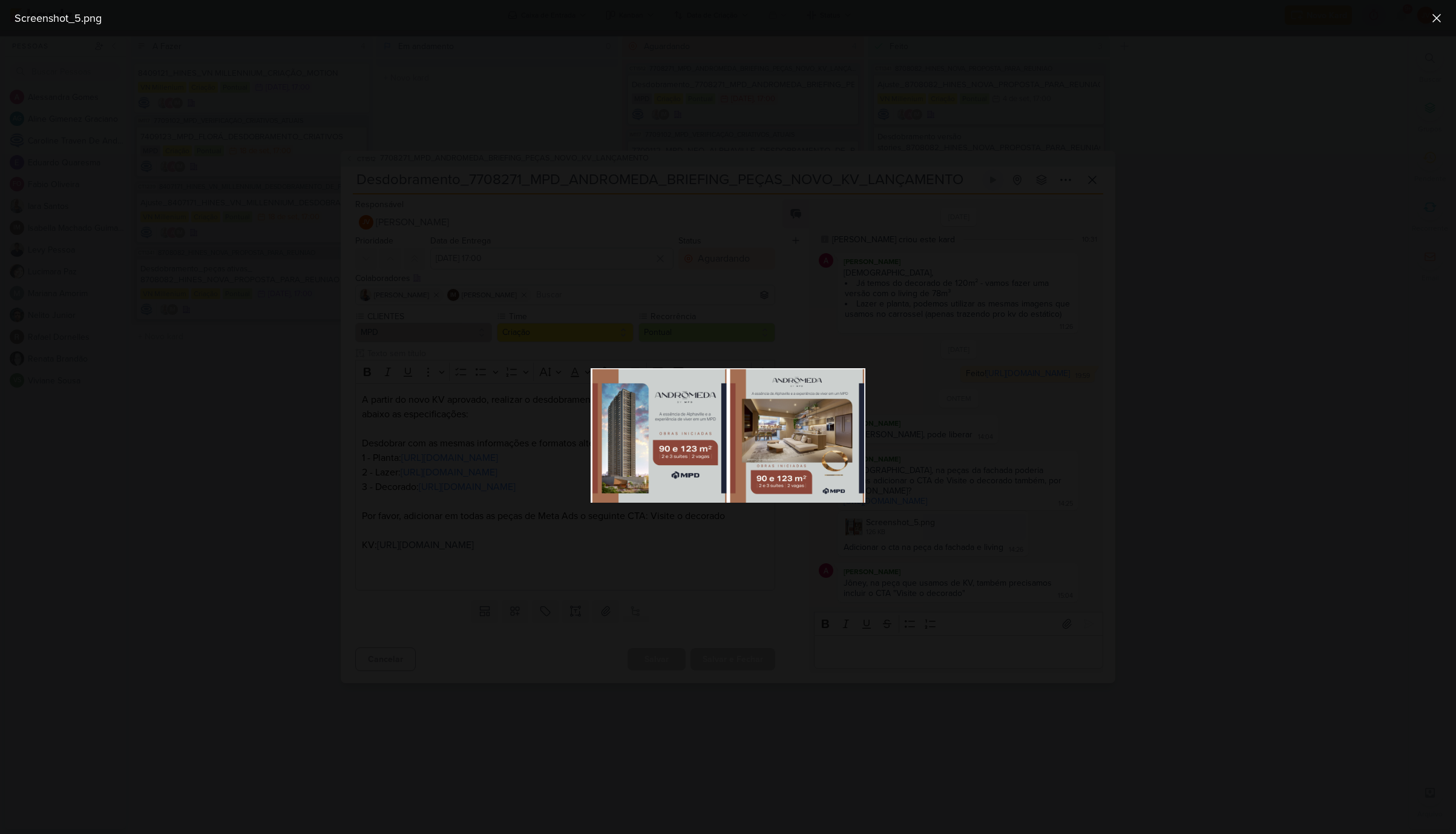
scroll to position [0, 0]
click at [1016, 410] on div at bounding box center [728, 435] width 1456 height 797
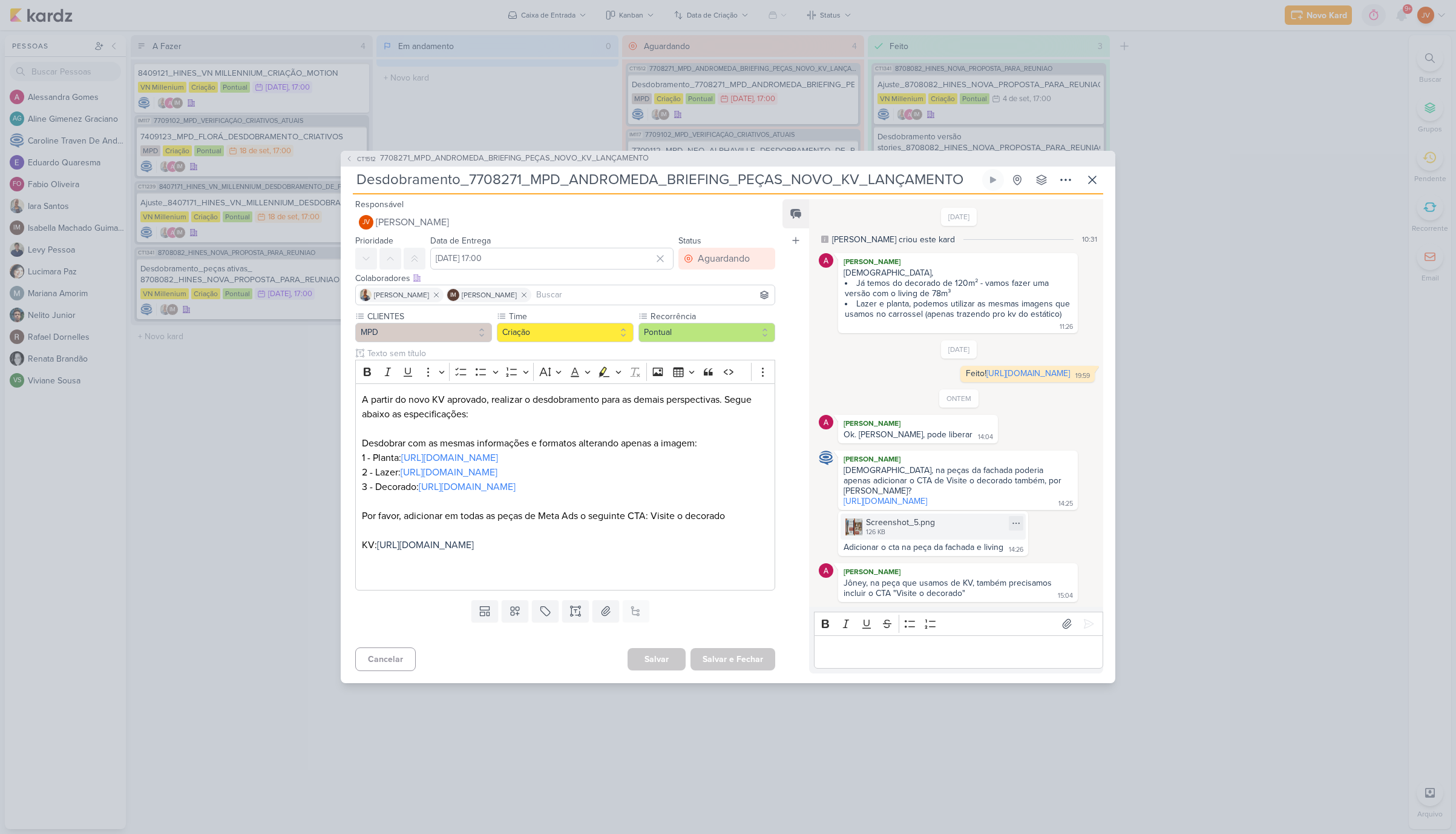
click at [933, 529] on div "Screenshot_5.png" at bounding box center [901, 522] width 69 height 13
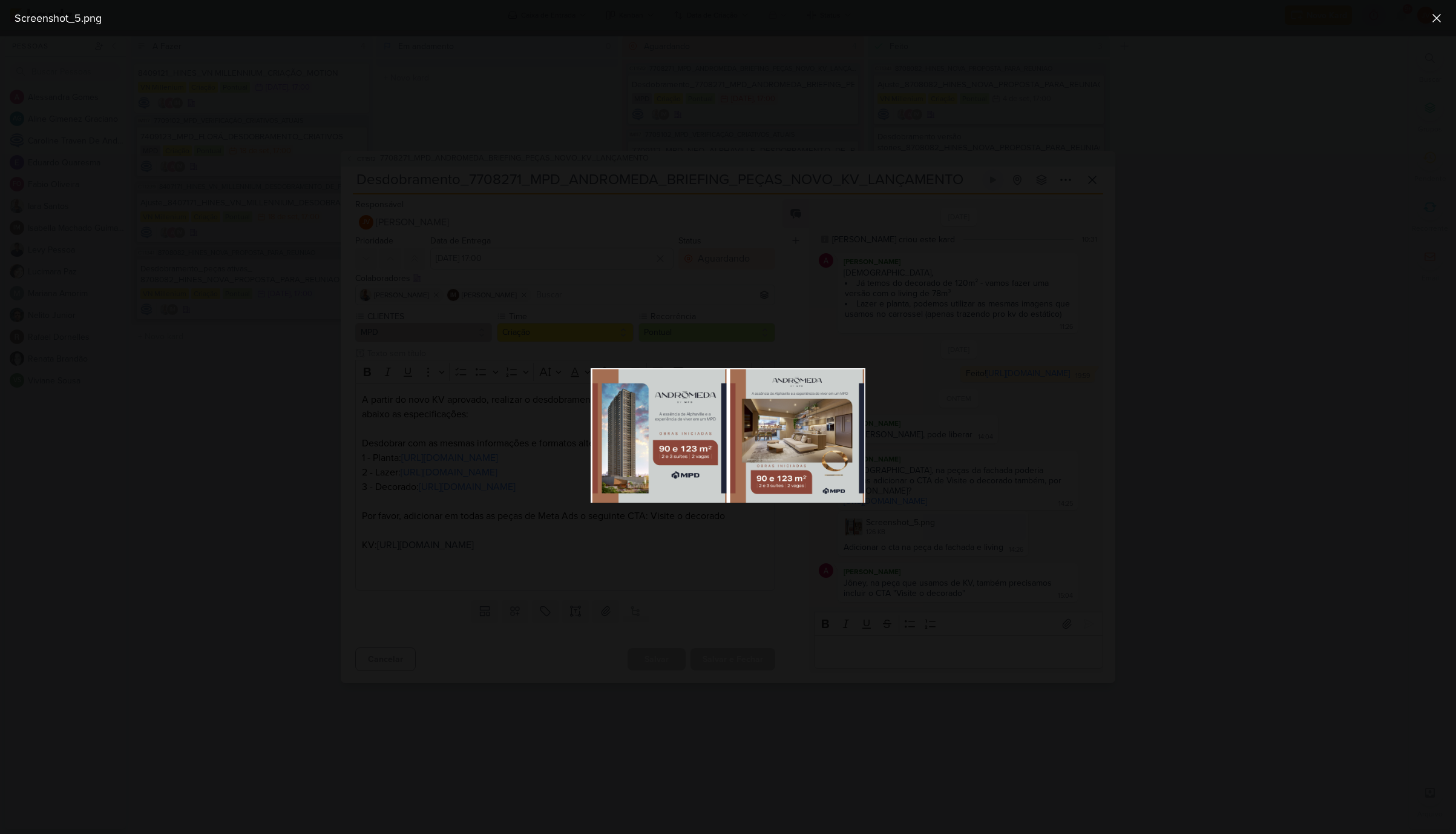
click at [951, 531] on div at bounding box center [728, 435] width 1456 height 797
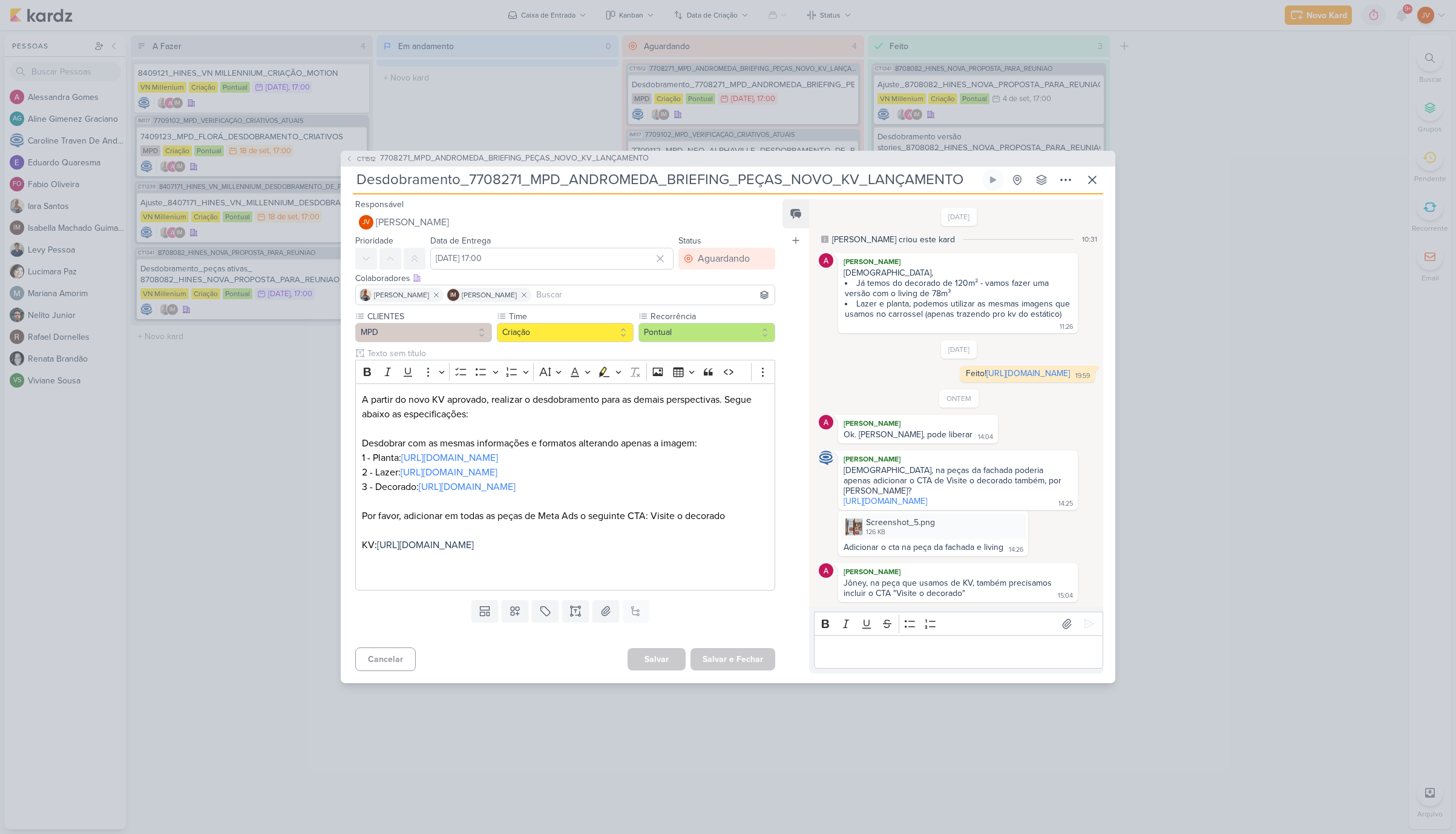
scroll to position [0, 1]
click at [854, 534] on img at bounding box center [854, 527] width 17 height 17
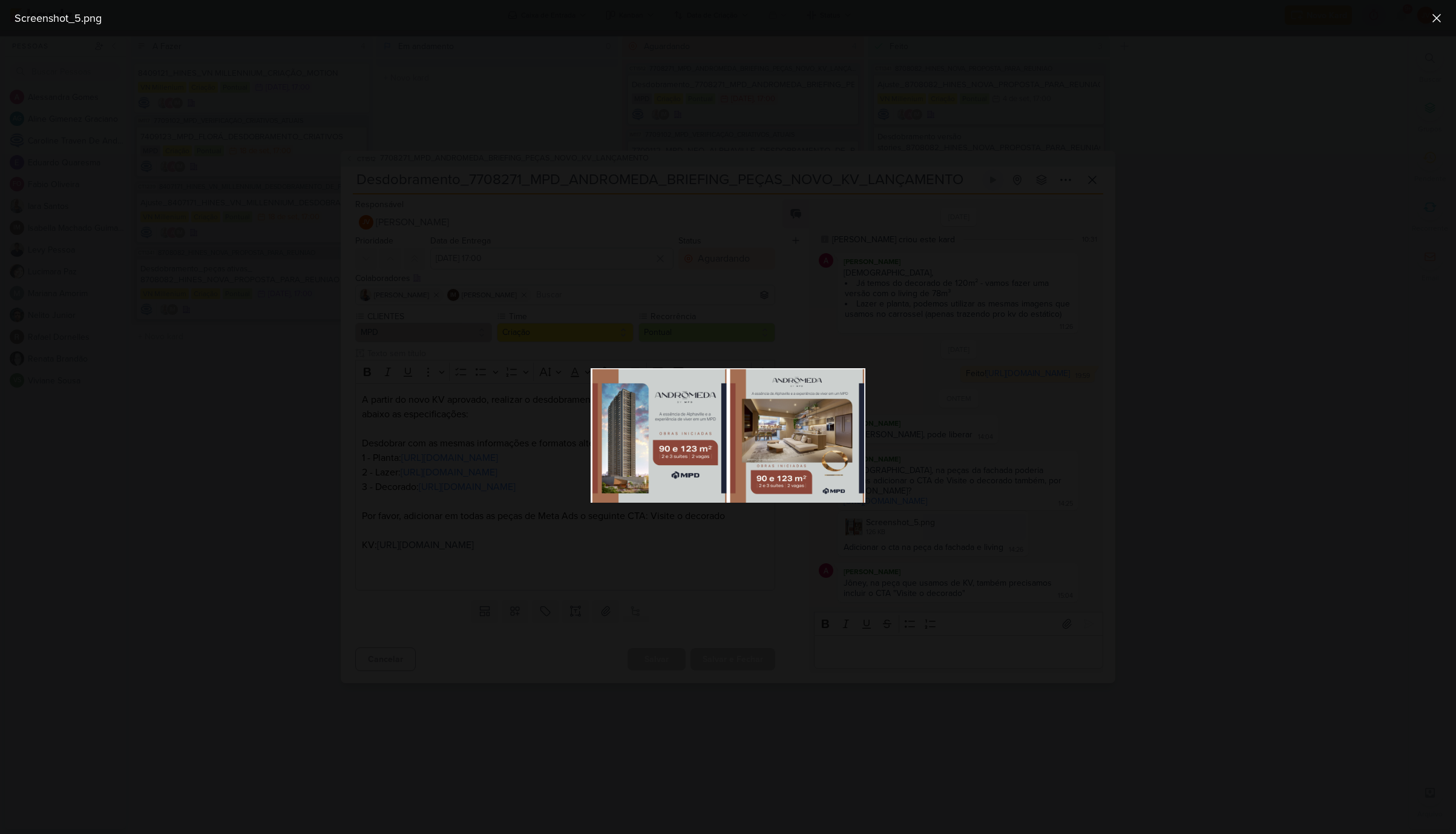
click at [1016, 545] on div at bounding box center [728, 435] width 1456 height 797
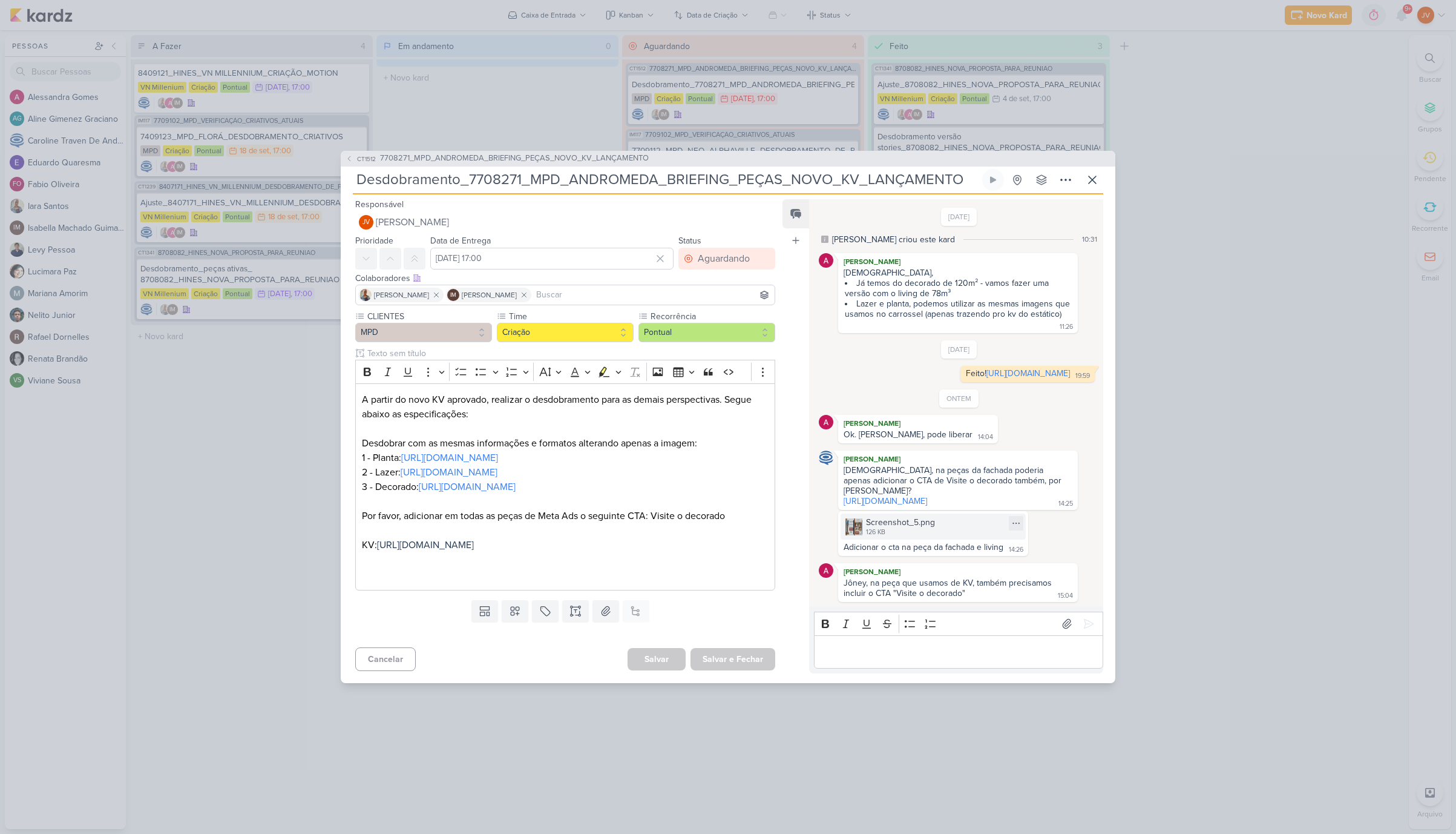
click at [851, 535] on img at bounding box center [854, 527] width 17 height 17
